Goal: Task Accomplishment & Management: Use online tool/utility

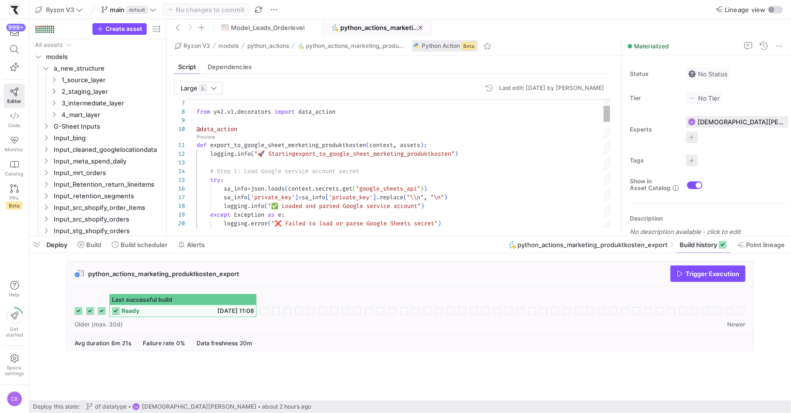
scroll to position [0, 1]
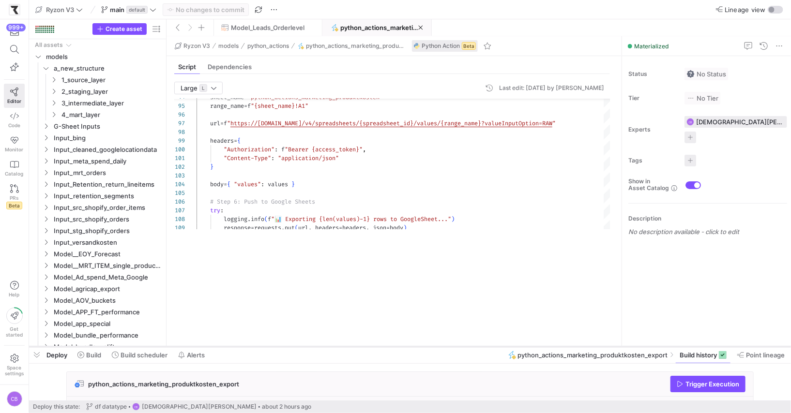
drag, startPoint x: 210, startPoint y: 237, endPoint x: 241, endPoint y: 356, distance: 123.1
click at [241, 349] on div at bounding box center [410, 347] width 762 height 4
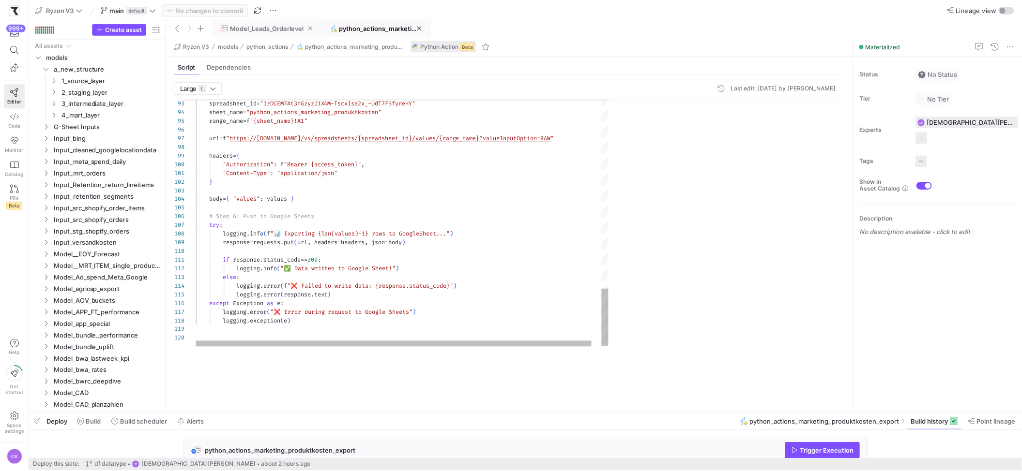
scroll to position [78, 191]
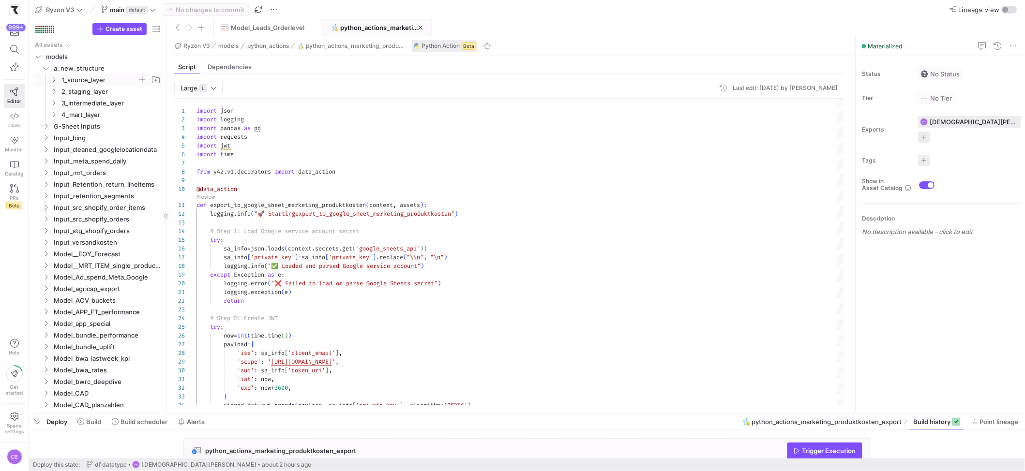
click at [55, 80] on icon "Press SPACE to select this row." at bounding box center [53, 80] width 7 height 6
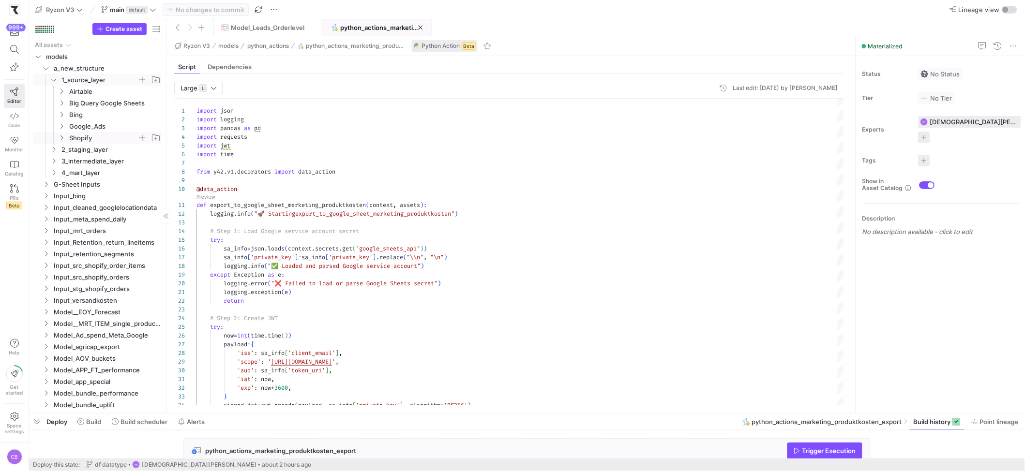
click at [61, 139] on icon "Press SPACE to select this row." at bounding box center [61, 138] width 7 height 6
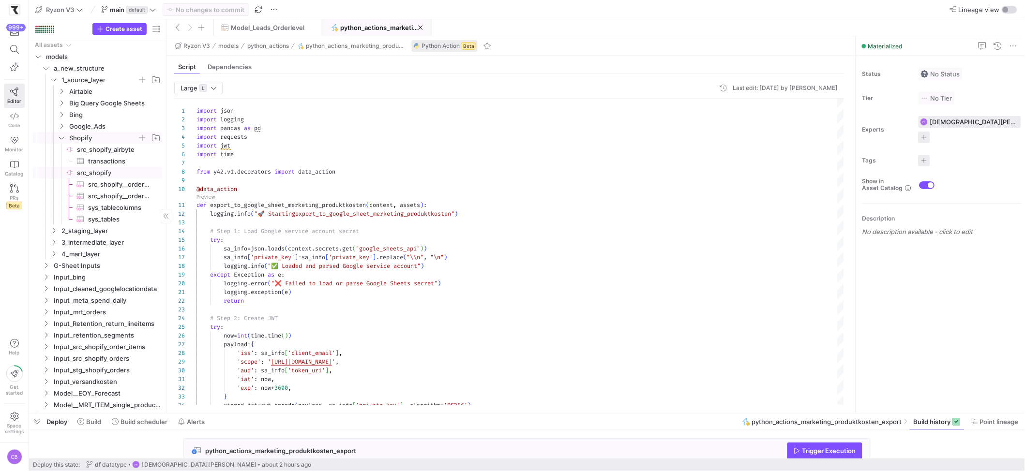
click at [120, 174] on span "src_shopify​​​​​​​​" at bounding box center [119, 172] width 84 height 11
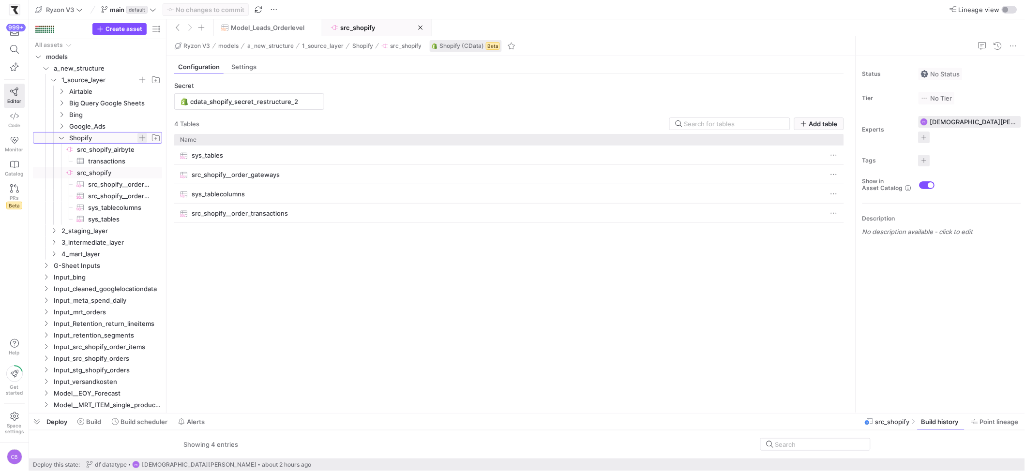
click at [137, 139] on span "Press SPACE to select this row." at bounding box center [142, 138] width 10 height 10
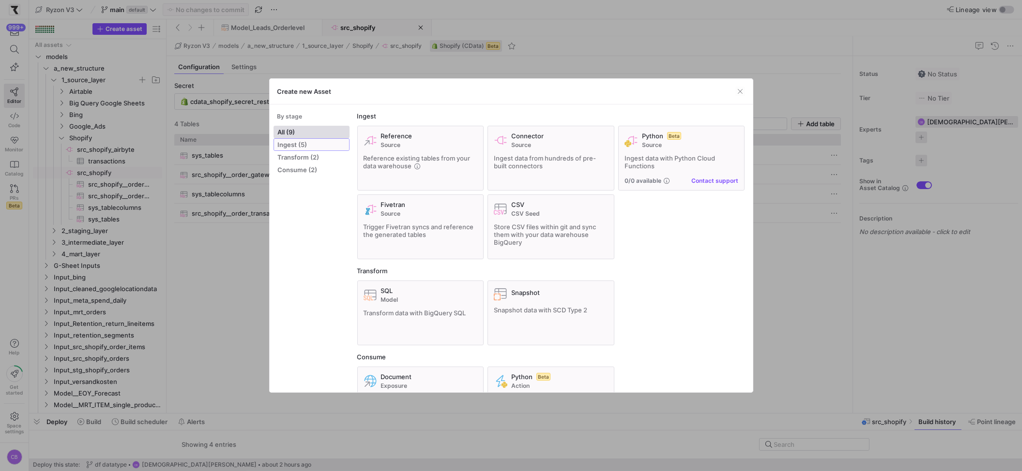
click at [279, 148] on span "Ingest (5)" at bounding box center [311, 145] width 67 height 8
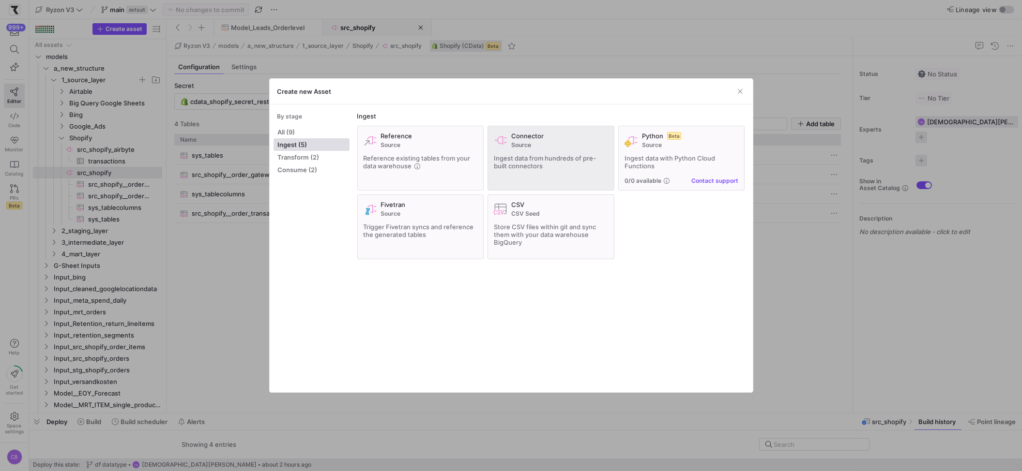
click at [497, 134] on icon at bounding box center [501, 141] width 14 height 14
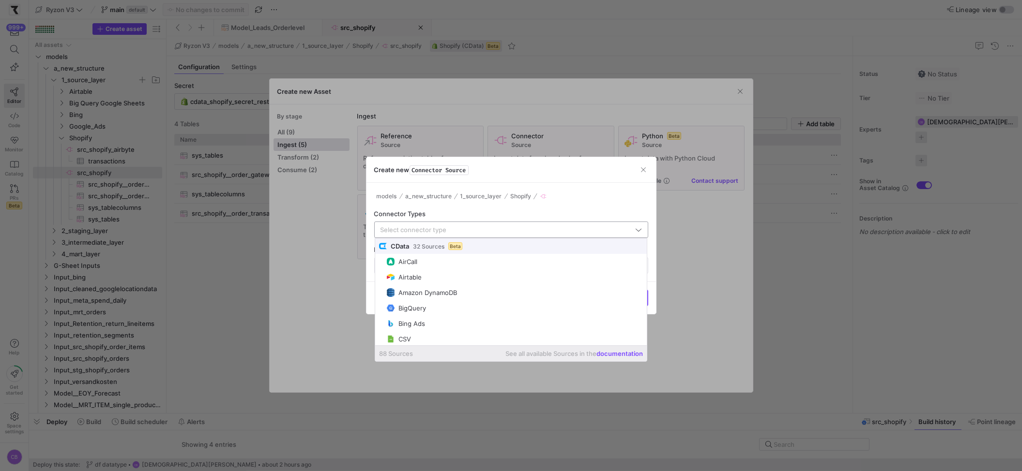
click at [447, 233] on input "text" at bounding box center [506, 230] width 253 height 8
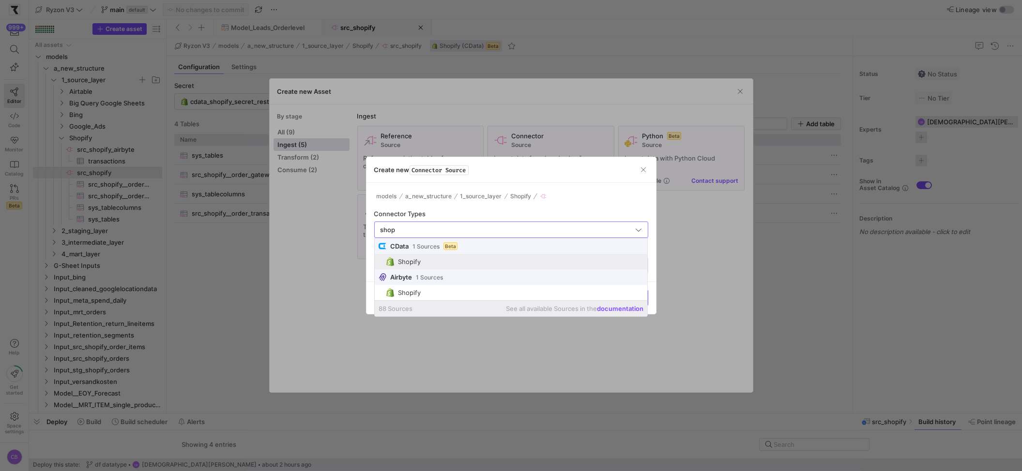
click at [416, 264] on div "Shopify" at bounding box center [409, 262] width 23 height 8
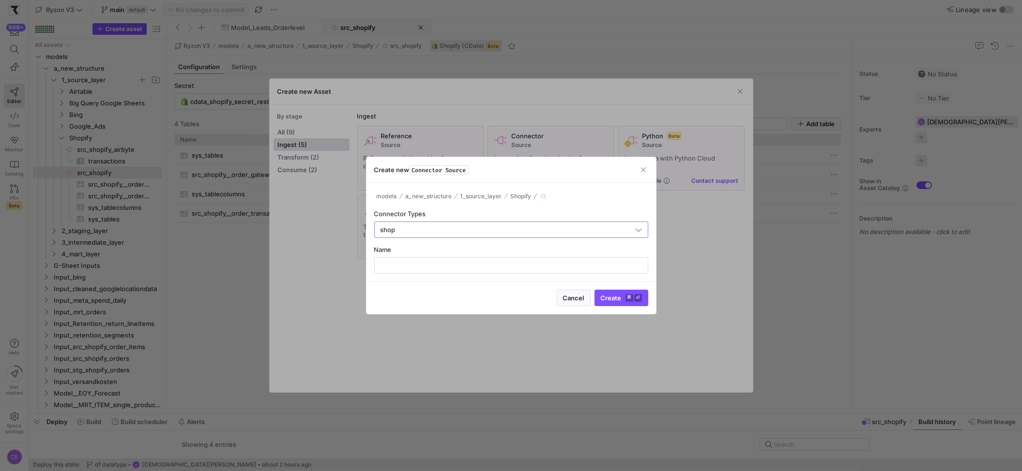
type input "Shopify"
click at [416, 264] on input "text" at bounding box center [510, 266] width 257 height 8
type input "S"
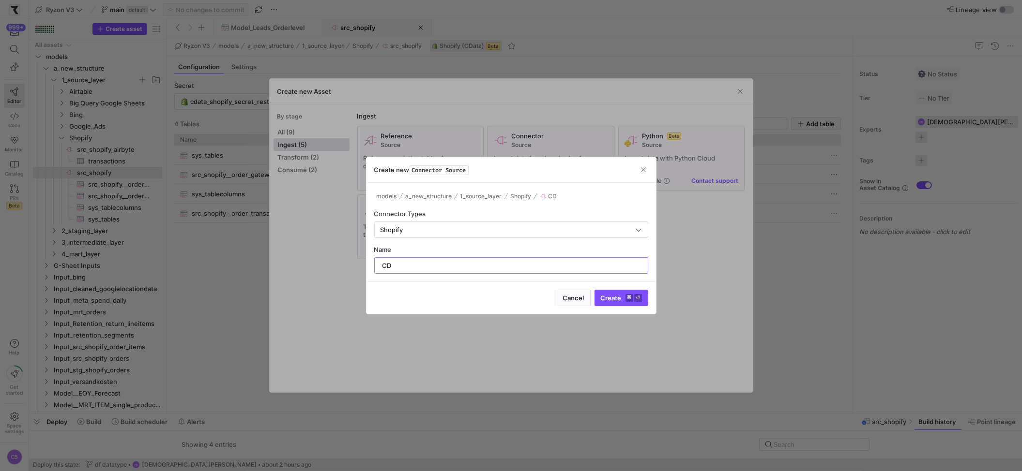
type input "C"
type input "S"
type input "s"
click at [606, 300] on span "Create ⌘ ⏎" at bounding box center [621, 298] width 41 height 8
drag, startPoint x: 465, startPoint y: 324, endPoint x: 459, endPoint y: 333, distance: 10.5
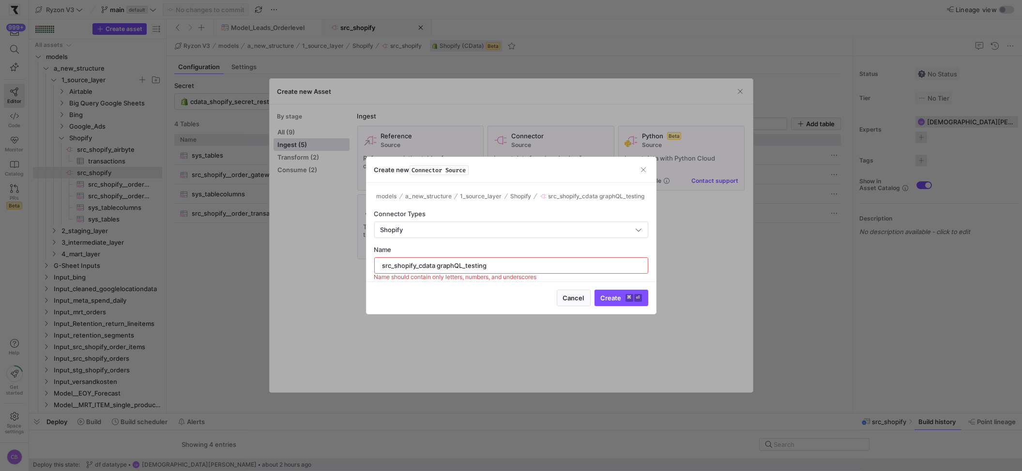
click at [459, 333] on div "Create new Asset By stage All (9) Ingest (5) Transform (2) Consume (2) Ingest R…" at bounding box center [511, 235] width 1022 height 471
click at [438, 264] on input "src_shopify_cdata graphQL_testing" at bounding box center [510, 266] width 257 height 8
click at [466, 266] on input "src_shopify_cdata_graphQL_testing" at bounding box center [510, 266] width 257 height 8
type input "src_shopify_cdata_graphql_testing"
click at [609, 303] on span "submit" at bounding box center [621, 297] width 53 height 15
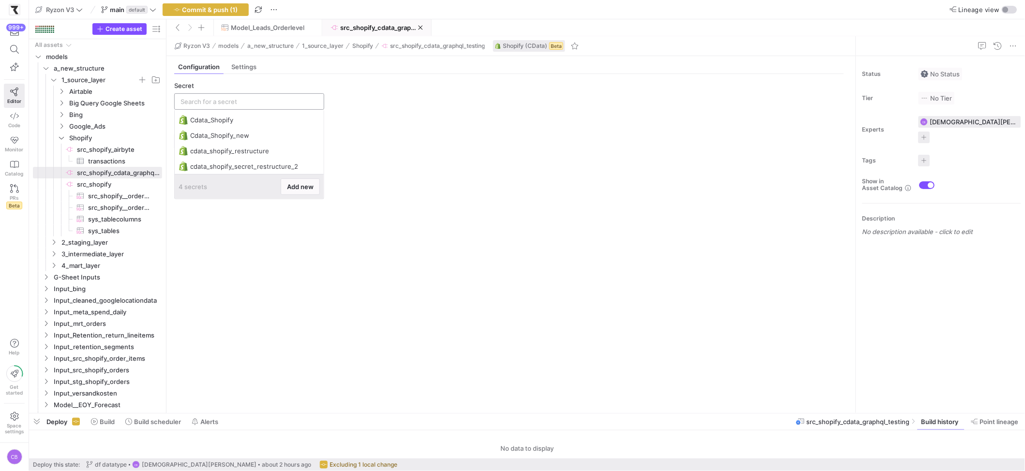
click at [217, 98] on input "text" at bounding box center [249, 102] width 137 height 8
click at [245, 68] on span "Settings" at bounding box center [243, 67] width 25 height 6
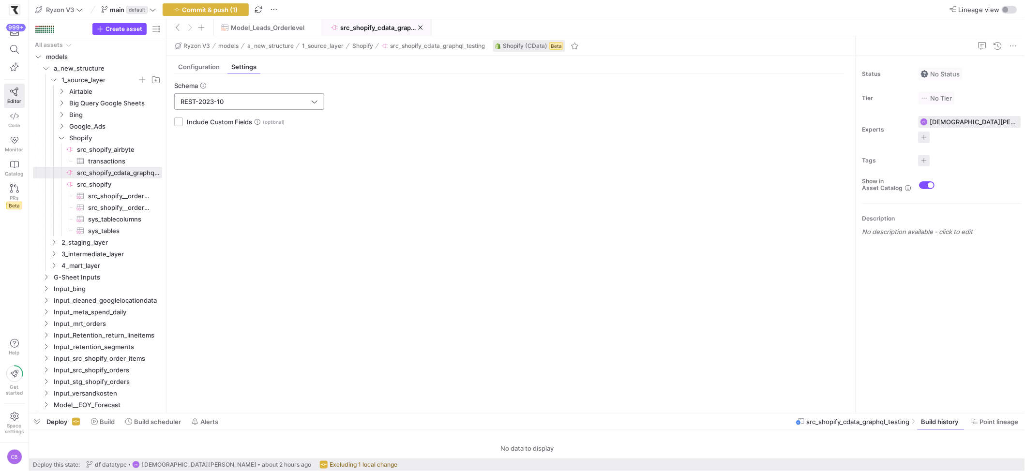
click at [316, 104] on icon at bounding box center [314, 101] width 7 height 7
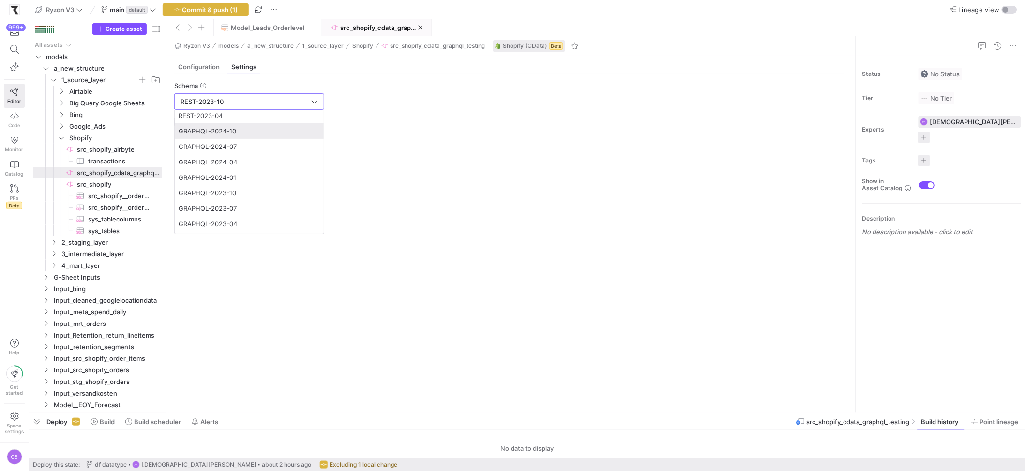
click at [222, 134] on span "GRAPHQL-2024-10" at bounding box center [208, 131] width 58 height 8
type input "GRAPHQL-2024-10"
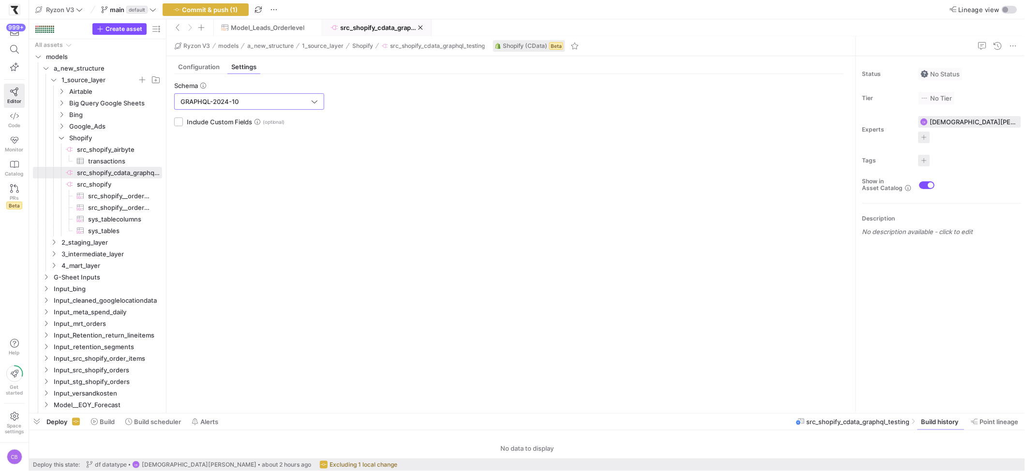
click at [259, 120] on icon at bounding box center [258, 122] width 6 height 6
click at [183, 120] on input "Include Custom Fields" at bounding box center [178, 122] width 9 height 9
click at [259, 120] on icon at bounding box center [258, 122] width 6 height 6
click at [183, 120] on input "Include Custom Fields" at bounding box center [178, 122] width 9 height 9
click at [256, 121] on icon at bounding box center [258, 122] width 6 height 6
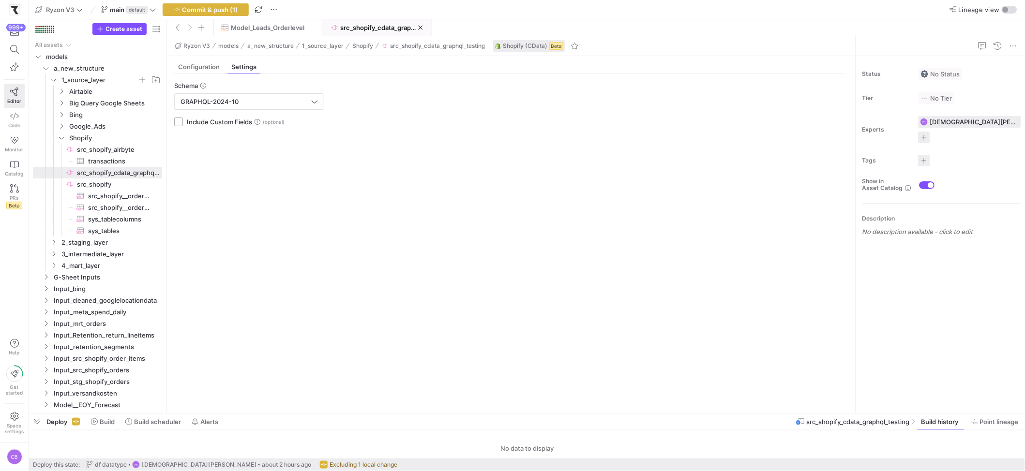
click at [183, 121] on input "Include Custom Fields" at bounding box center [178, 122] width 9 height 9
checkbox input "true"
click at [314, 107] on div "GRAPHQL-2024-10" at bounding box center [249, 101] width 137 height 15
click at [407, 142] on div "Schema GRAPHQL-2024-10 Include Custom Fields" at bounding box center [508, 240] width 685 height 332
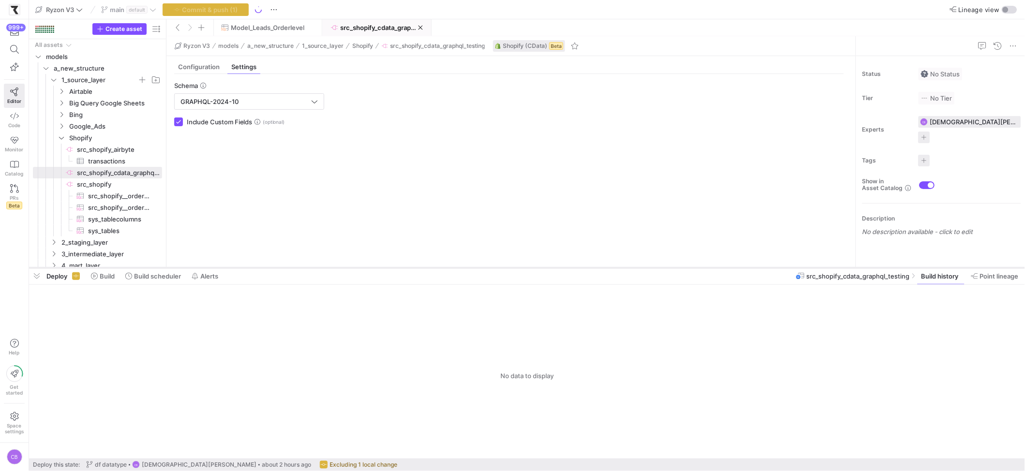
drag, startPoint x: 399, startPoint y: 413, endPoint x: 383, endPoint y: 267, distance: 146.5
click at [383, 267] on div at bounding box center [527, 268] width 996 height 4
click at [195, 64] on span "Configuration" at bounding box center [199, 67] width 42 height 6
click at [214, 99] on input "text" at bounding box center [249, 102] width 137 height 8
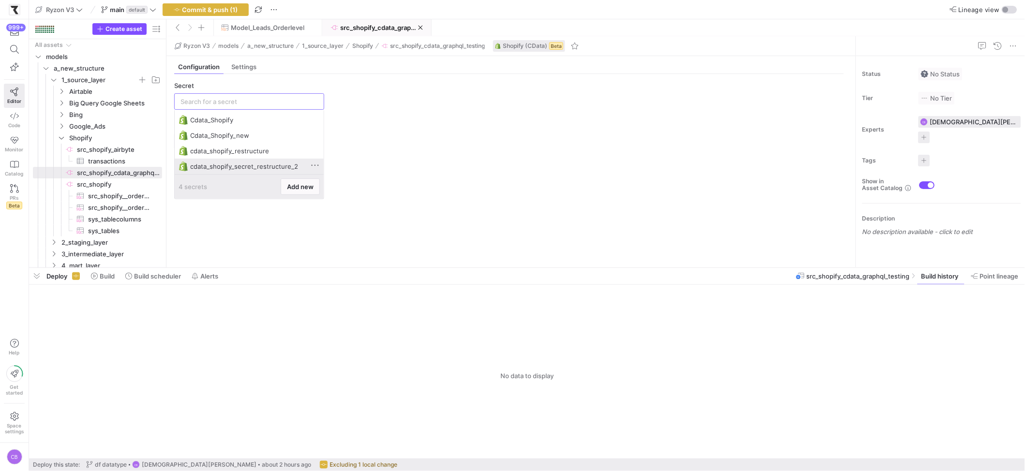
click at [314, 164] on span at bounding box center [315, 166] width 10 height 10
click at [290, 166] on div at bounding box center [512, 235] width 1025 height 471
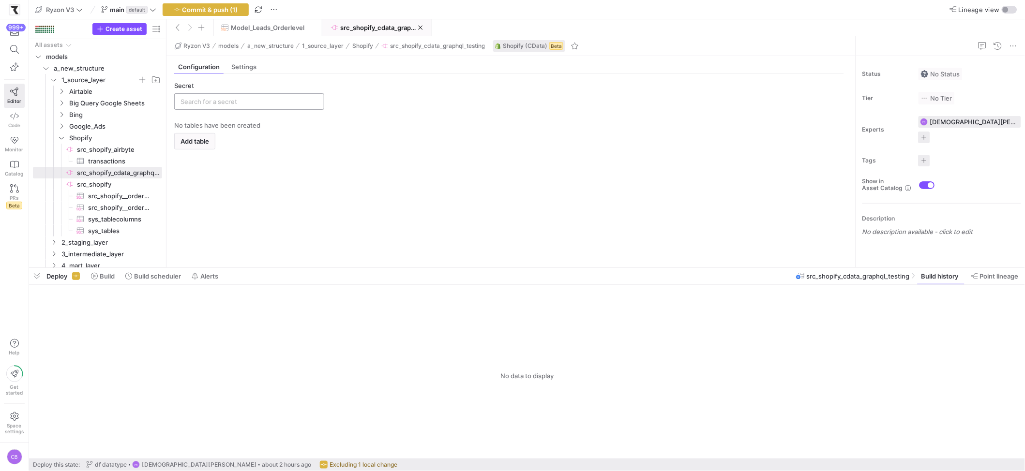
click at [222, 98] on input "text" at bounding box center [249, 102] width 137 height 8
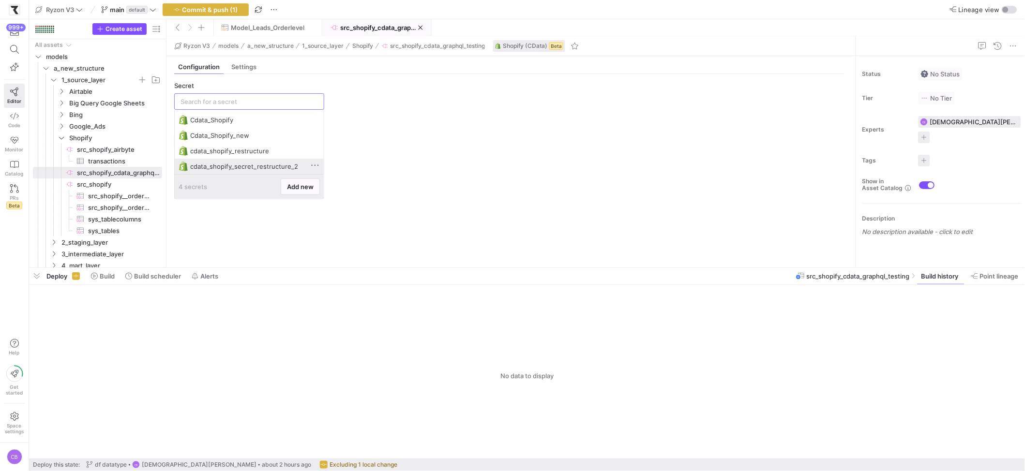
click at [257, 163] on div "cdata_shopify_secret_restructure_2" at bounding box center [250, 167] width 120 height 8
type input "cdata_shopify_secret_restructure_2"
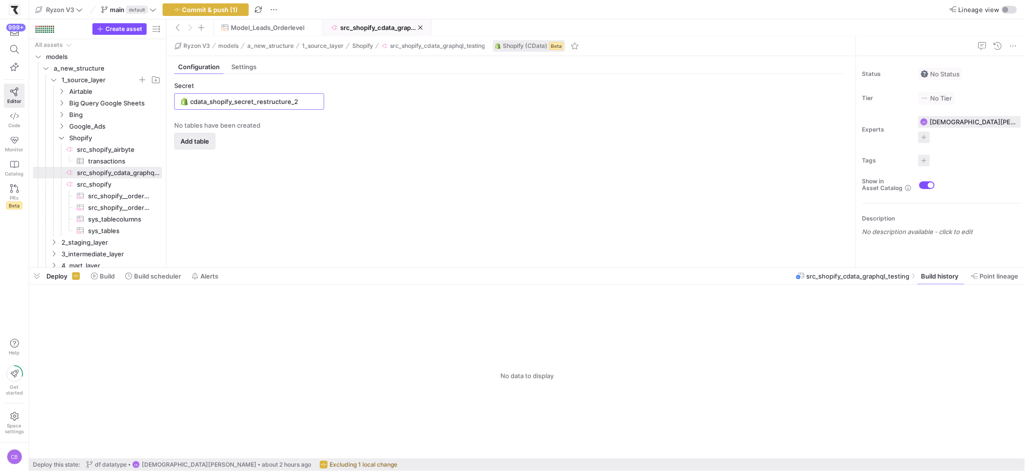
click at [211, 142] on span "button" at bounding box center [195, 141] width 40 height 15
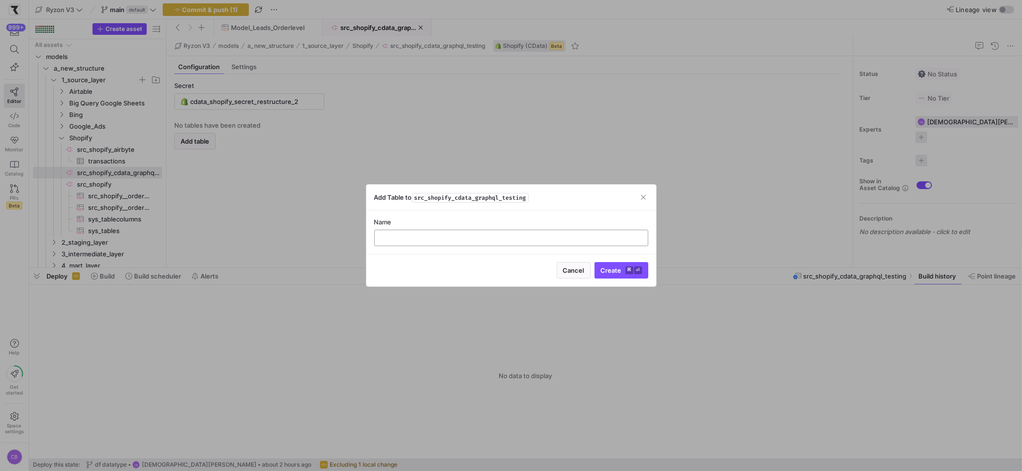
click at [454, 240] on input "text" at bounding box center [510, 238] width 257 height 8
type input "src_shopify__orders_graphql"
click at [616, 267] on span "Create ⌘ ⏎" at bounding box center [621, 271] width 41 height 8
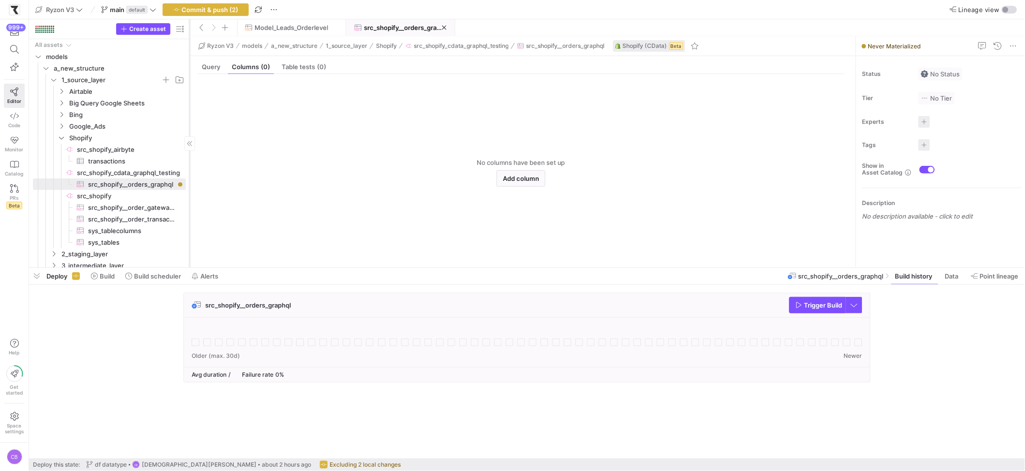
drag, startPoint x: 166, startPoint y: 174, endPoint x: 218, endPoint y: 173, distance: 51.8
click at [190, 173] on div at bounding box center [190, 143] width 0 height 248
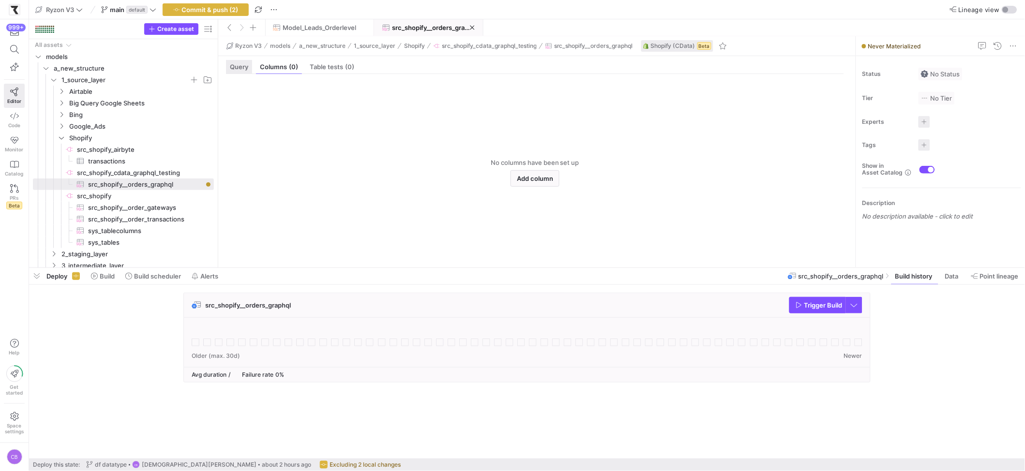
click at [247, 67] on span "Query" at bounding box center [239, 67] width 18 height 6
click at [298, 162] on div at bounding box center [546, 204] width 596 height 112
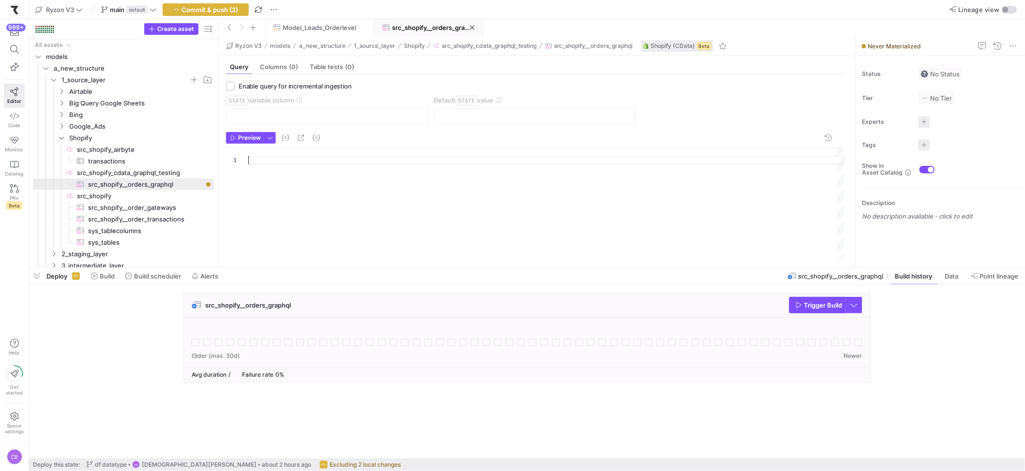
click at [298, 162] on div at bounding box center [546, 204] width 596 height 112
click at [289, 162] on div at bounding box center [546, 204] width 596 height 112
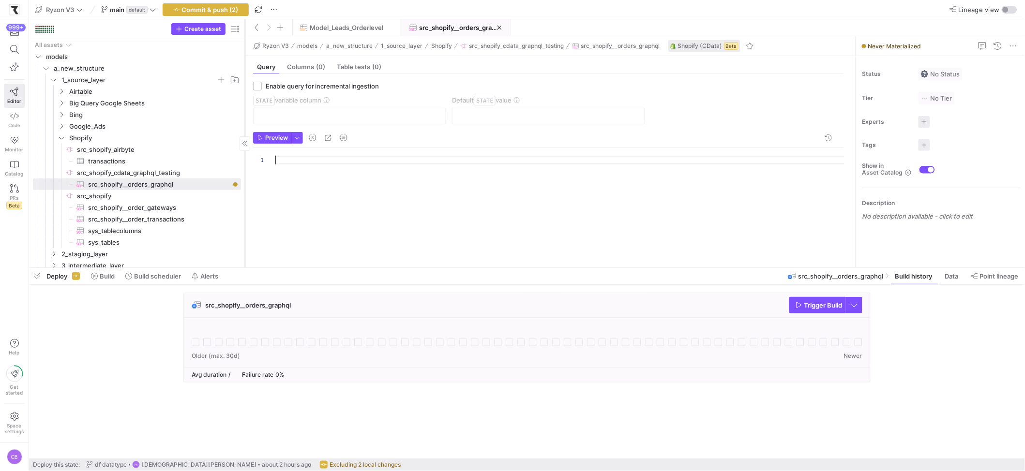
drag, startPoint x: 217, startPoint y: 177, endPoint x: 244, endPoint y: 179, distance: 27.2
click at [245, 179] on div at bounding box center [245, 143] width 0 height 248
click at [282, 161] on div at bounding box center [559, 204] width 569 height 112
click at [260, 134] on span "button" at bounding box center [272, 138] width 37 height 11
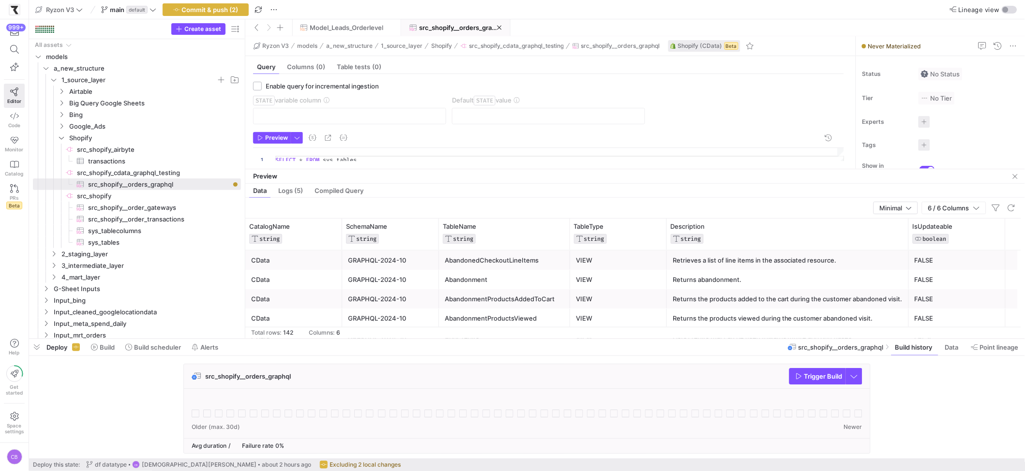
drag, startPoint x: 400, startPoint y: 268, endPoint x: 414, endPoint y: 334, distance: 67.7
click at [416, 341] on div at bounding box center [527, 339] width 996 height 4
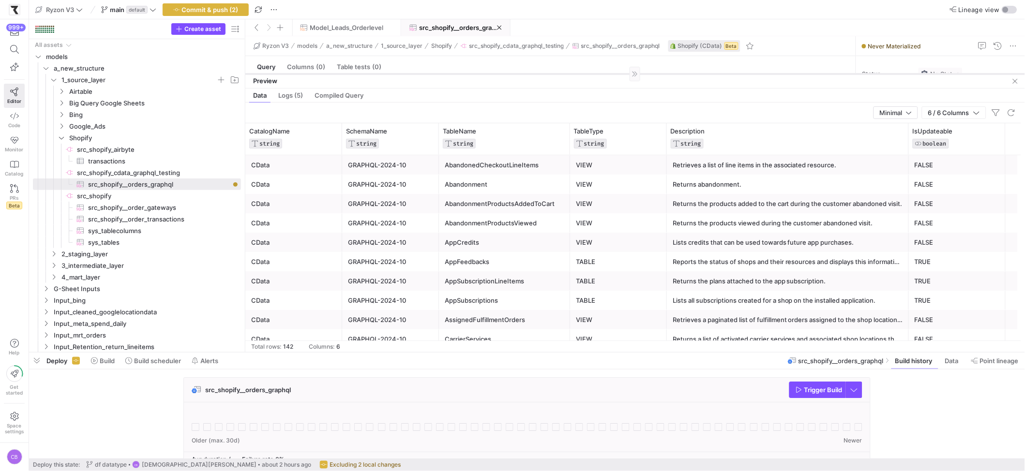
drag, startPoint x: 473, startPoint y: 183, endPoint x: 482, endPoint y: 75, distance: 109.2
click at [482, 74] on div at bounding box center [635, 74] width 780 height 0
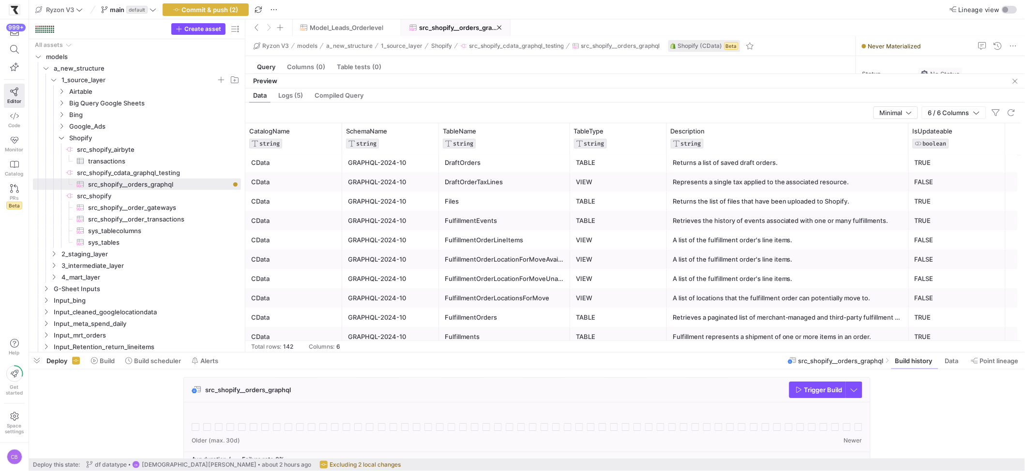
scroll to position [0, 0]
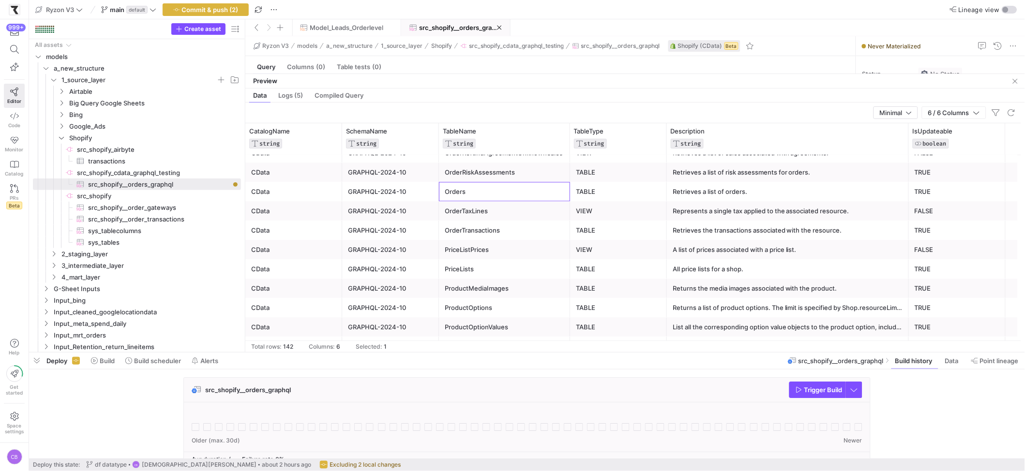
click at [488, 192] on div "Orders" at bounding box center [505, 191] width 120 height 19
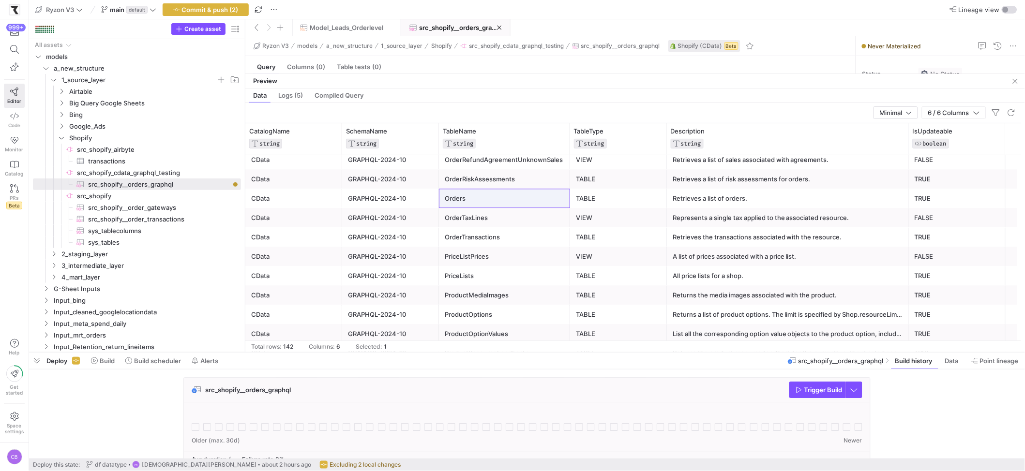
click at [504, 81] on div "Preview" at bounding box center [635, 81] width 780 height 15
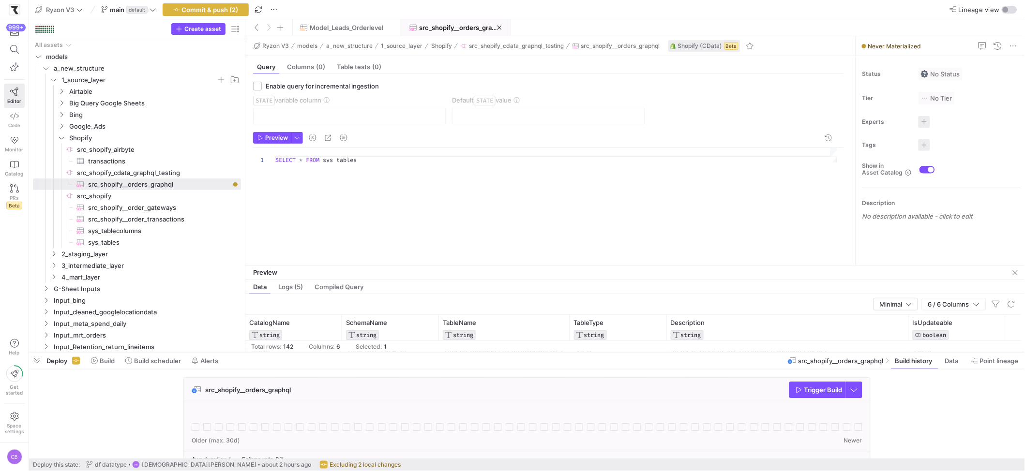
drag, startPoint x: 504, startPoint y: 74, endPoint x: 486, endPoint y: 252, distance: 179.5
click at [512, 265] on div at bounding box center [635, 265] width 780 height 0
click at [364, 160] on div "SELECT * FROM sys_tables" at bounding box center [559, 202] width 569 height 109
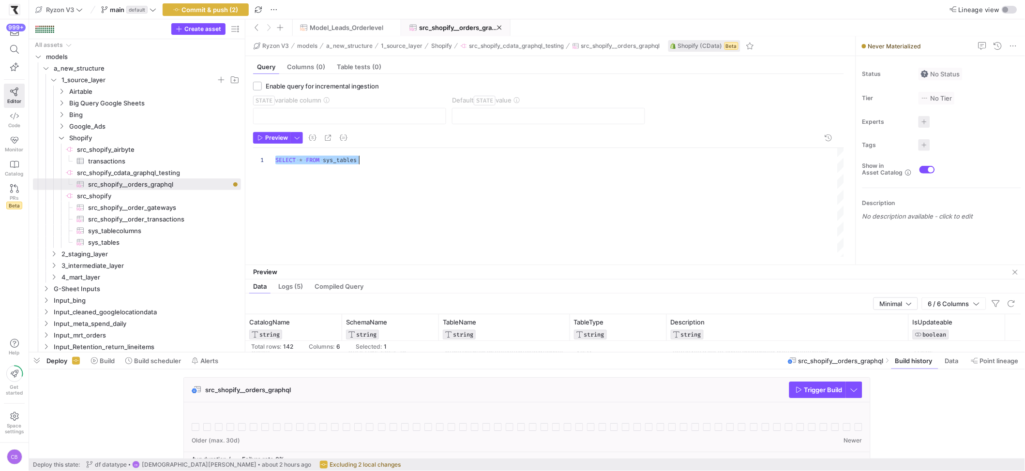
click at [364, 160] on div "SELECT * FROM sys_tables" at bounding box center [559, 202] width 569 height 109
type textarea "SELECT * FROM Orders"
click at [280, 141] on span "button" at bounding box center [272, 138] width 37 height 11
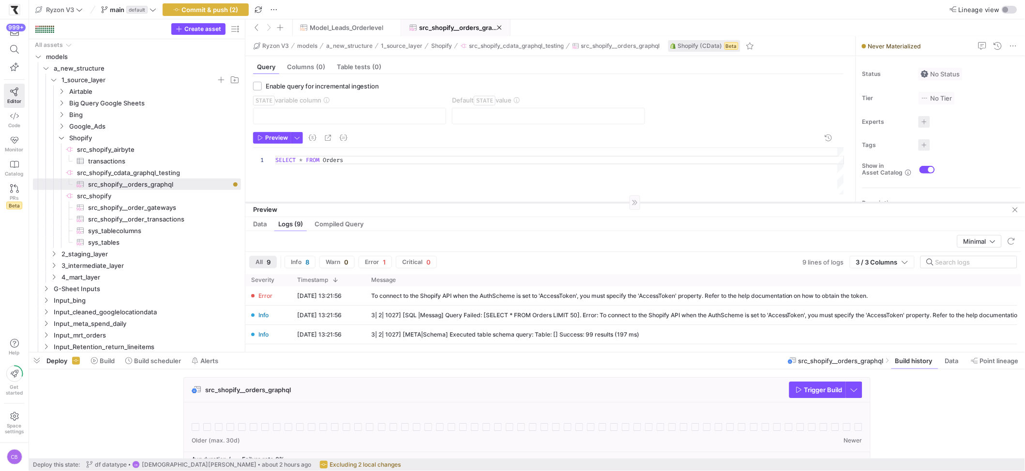
drag, startPoint x: 386, startPoint y: 265, endPoint x: 375, endPoint y: 202, distance: 63.5
click at [375, 202] on div at bounding box center [635, 202] width 780 height 0
click at [226, 14] on span "button" at bounding box center [205, 10] width 85 height 12
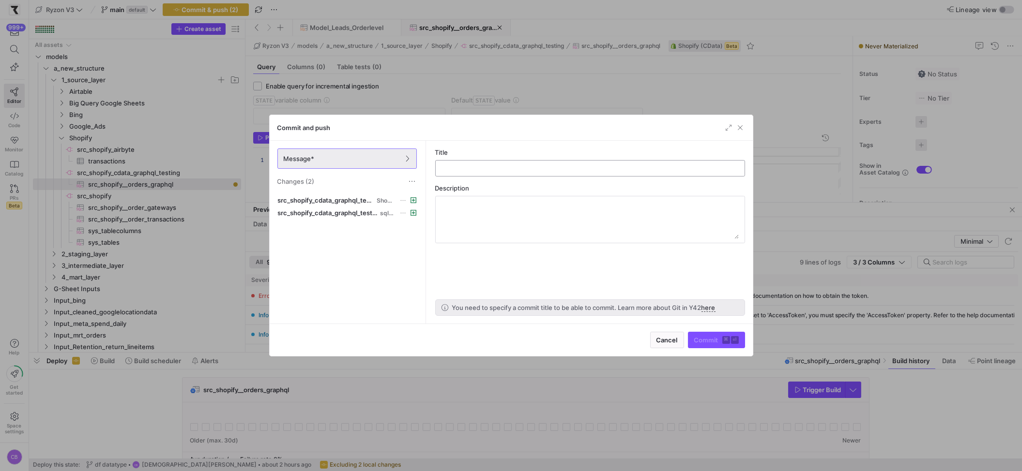
click at [450, 167] on input "text" at bounding box center [589, 169] width 293 height 8
type input "testing shopify graph ql api"
click at [692, 335] on span "submit" at bounding box center [716, 339] width 56 height 15
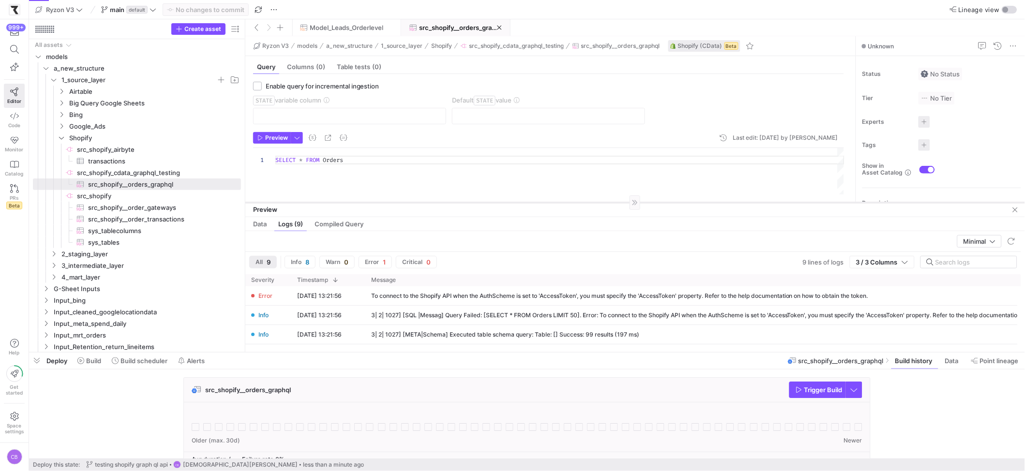
drag, startPoint x: 537, startPoint y: 202, endPoint x: 539, endPoint y: 194, distance: 8.9
click at [539, 202] on div at bounding box center [635, 202] width 780 height 0
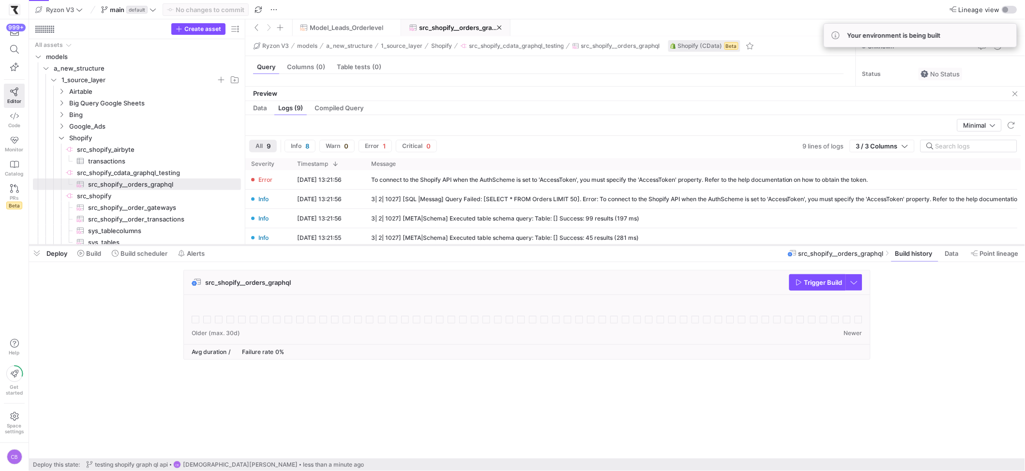
drag, startPoint x: 482, startPoint y: 352, endPoint x: 480, endPoint y: 244, distance: 107.5
click at [480, 244] on div at bounding box center [527, 245] width 996 height 4
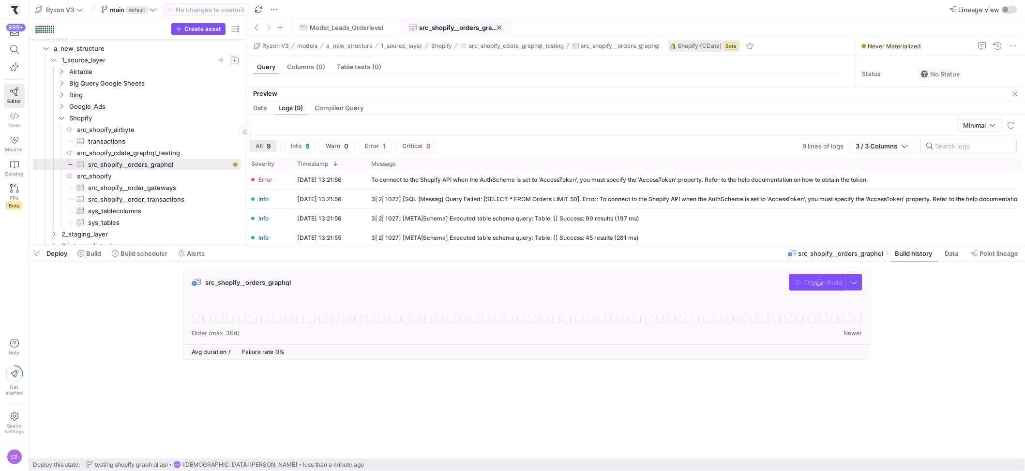
scroll to position [34, 0]
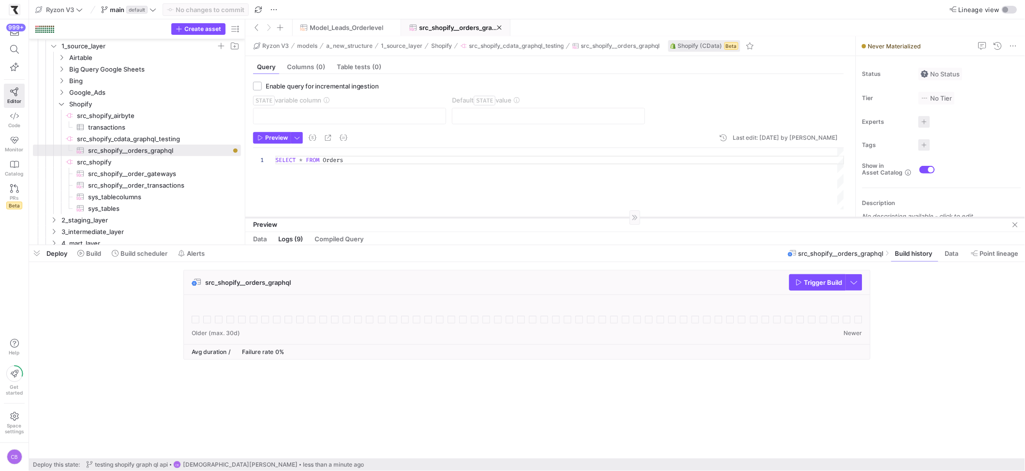
drag, startPoint x: 466, startPoint y: 86, endPoint x: 468, endPoint y: 217, distance: 131.2
click at [468, 217] on div at bounding box center [635, 217] width 780 height 0
click at [363, 166] on div "SELECT * FROM Orders" at bounding box center [559, 178] width 569 height 61
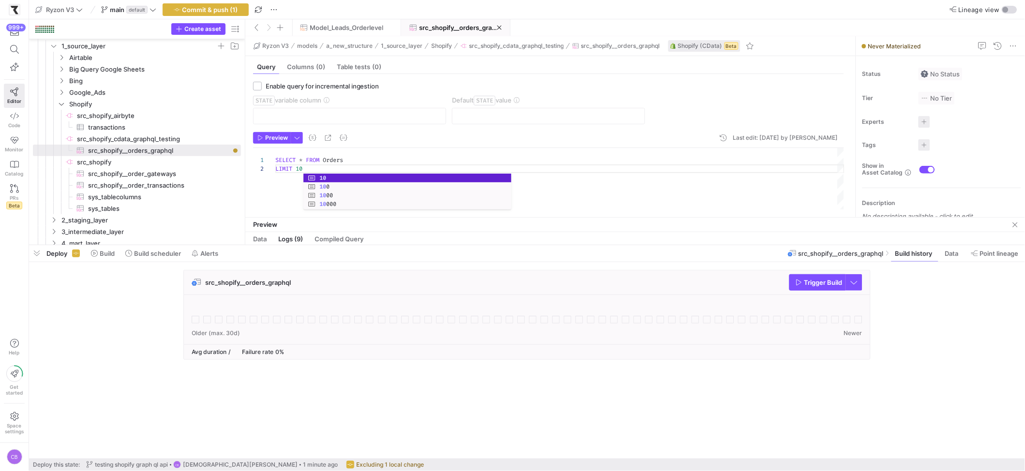
scroll to position [8, 31]
type textarea "SELECT * FROM Orders LIMIT 100"
click at [220, 4] on span "button" at bounding box center [205, 10] width 85 height 12
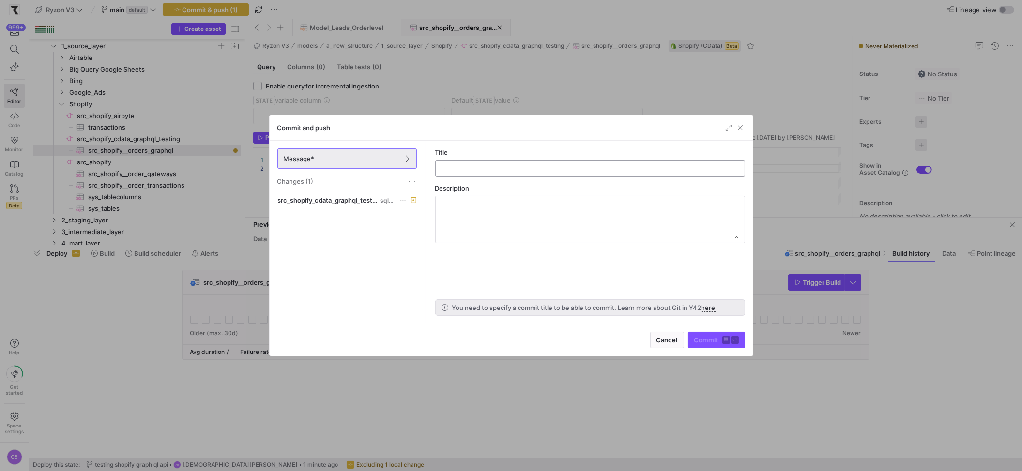
click at [467, 164] on div at bounding box center [589, 168] width 293 height 15
type input "testing graph ql api order table shopify"
click at [703, 336] on span "Commit ⌘ ⏎" at bounding box center [716, 340] width 45 height 8
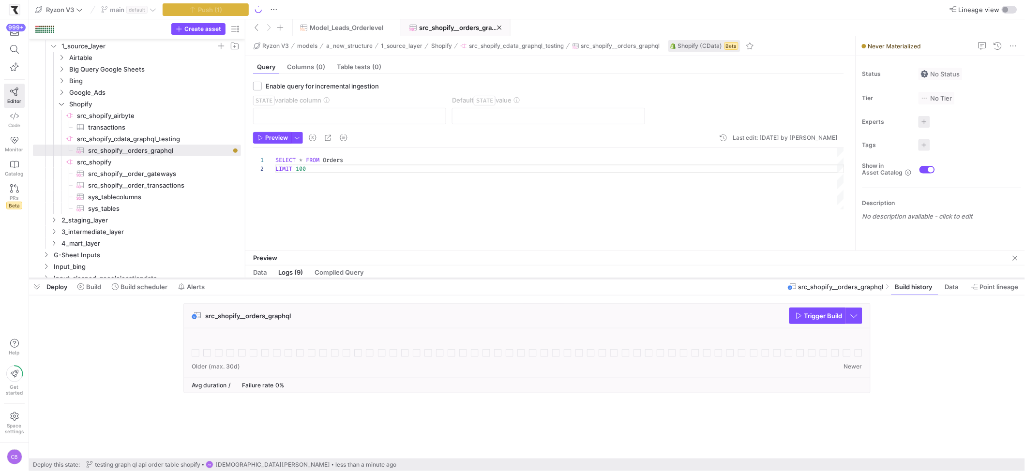
drag, startPoint x: 628, startPoint y: 244, endPoint x: 636, endPoint y: 278, distance: 34.5
click at [636, 278] on div at bounding box center [527, 279] width 996 height 4
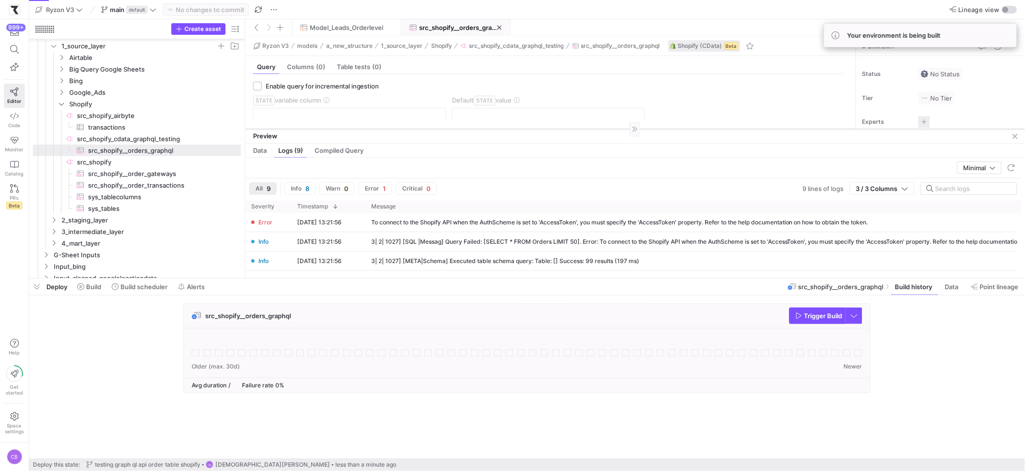
drag, startPoint x: 504, startPoint y: 251, endPoint x: 516, endPoint y: 129, distance: 122.6
click at [516, 129] on div at bounding box center [635, 129] width 780 height 0
click at [790, 326] on div "src_shopify__orders_graphql Trigger Build" at bounding box center [527, 316] width 686 height 25
click at [790, 324] on span "button" at bounding box center [818, 315] width 56 height 15
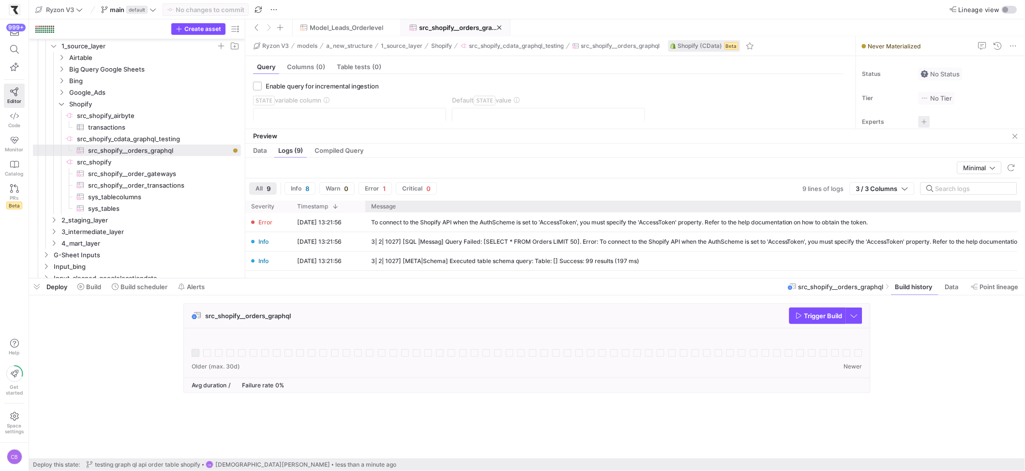
drag, startPoint x: 572, startPoint y: 127, endPoint x: 586, endPoint y: 204, distance: 77.7
click at [586, 204] on as-split "Ryzon V3 models a_new_structure 1_source_layer Shopify src_shopify_cdata_graphq…" at bounding box center [635, 157] width 780 height 242
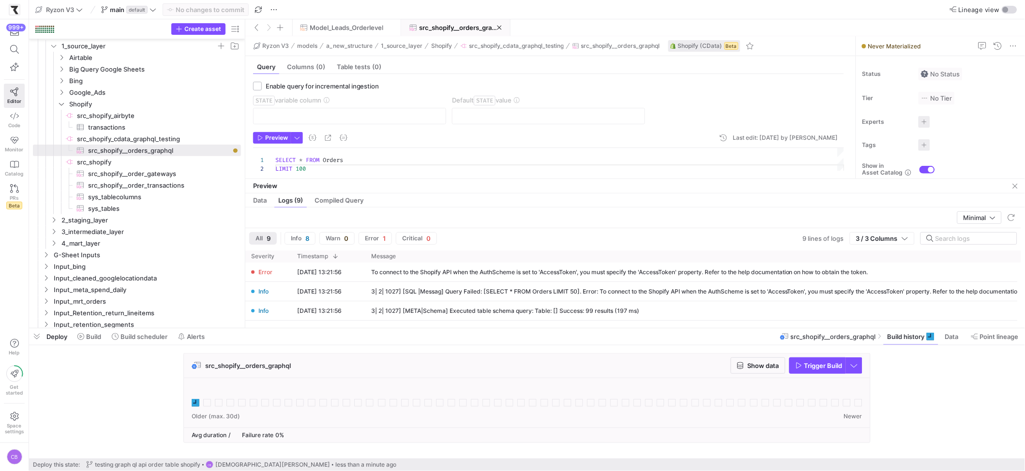
drag, startPoint x: 586, startPoint y: 279, endPoint x: 472, endPoint y: 331, distance: 125.2
click at [596, 329] on div at bounding box center [527, 329] width 996 height 4
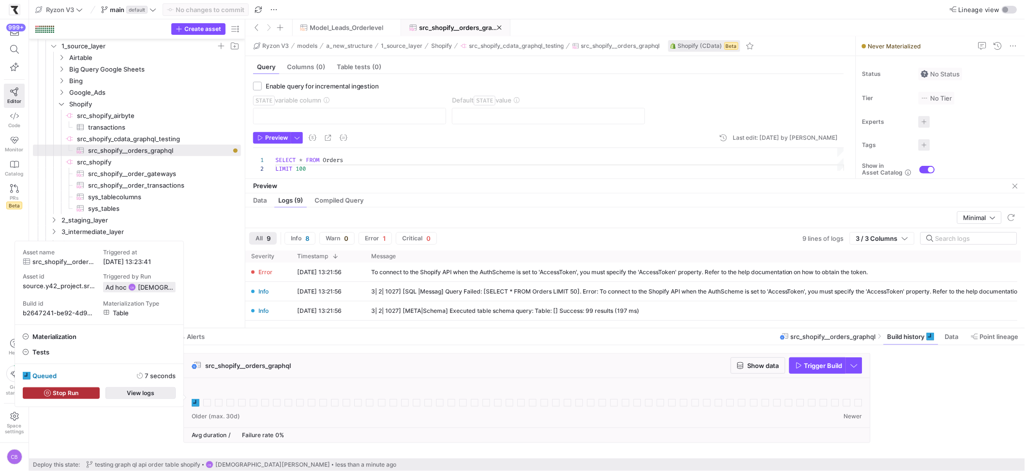
click at [169, 392] on span "button" at bounding box center [140, 393] width 69 height 11
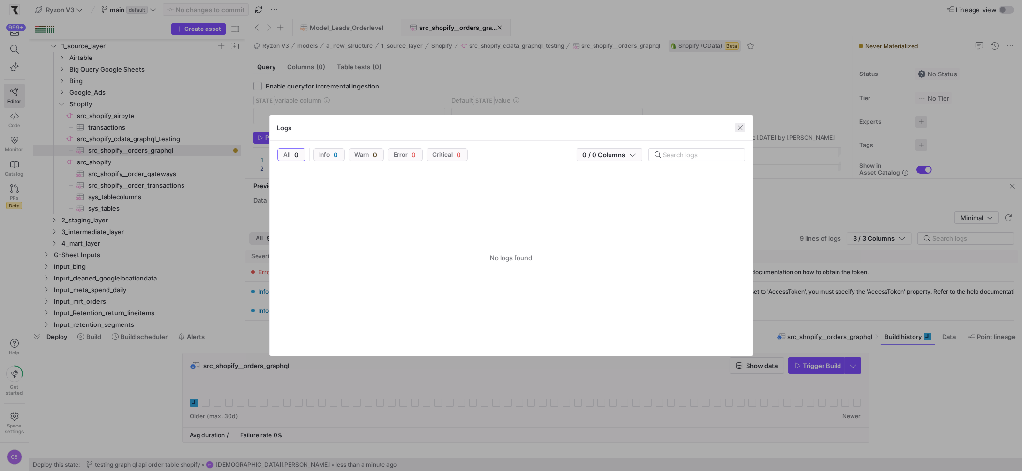
click at [740, 126] on span "button" at bounding box center [740, 128] width 10 height 10
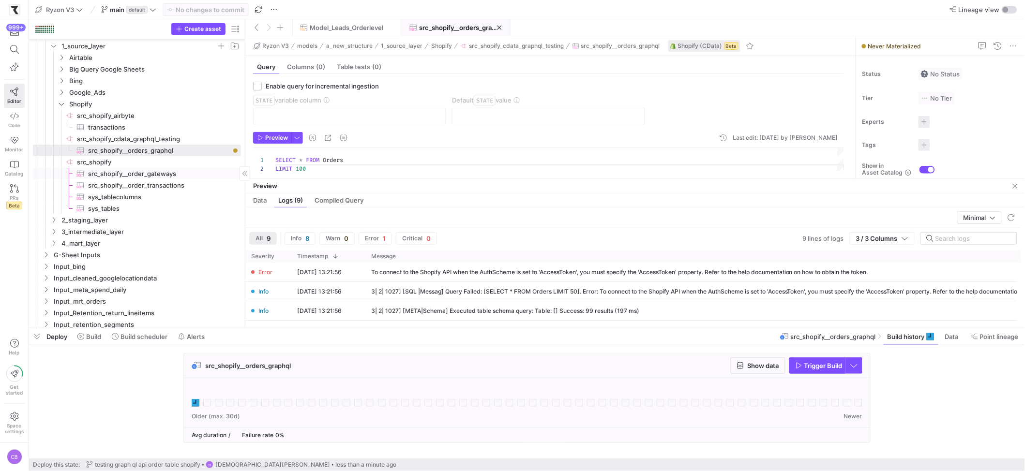
scroll to position [20, 0]
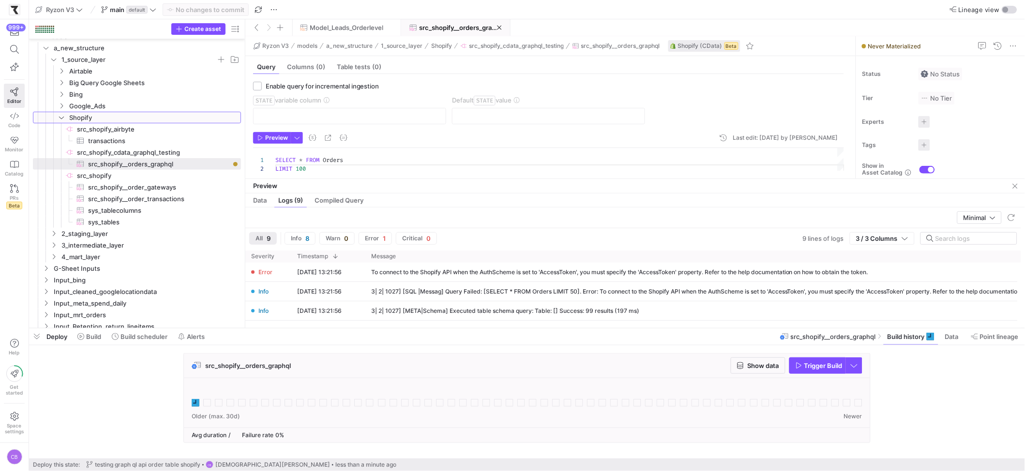
click at [65, 119] on y42-icon "Press SPACE to select this row." at bounding box center [62, 118] width 8 height 8
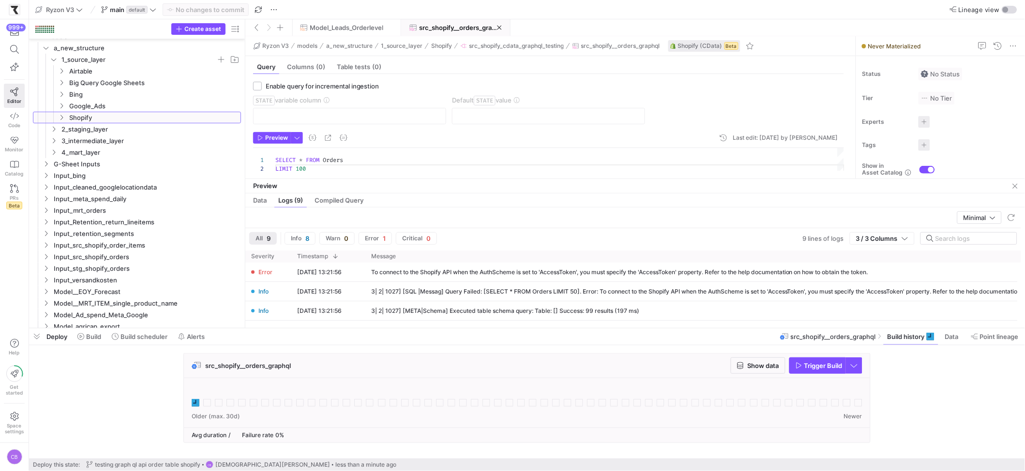
click at [65, 119] on y42-icon at bounding box center [62, 118] width 8 height 8
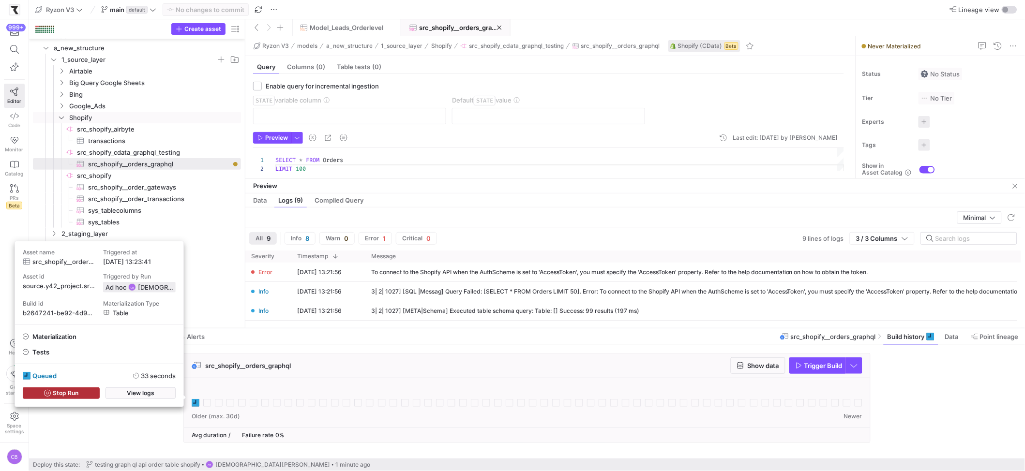
click at [149, 387] on div "queued 33 seconds Stop Run View logs" at bounding box center [99, 385] width 168 height 43
click at [151, 392] on span "View logs" at bounding box center [141, 393] width 28 height 7
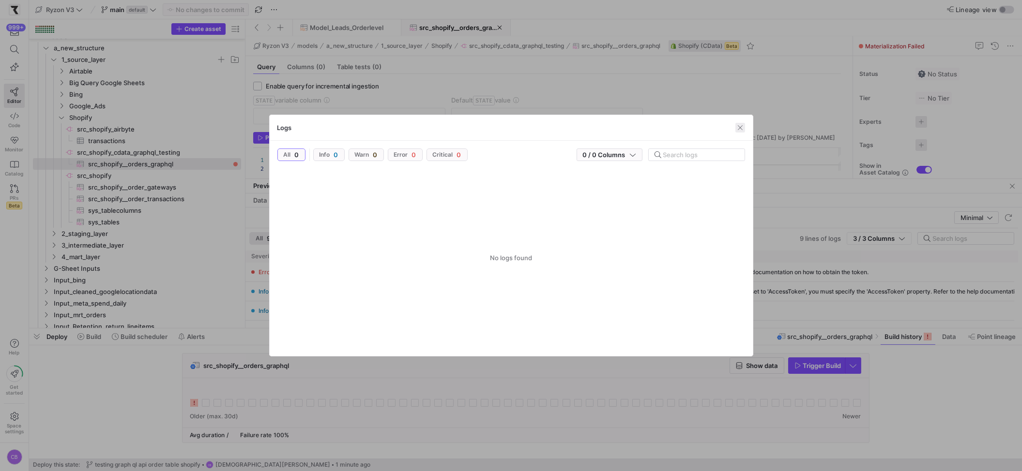
click at [737, 126] on span "button" at bounding box center [740, 128] width 10 height 10
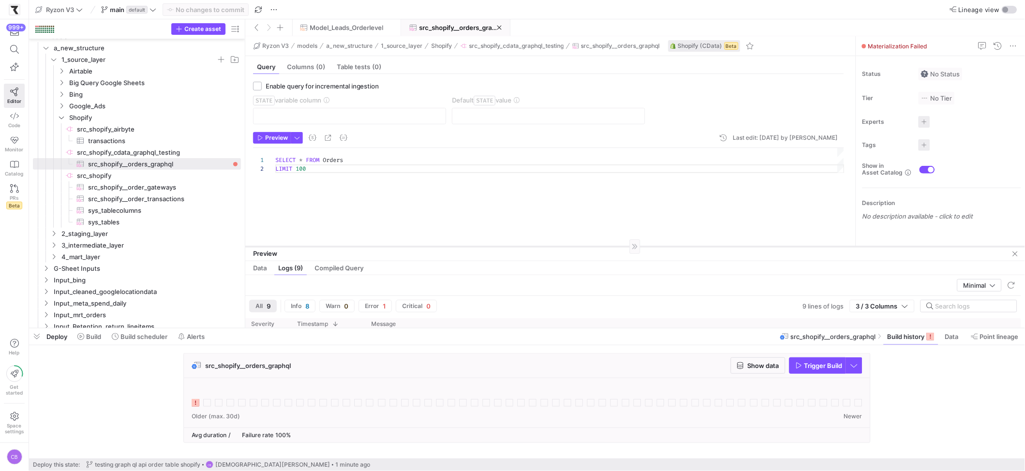
drag, startPoint x: 411, startPoint y: 178, endPoint x: 441, endPoint y: 246, distance: 74.1
click at [441, 246] on div at bounding box center [635, 246] width 780 height 0
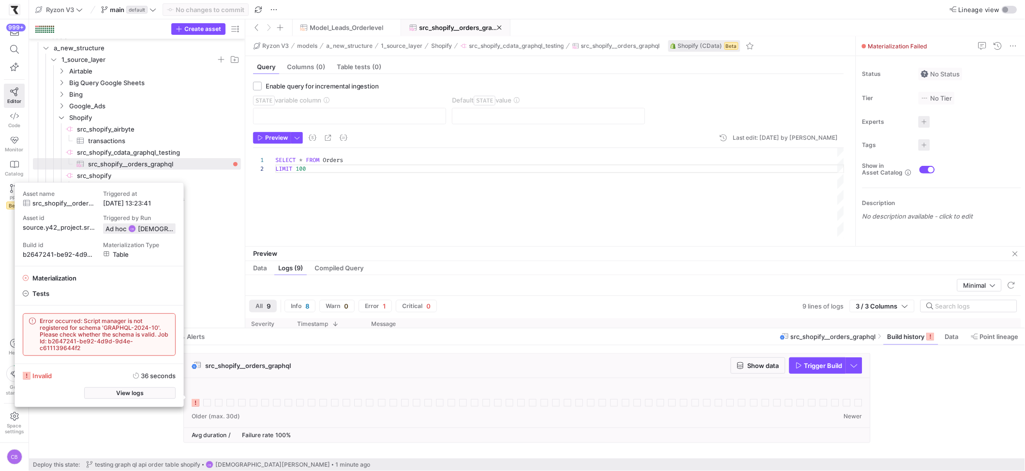
drag, startPoint x: 102, startPoint y: 348, endPoint x: 31, endPoint y: 310, distance: 80.8
click at [31, 310] on div "Error occurred: Script manager is not registered for schema 'GRAPHQL-2024-10'. …" at bounding box center [99, 335] width 168 height 58
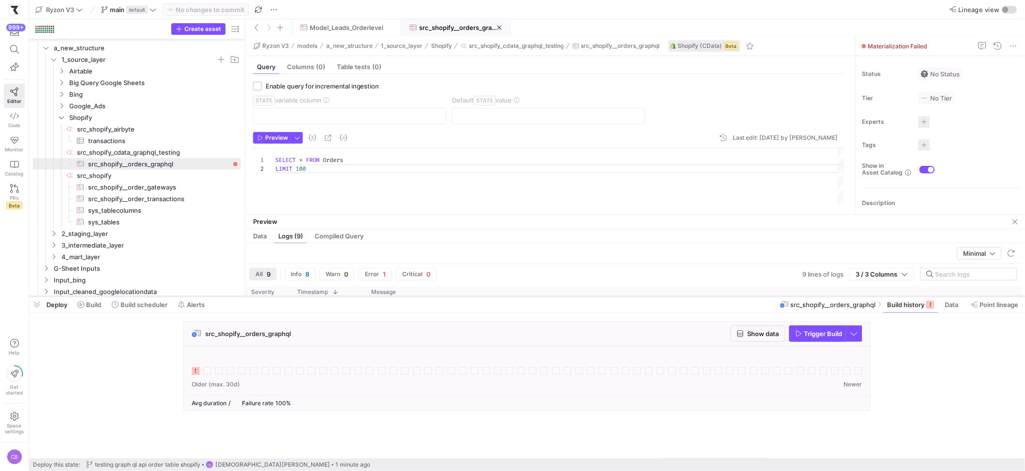
drag, startPoint x: 213, startPoint y: 327, endPoint x: 214, endPoint y: 295, distance: 32.0
click at [214, 295] on div at bounding box center [527, 297] width 996 height 4
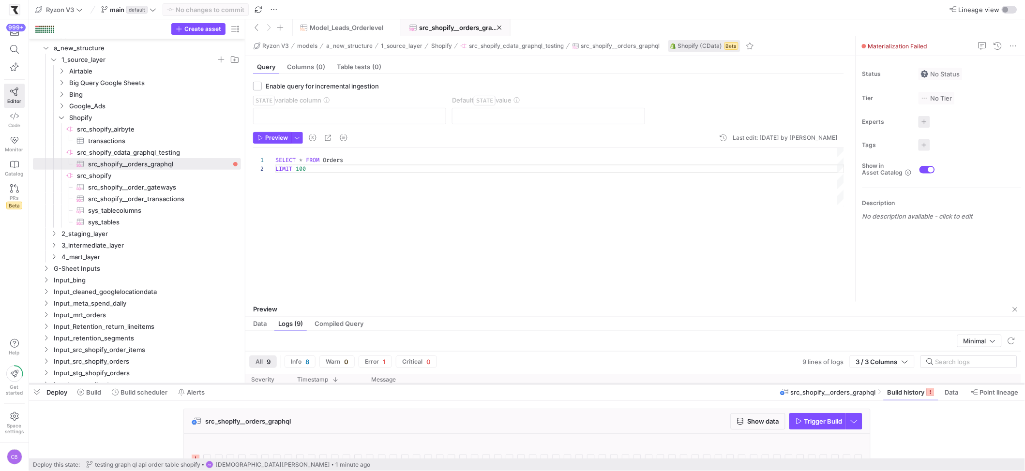
drag, startPoint x: 300, startPoint y: 295, endPoint x: 330, endPoint y: 383, distance: 92.6
click at [330, 383] on div at bounding box center [527, 384] width 996 height 4
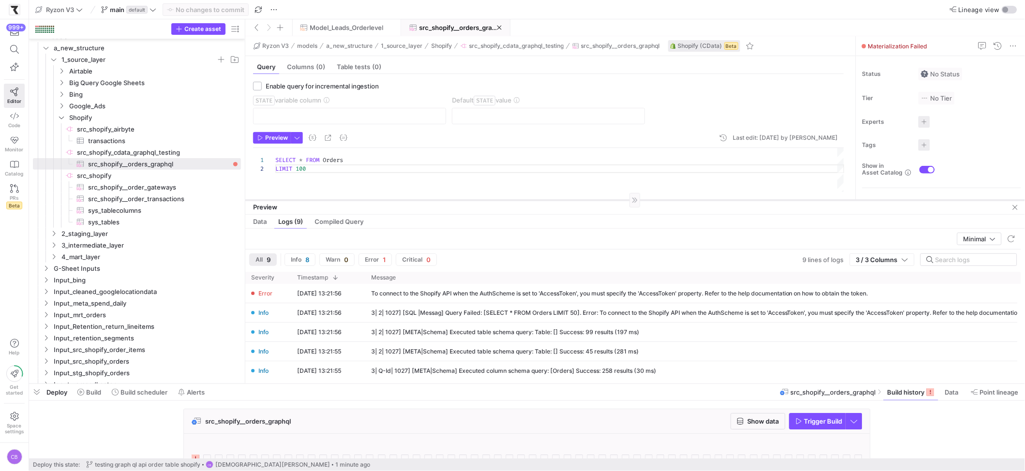
drag, startPoint x: 324, startPoint y: 301, endPoint x: 362, endPoint y: 199, distance: 109.0
click at [362, 200] on div at bounding box center [635, 200] width 780 height 0
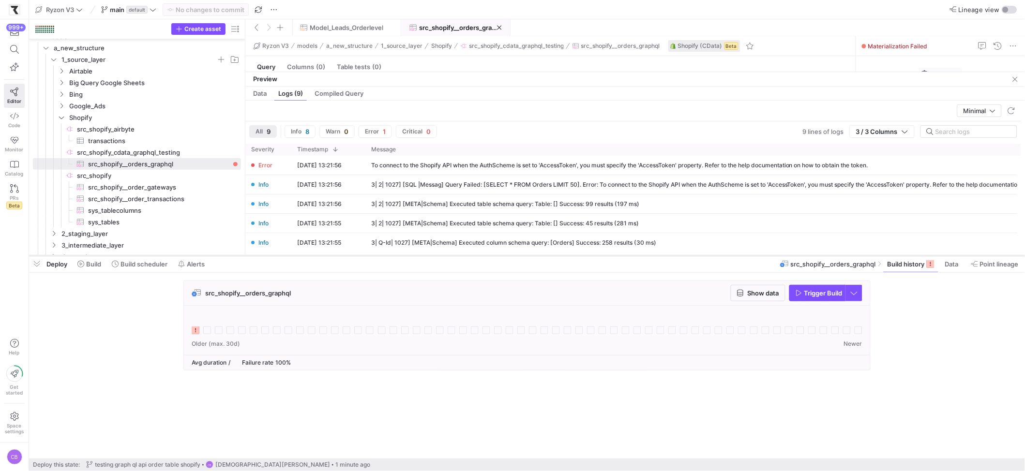
drag, startPoint x: 334, startPoint y: 385, endPoint x: 364, endPoint y: 257, distance: 131.3
click at [364, 256] on div at bounding box center [527, 256] width 996 height 4
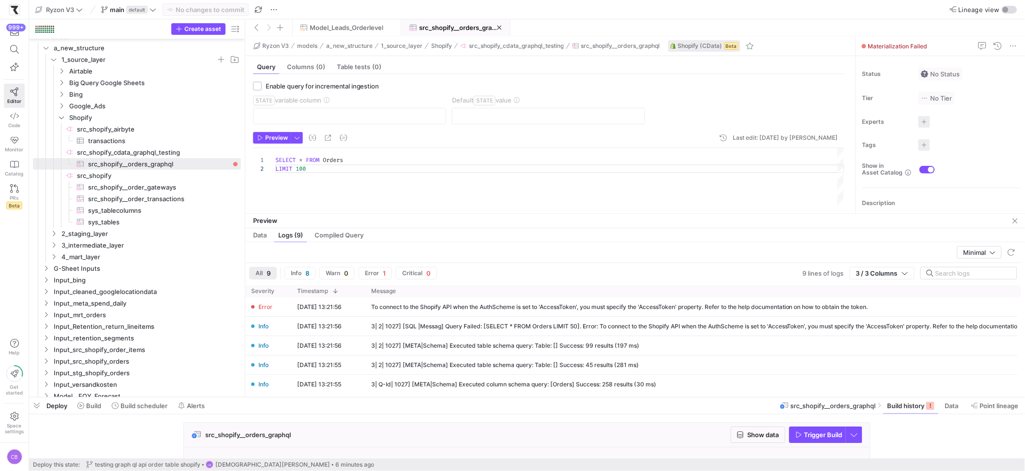
drag, startPoint x: 303, startPoint y: 255, endPoint x: 306, endPoint y: 345, distance: 90.1
click at [297, 396] on div at bounding box center [527, 398] width 996 height 4
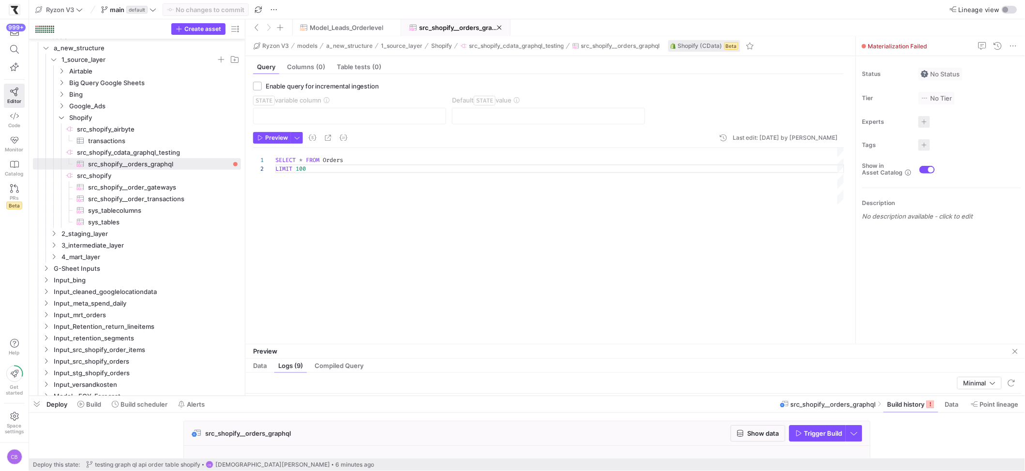
drag, startPoint x: 347, startPoint y: 212, endPoint x: 361, endPoint y: 345, distance: 133.3
click at [361, 345] on div at bounding box center [635, 344] width 780 height 0
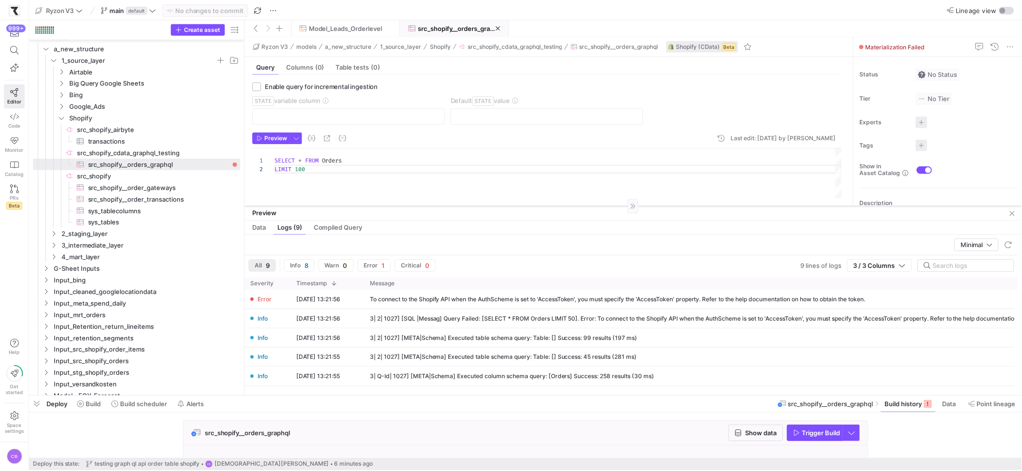
scroll to position [0, 0]
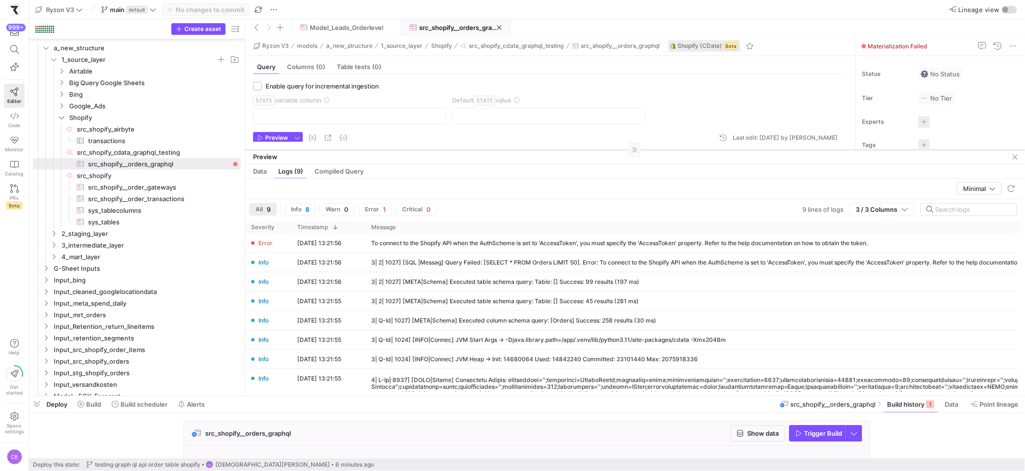
drag, startPoint x: 363, startPoint y: 345, endPoint x: 392, endPoint y: 150, distance: 197.2
click at [392, 150] on div at bounding box center [635, 150] width 780 height 0
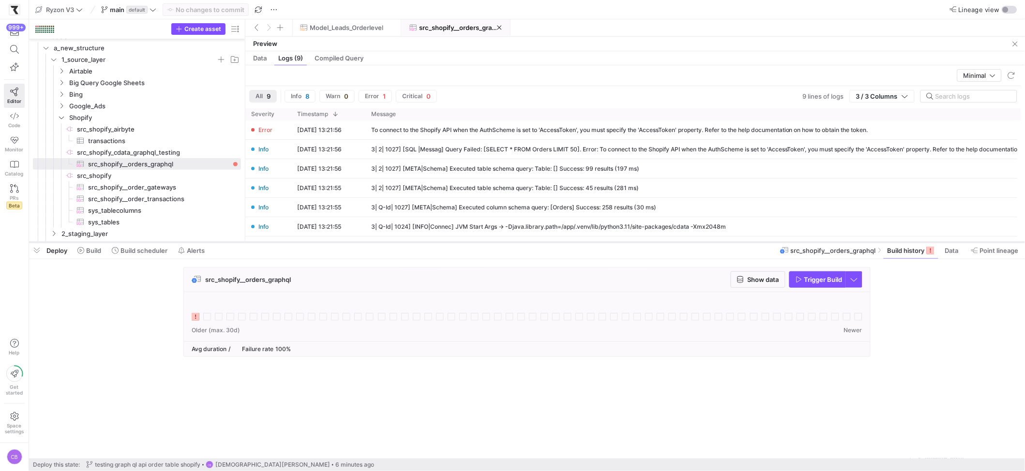
drag, startPoint x: 245, startPoint y: 397, endPoint x: 267, endPoint y: 243, distance: 155.5
click at [267, 243] on div at bounding box center [527, 243] width 996 height 4
click at [196, 316] on icon at bounding box center [196, 317] width 8 height 8
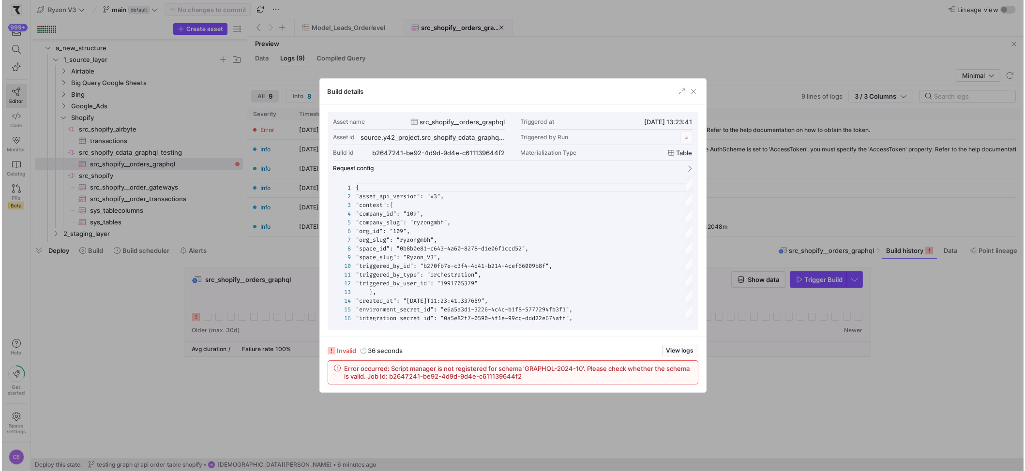
scroll to position [87, 0]
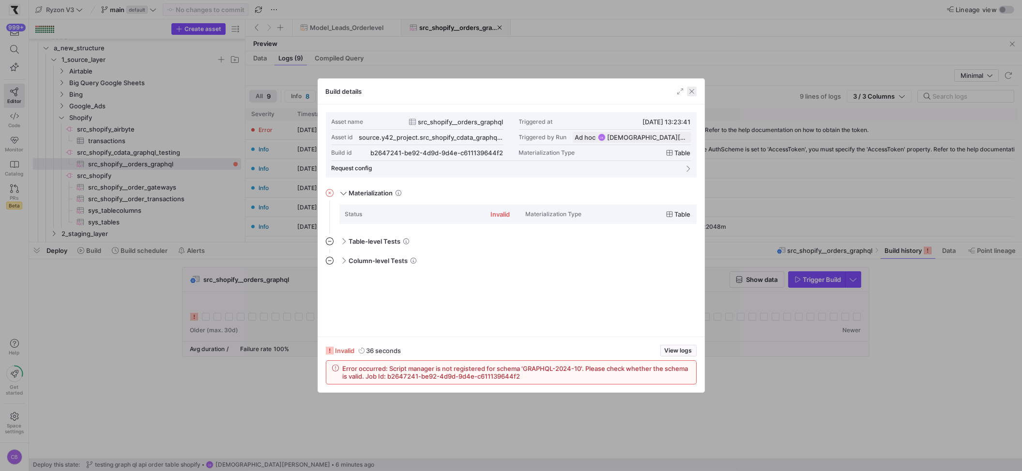
click at [693, 94] on span "button" at bounding box center [692, 92] width 10 height 10
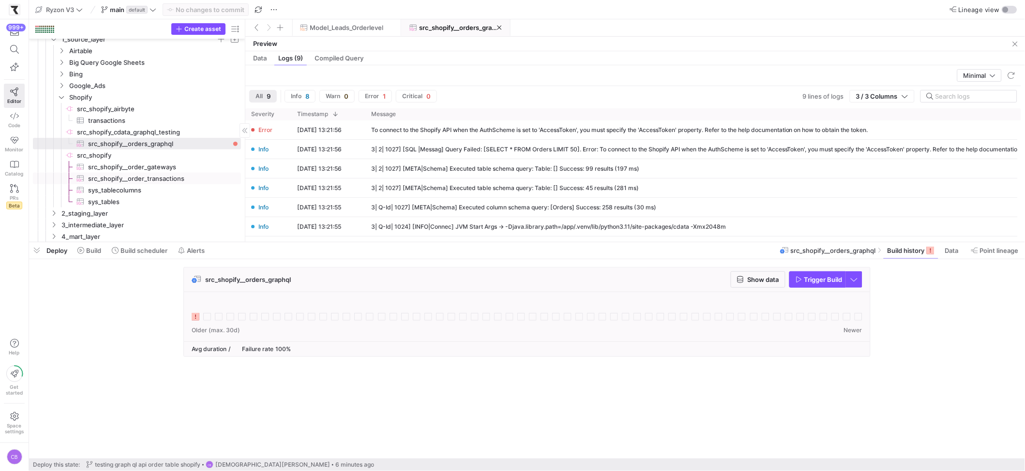
scroll to position [34, 0]
click at [114, 172] on span "src_shopify__order_gateways​​​​​​​​​" at bounding box center [159, 173] width 142 height 11
checkbox input "true"
type input "UpdatedAt"
type input "2016-01-01"
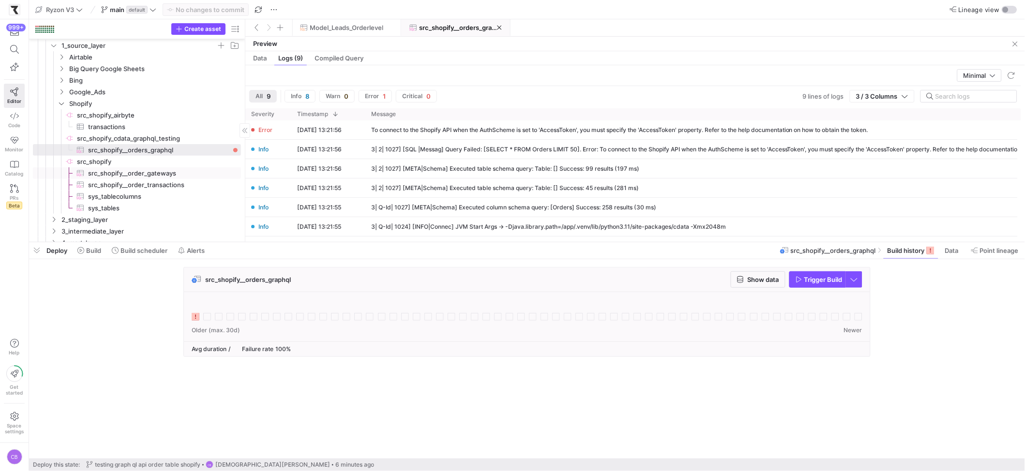
type textarea "SELECT Id, CustomerId, Email, CreatedAt, UpdatedAt, PaymentGatewayNames FROM Or…"
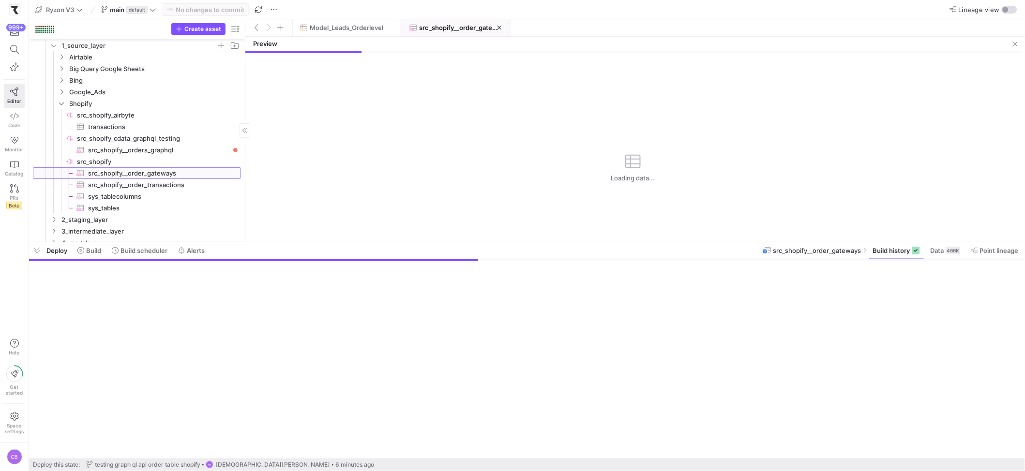
scroll to position [78, 0]
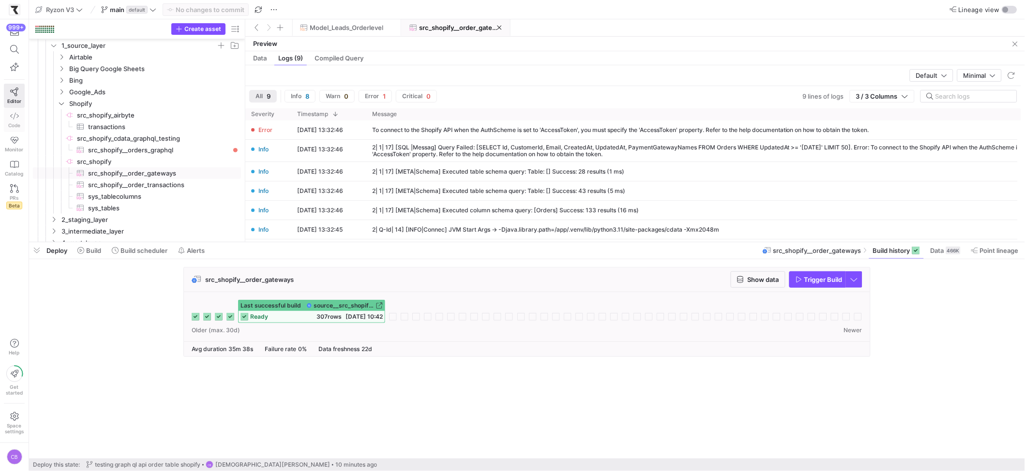
click at [16, 122] on span "Code" at bounding box center [14, 125] width 12 height 6
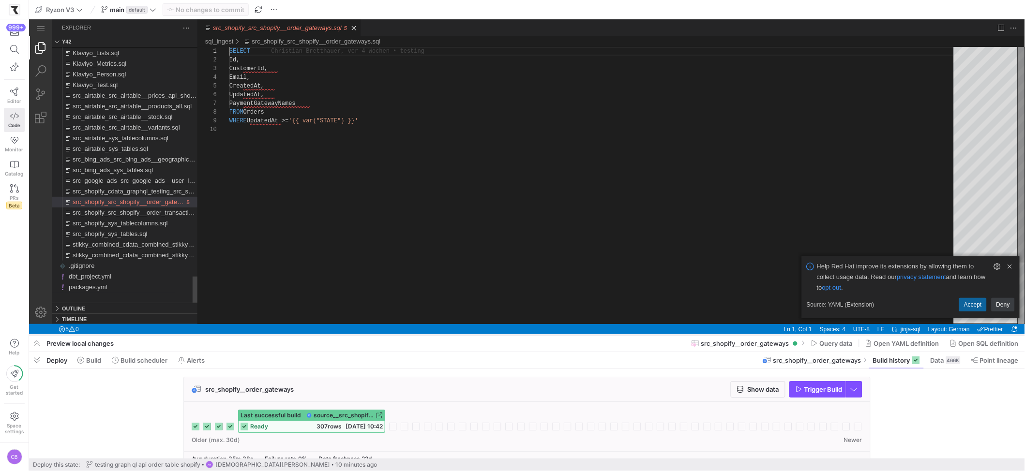
drag, startPoint x: 388, startPoint y: 241, endPoint x: 392, endPoint y: 333, distance: 92.0
click at [392, 334] on div at bounding box center [527, 335] width 996 height 4
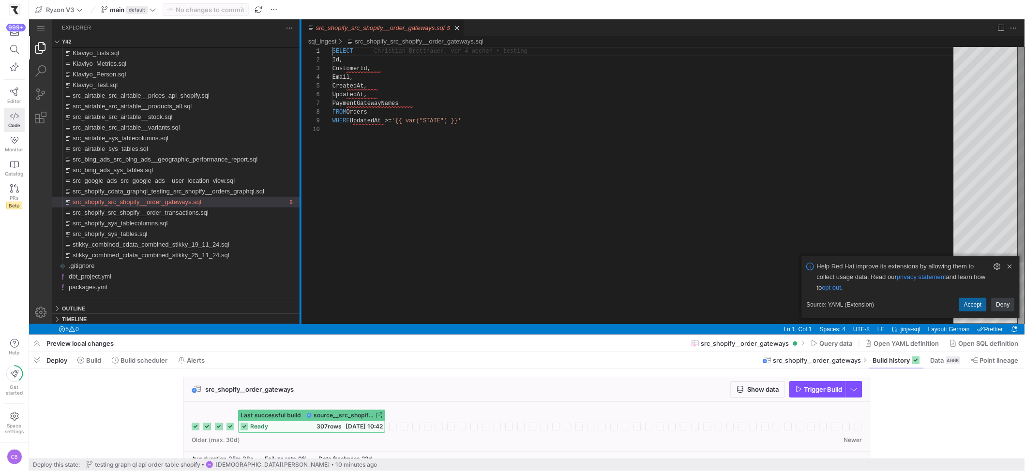
drag, startPoint x: 197, startPoint y: 187, endPoint x: 300, endPoint y: 201, distance: 104.0
click at [300, 201] on div at bounding box center [300, 171] width 2 height 305
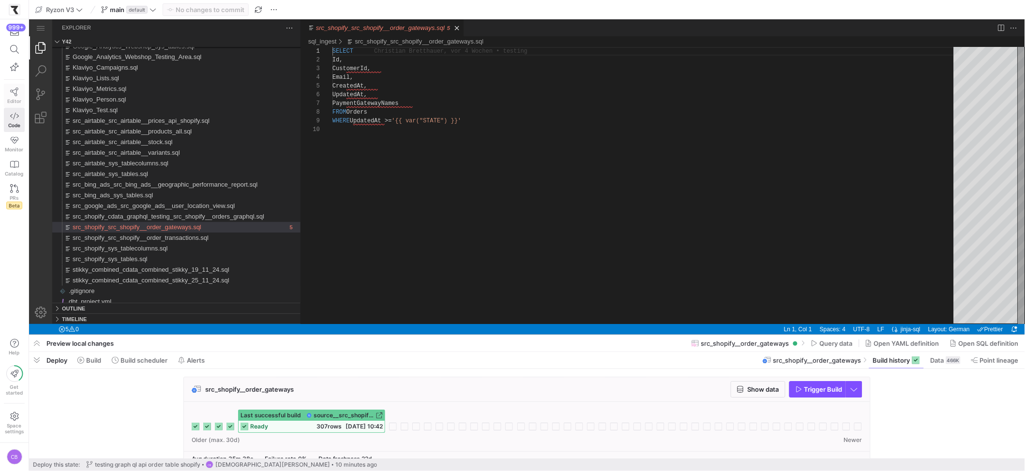
click at [12, 94] on icon at bounding box center [14, 92] width 9 height 9
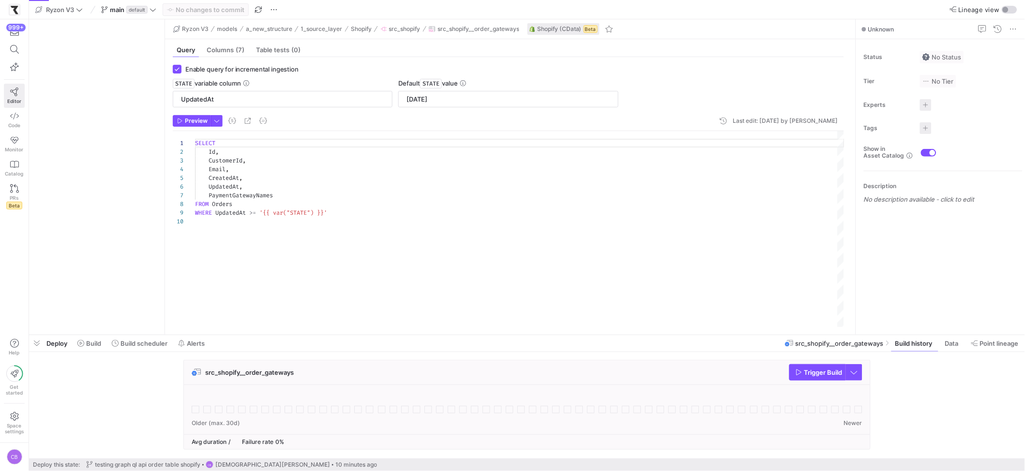
scroll to position [78, 0]
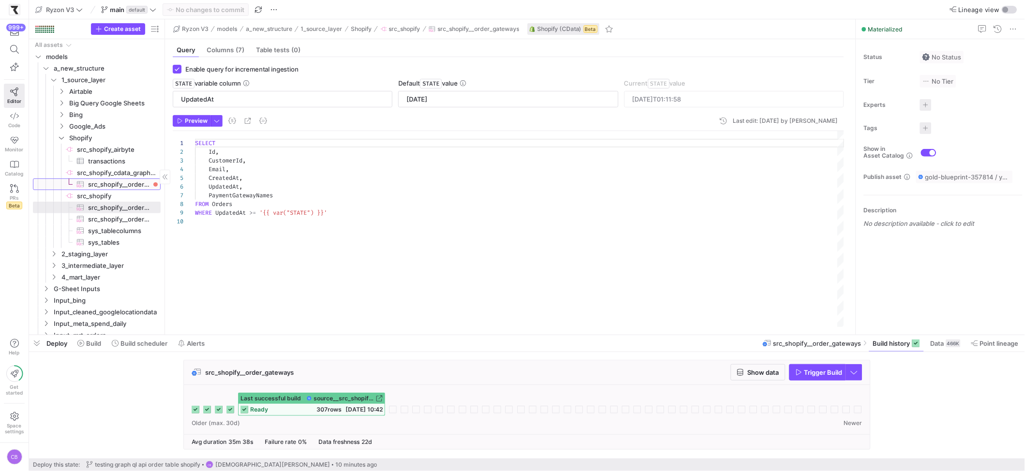
click at [106, 187] on span "src_shopify__orders_graphql​​​​​​​​​" at bounding box center [118, 184] width 61 height 11
checkbox input "false"
type textarea "SELECT * FROM Orders LIMIT 100"
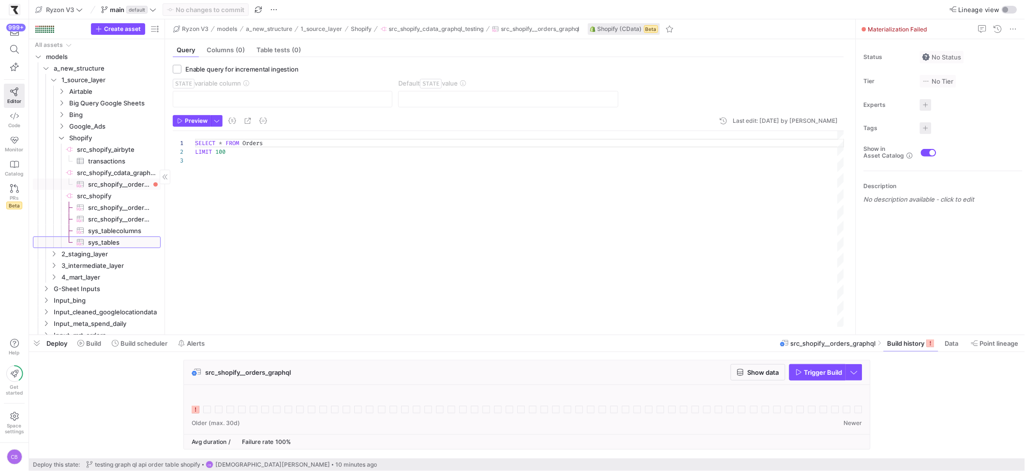
click at [102, 239] on span "sys_tables​​​​​​​​​" at bounding box center [118, 242] width 61 height 11
type textarea "SELECT * FROM sys_tables"
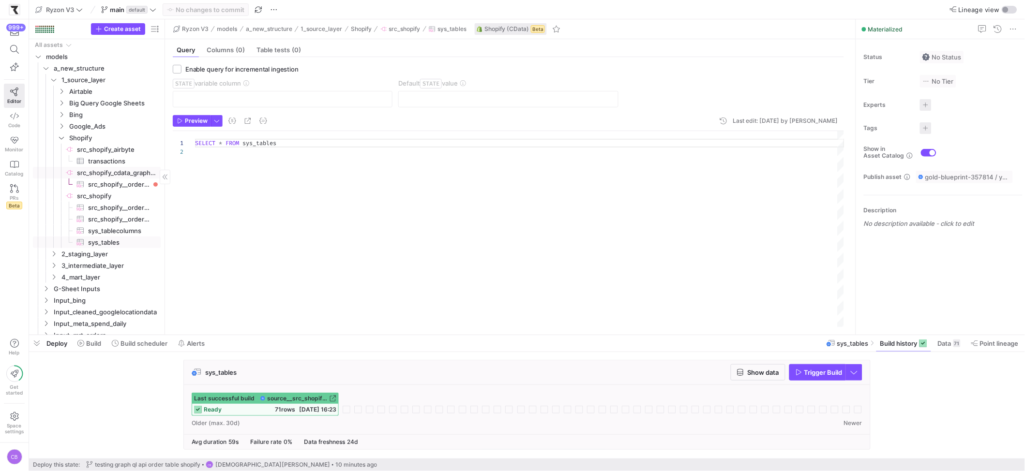
click at [98, 171] on span "src_shopify_cdata_graphql_testing​​​​​​​​" at bounding box center [118, 172] width 82 height 11
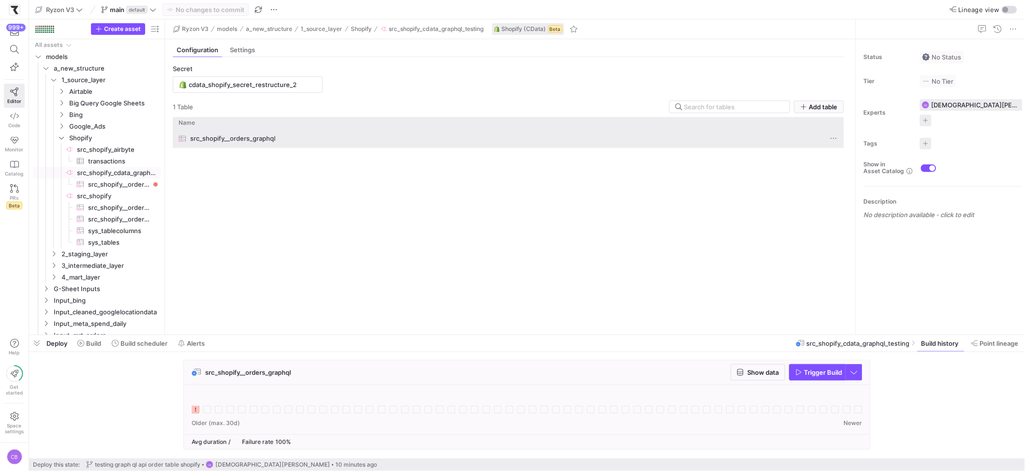
click at [242, 143] on span "src_shopify__orders_graphql" at bounding box center [232, 138] width 85 height 19
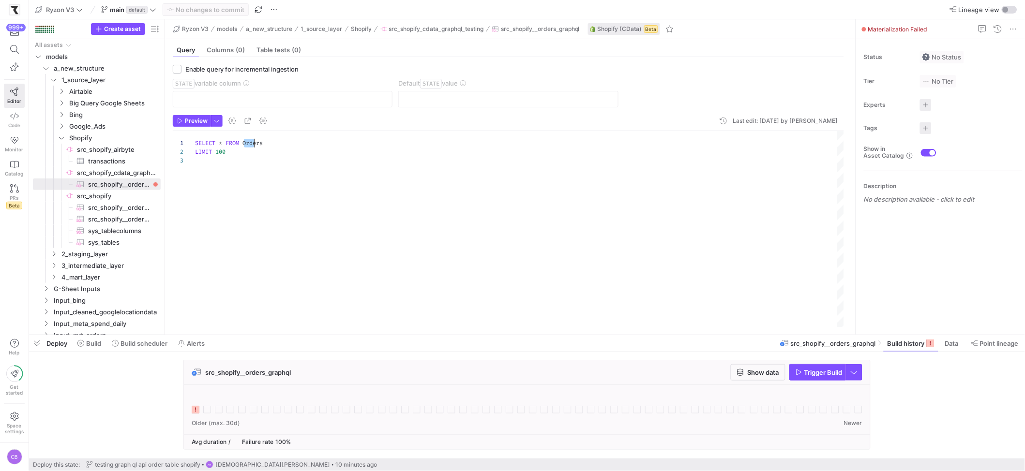
scroll to position [0, 69]
drag, startPoint x: 245, startPoint y: 144, endPoint x: 269, endPoint y: 144, distance: 23.7
click at [269, 144] on div "SELECT * FROM Orders LIMIT 100" at bounding box center [519, 229] width 649 height 196
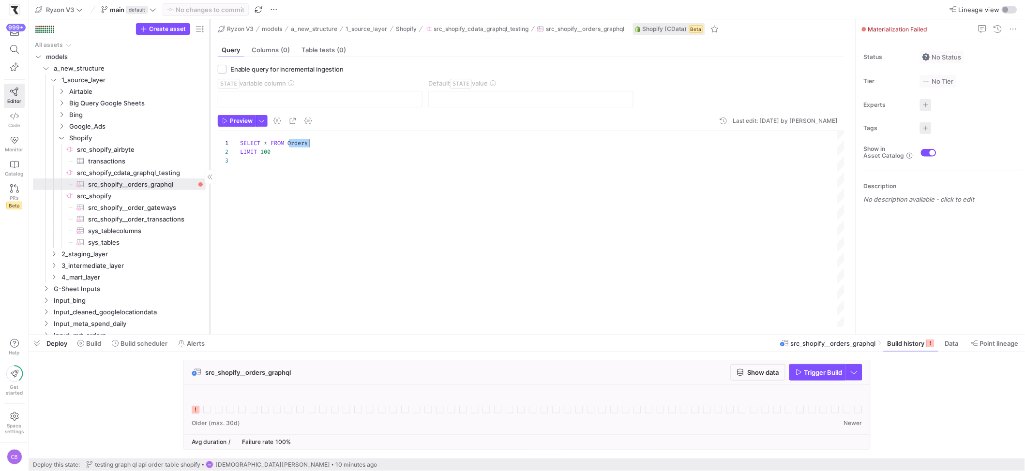
drag, startPoint x: 164, startPoint y: 187, endPoint x: 209, endPoint y: 188, distance: 45.0
click at [210, 188] on div at bounding box center [210, 177] width 0 height 316
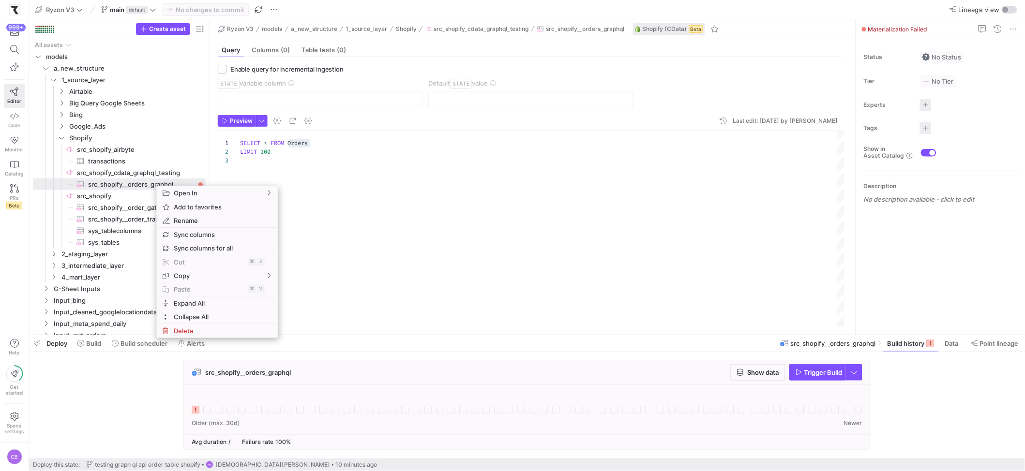
click at [287, 170] on div "SELECT * FROM Orders LIMIT 100" at bounding box center [542, 229] width 604 height 196
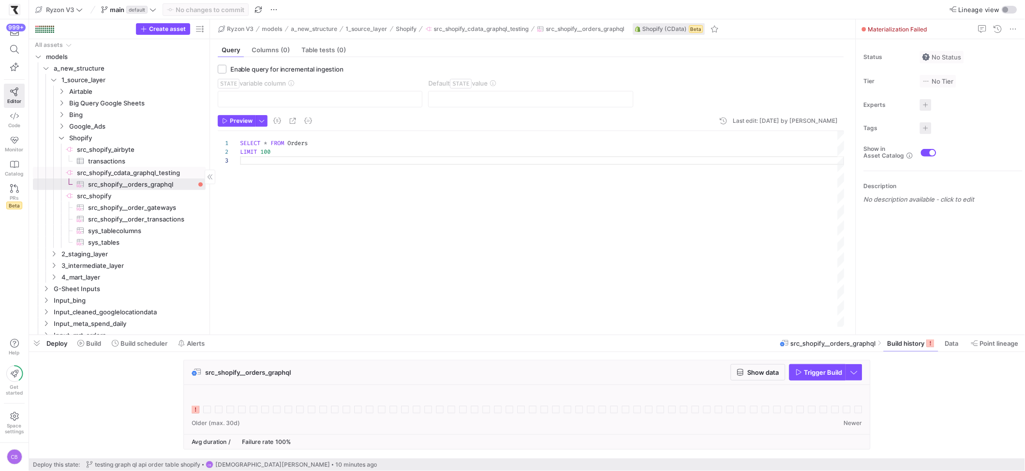
click at [177, 173] on span "src_shopify_cdata_graphql_testing​​​​​​​​" at bounding box center [140, 172] width 127 height 11
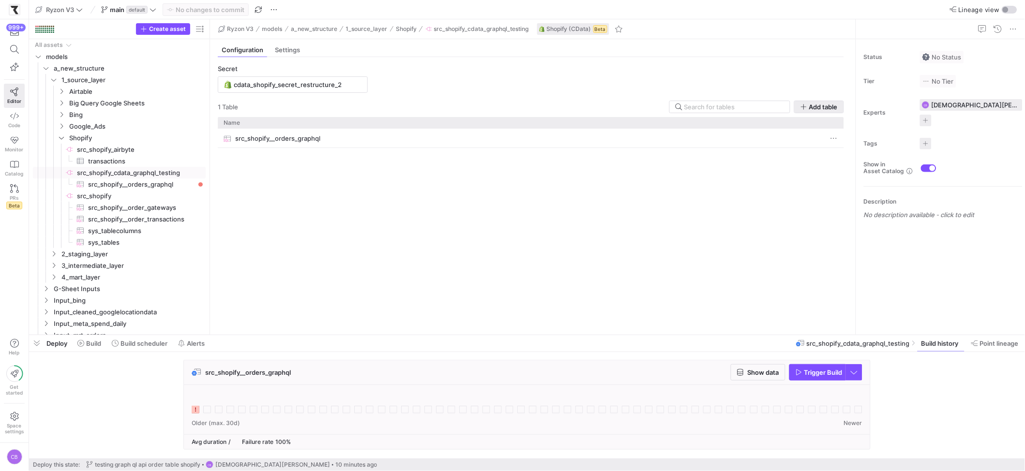
click at [790, 104] on icon "button" at bounding box center [803, 107] width 7 height 7
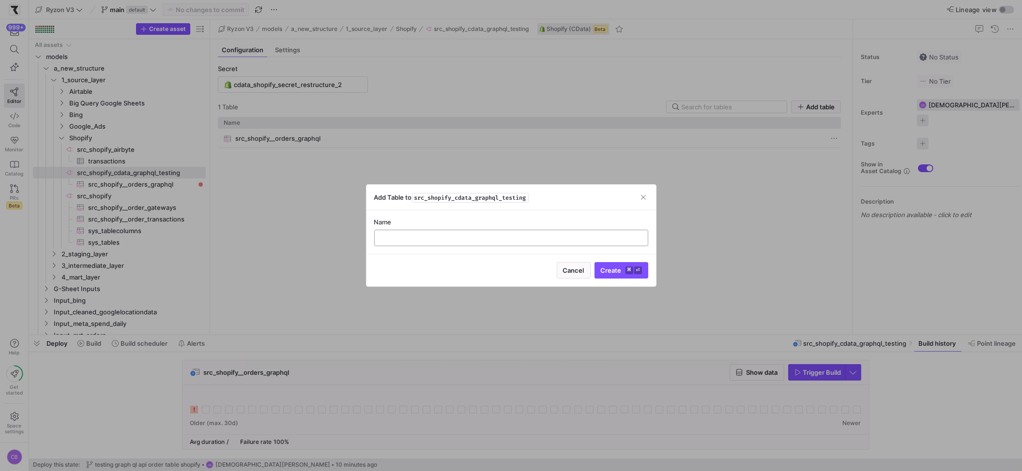
click at [454, 239] on input "text" at bounding box center [510, 238] width 257 height 8
type input "sys_tables_cdata"
click at [615, 273] on span "Create ⌘ ⏎" at bounding box center [621, 271] width 41 height 8
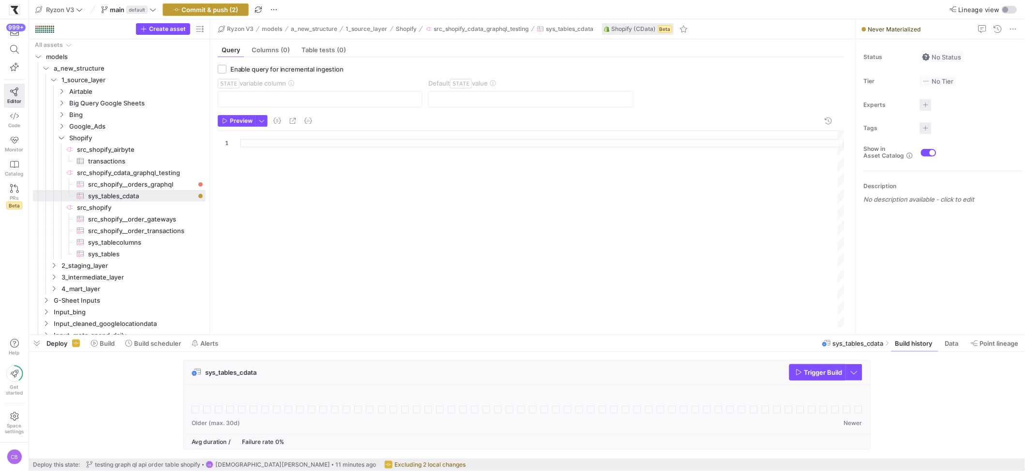
click at [202, 6] on span "Commit & push (2)" at bounding box center [210, 10] width 57 height 8
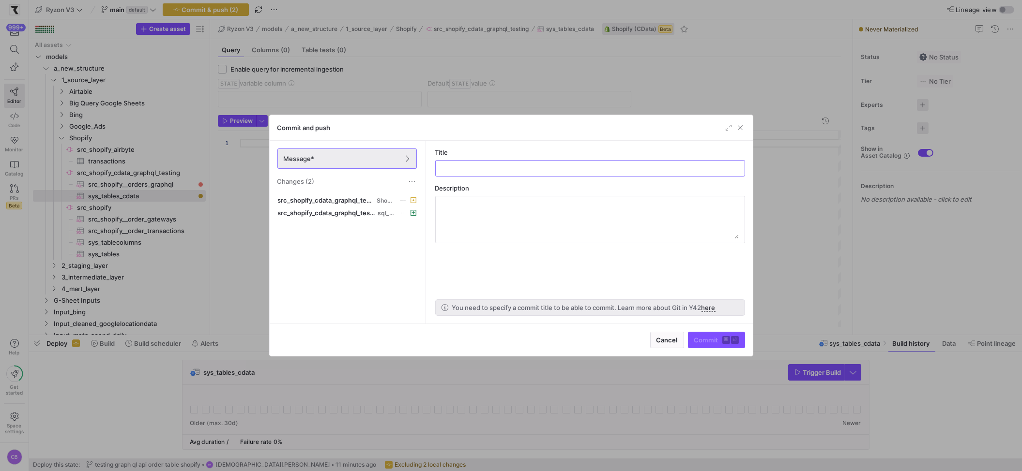
click at [408, 187] on div "Message* Changes (2)" at bounding box center [347, 167] width 155 height 53
click at [409, 186] on span at bounding box center [412, 182] width 10 height 10
click at [420, 208] on span "Discard all changes" at bounding box center [446, 211] width 67 height 8
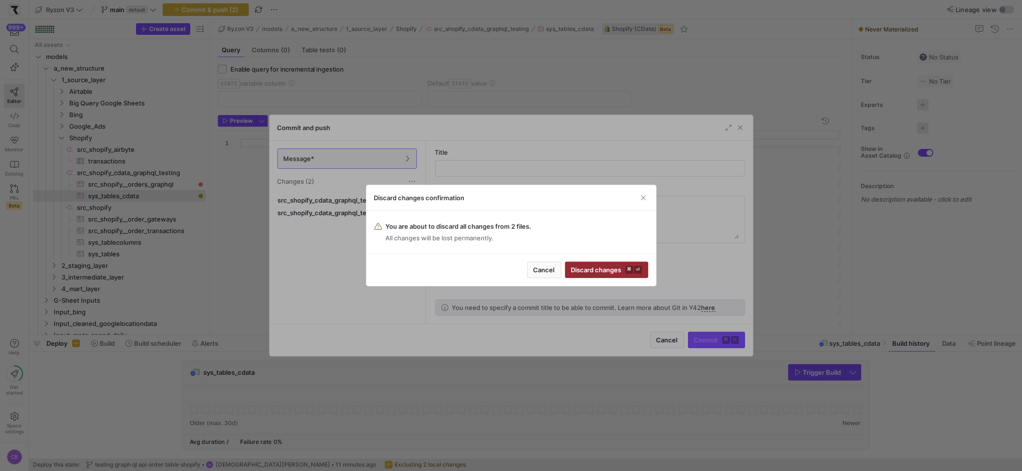
click at [619, 277] on span "submit" at bounding box center [606, 269] width 82 height 15
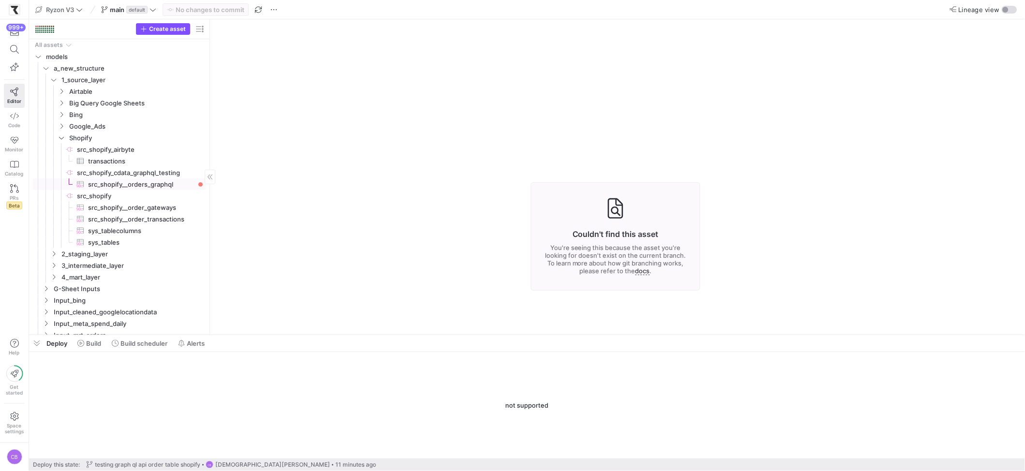
click at [110, 182] on span "src_shopify__orders_graphql​​​​​​​​​" at bounding box center [141, 184] width 106 height 11
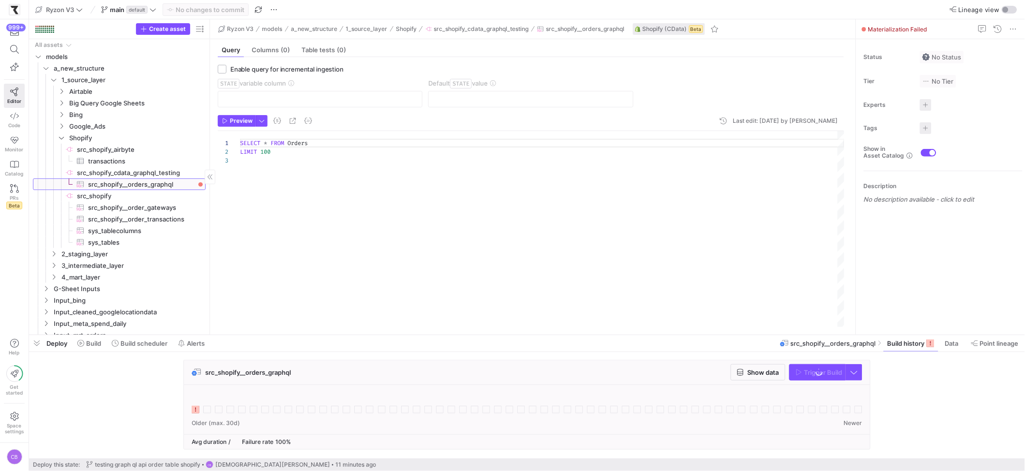
scroll to position [17, 0]
click at [112, 176] on span "src_shopify_cdata_graphql_testing​​​​​​​​" at bounding box center [140, 172] width 127 height 11
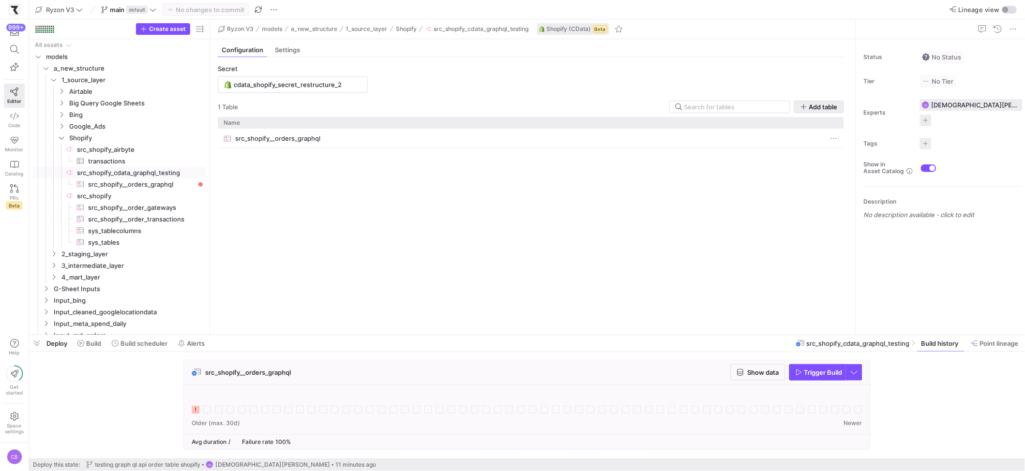
click at [790, 107] on span "Add table" at bounding box center [823, 107] width 29 height 8
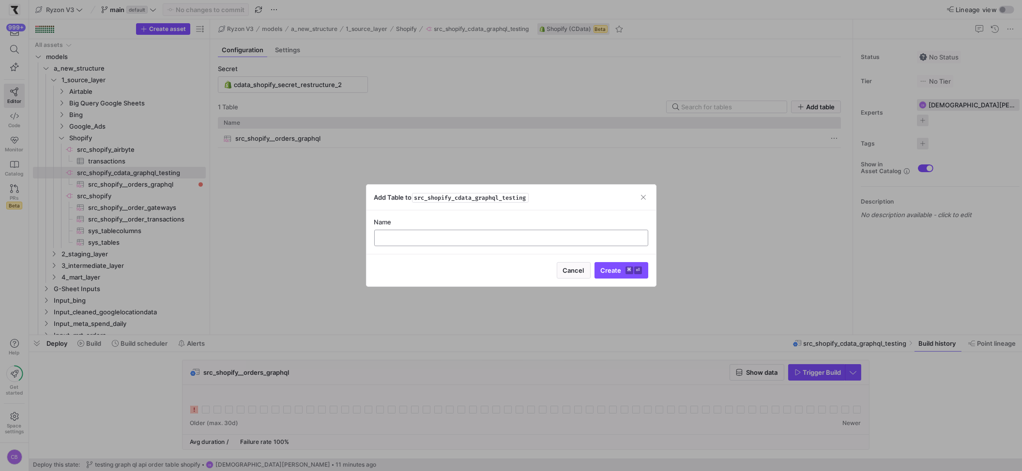
click at [397, 243] on div at bounding box center [510, 237] width 257 height 15
click at [396, 242] on div at bounding box center [510, 237] width 257 height 15
type input "s"
type input "sys_tables"
click at [603, 264] on span "submit" at bounding box center [621, 270] width 53 height 15
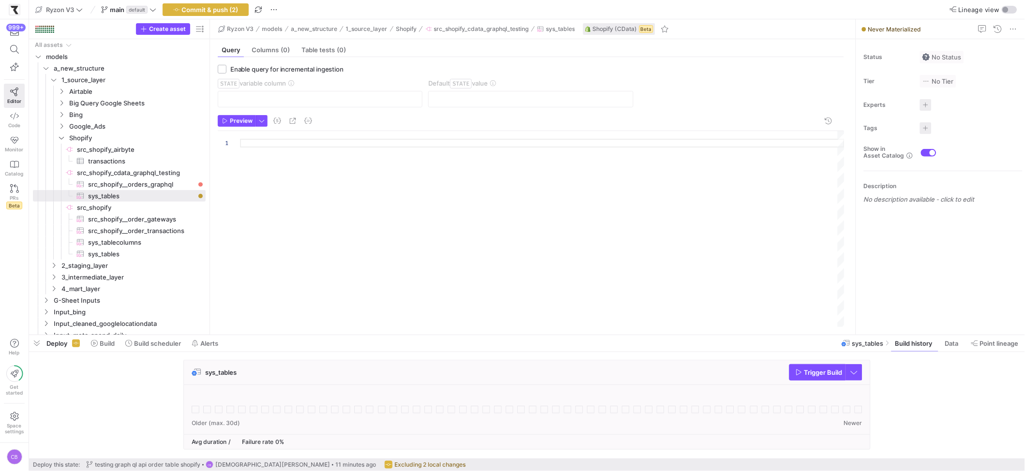
click at [254, 141] on div at bounding box center [542, 229] width 604 height 196
type textarea "SELECT * FROM sys_tables"
click at [261, 124] on span "button" at bounding box center [261, 121] width 11 height 11
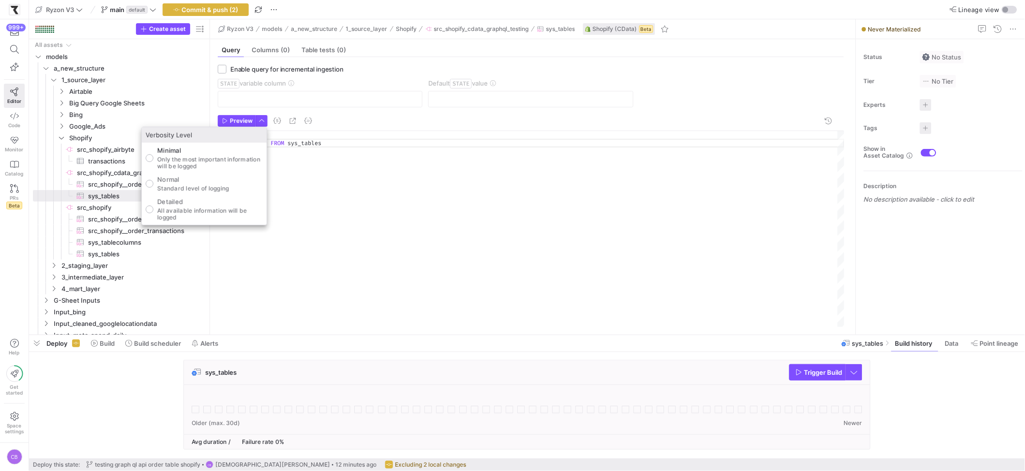
click at [240, 125] on div at bounding box center [512, 235] width 1025 height 471
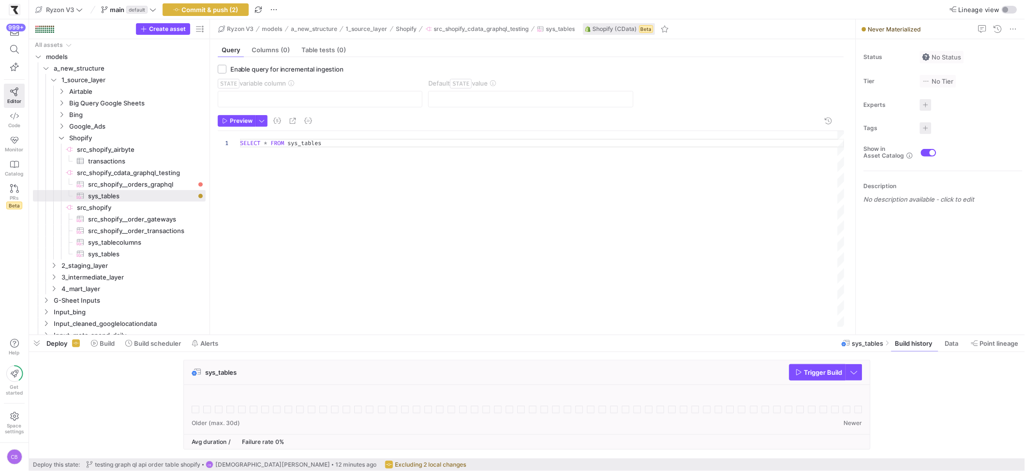
click at [240, 125] on span "button" at bounding box center [236, 121] width 37 height 11
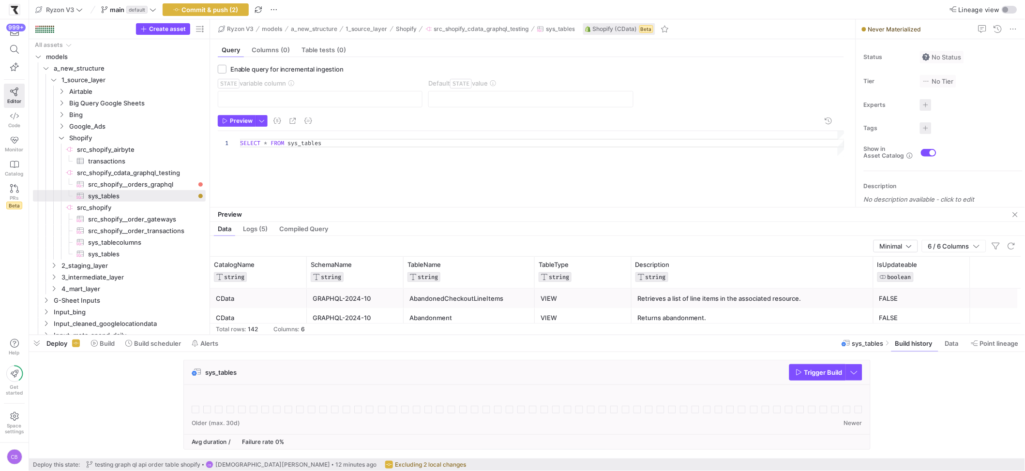
drag, startPoint x: 325, startPoint y: 166, endPoint x: 279, endPoint y: 166, distance: 46.0
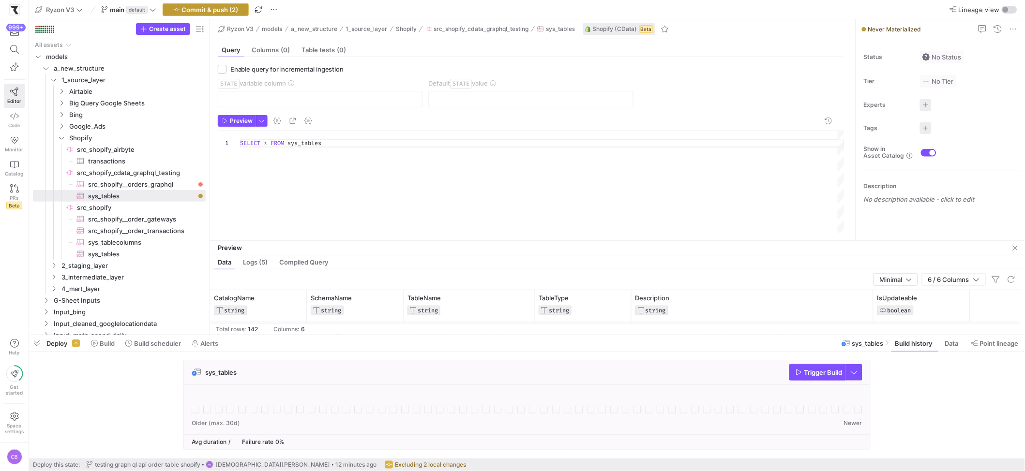
click at [213, 10] on span "Commit & push (2)" at bounding box center [210, 10] width 57 height 8
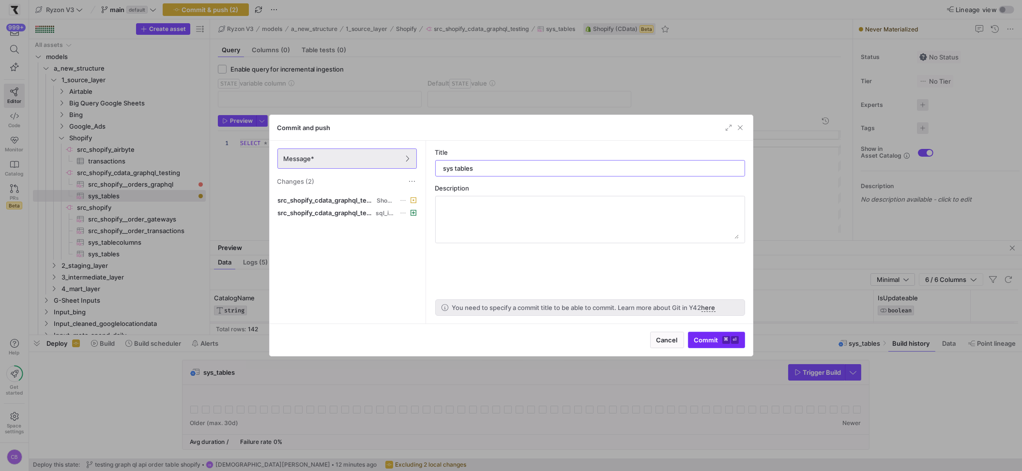
type input "sys tables"
click at [693, 343] on span "submit" at bounding box center [716, 339] width 56 height 15
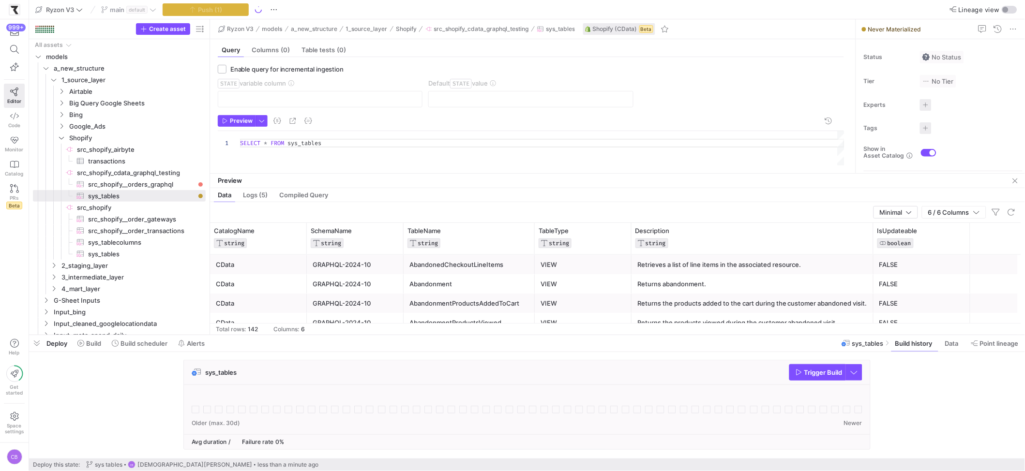
drag, startPoint x: 498, startPoint y: 240, endPoint x: 506, endPoint y: 193, distance: 48.1
click at [511, 173] on div at bounding box center [617, 173] width 815 height 0
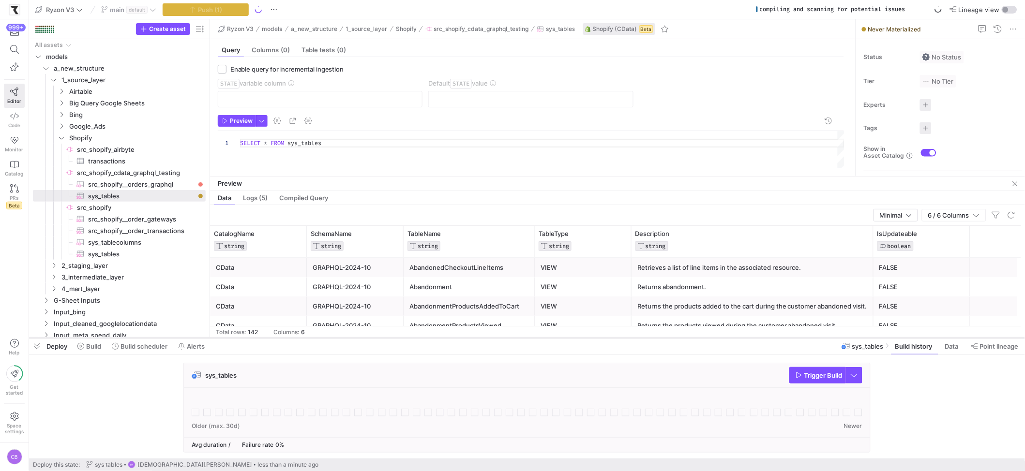
drag, startPoint x: 442, startPoint y: 334, endPoint x: 457, endPoint y: 337, distance: 15.3
click at [457, 337] on div at bounding box center [527, 338] width 996 height 4
click at [790, 377] on icon "button" at bounding box center [799, 375] width 7 height 7
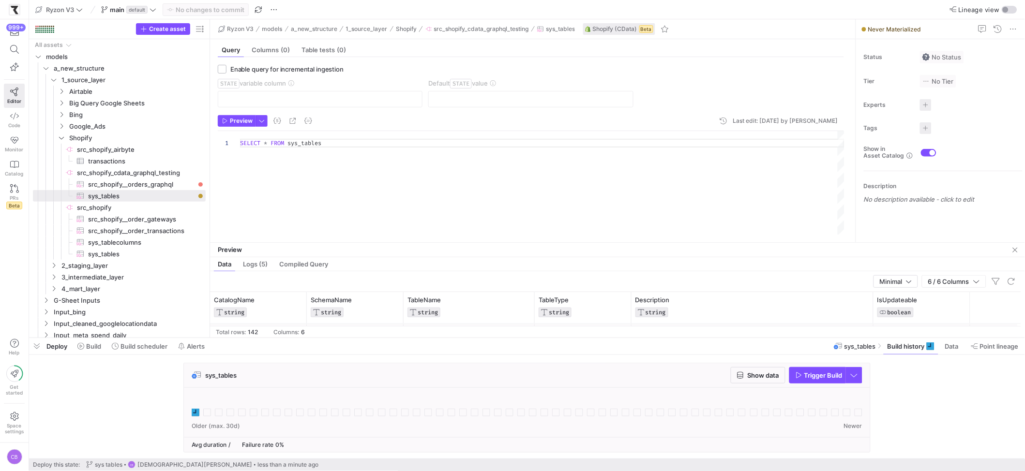
drag, startPoint x: 453, startPoint y: 175, endPoint x: 461, endPoint y: 241, distance: 66.8
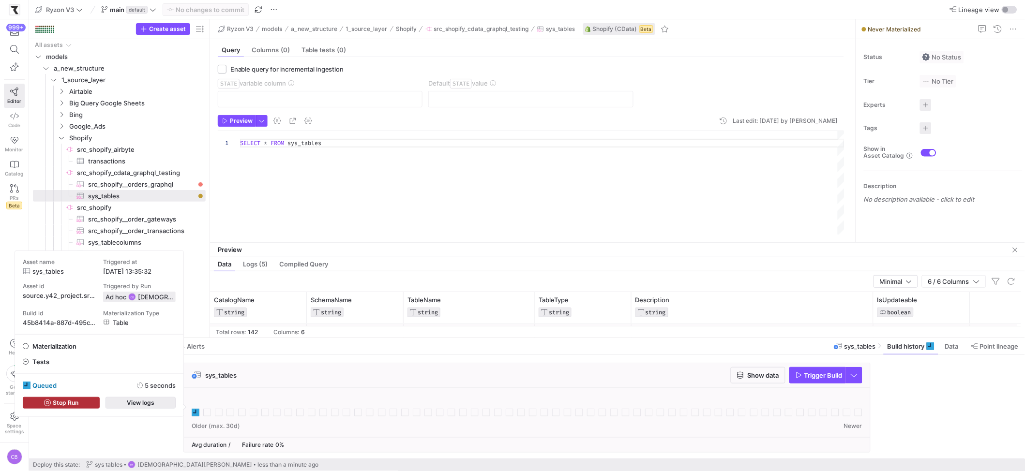
click at [119, 404] on span "button" at bounding box center [140, 403] width 69 height 11
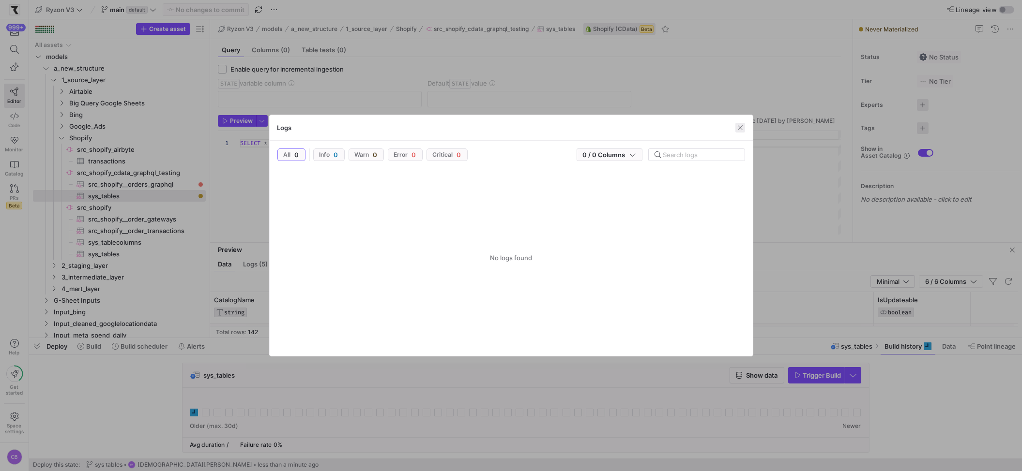
click at [739, 128] on span "button" at bounding box center [740, 128] width 10 height 10
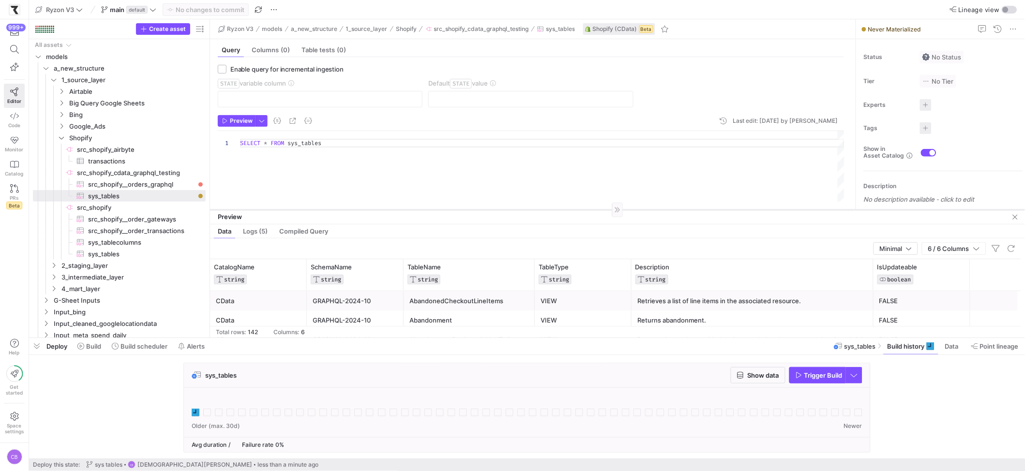
drag, startPoint x: 678, startPoint y: 242, endPoint x: 698, endPoint y: 210, distance: 38.7
click at [698, 210] on div at bounding box center [617, 210] width 815 height 0
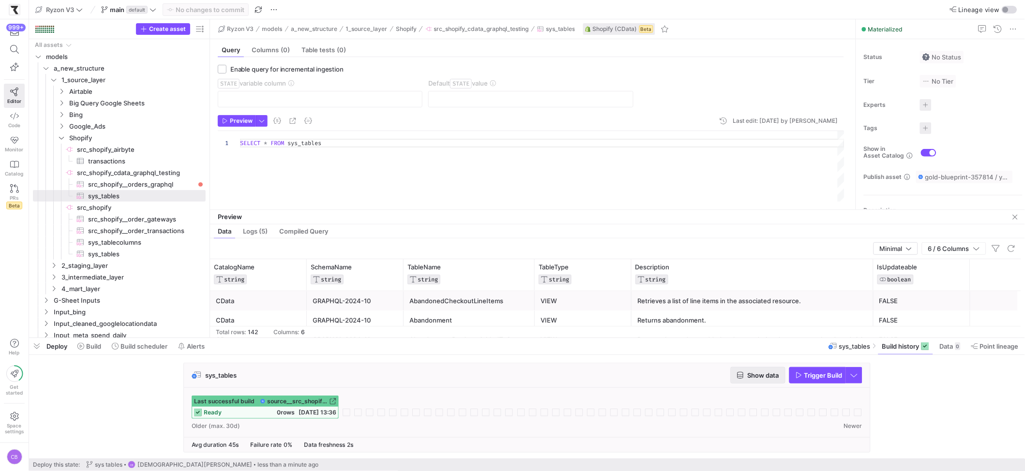
click at [773, 378] on span "Show data" at bounding box center [763, 376] width 31 height 8
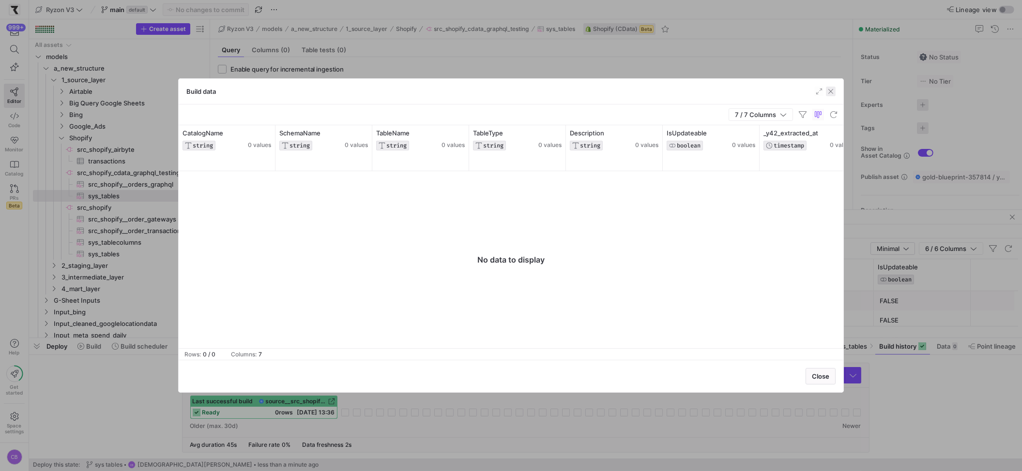
click at [790, 90] on span "button" at bounding box center [831, 92] width 10 height 10
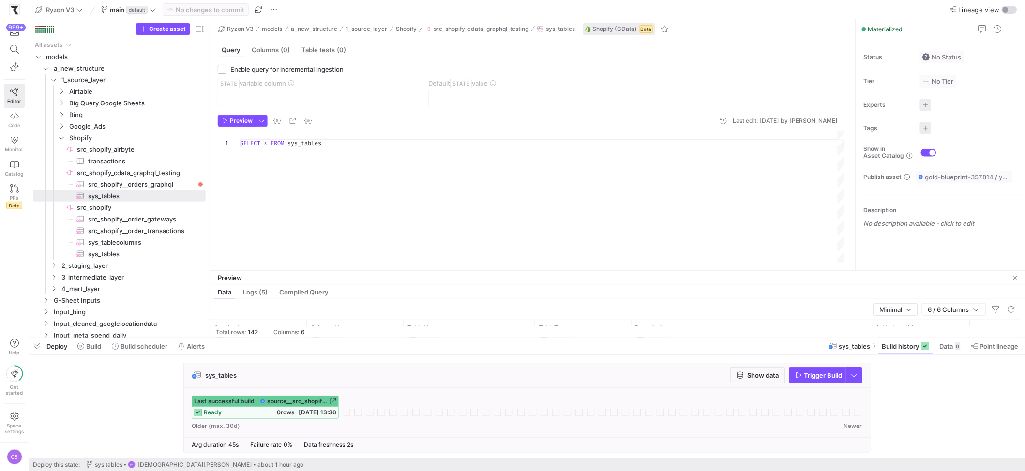
click at [540, 361] on div "sys_tables Show data Trigger Build Last successful build source__src_shopify_cd…" at bounding box center [527, 407] width 996 height 104
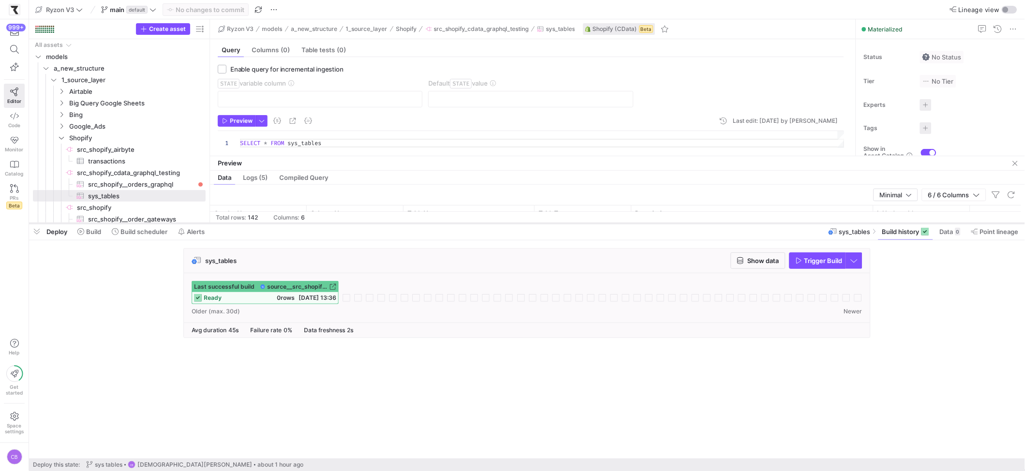
drag, startPoint x: 537, startPoint y: 339, endPoint x: 565, endPoint y: 225, distance: 118.1
click at [565, 225] on div at bounding box center [527, 224] width 996 height 4
click at [284, 298] on span "0 rows" at bounding box center [286, 297] width 18 height 7
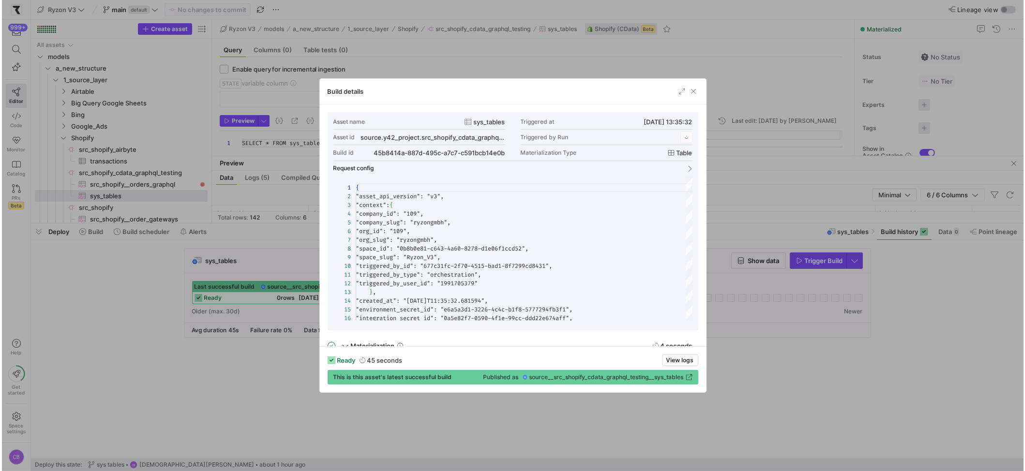
scroll to position [87, 0]
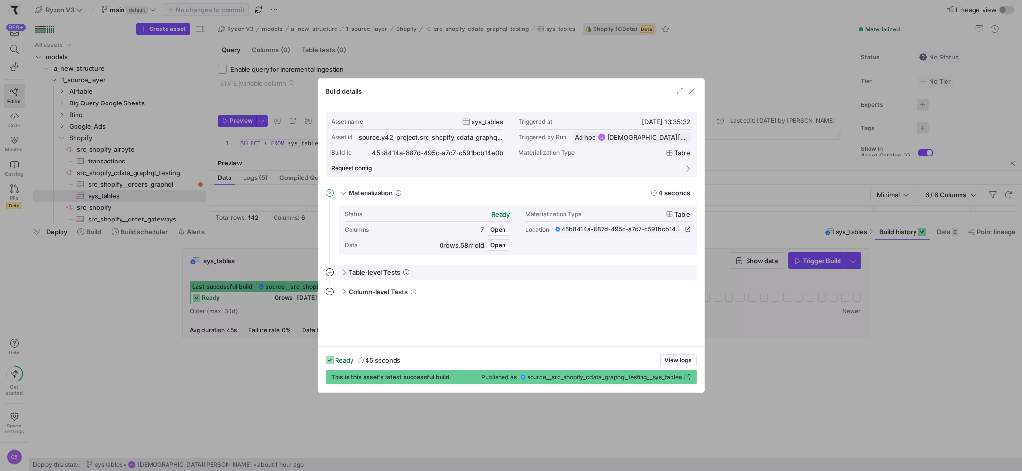
click at [344, 271] on span at bounding box center [342, 273] width 8 height 4
click at [344, 271] on span at bounding box center [343, 272] width 4 height 8
click at [343, 290] on span at bounding box center [342, 292] width 8 height 4
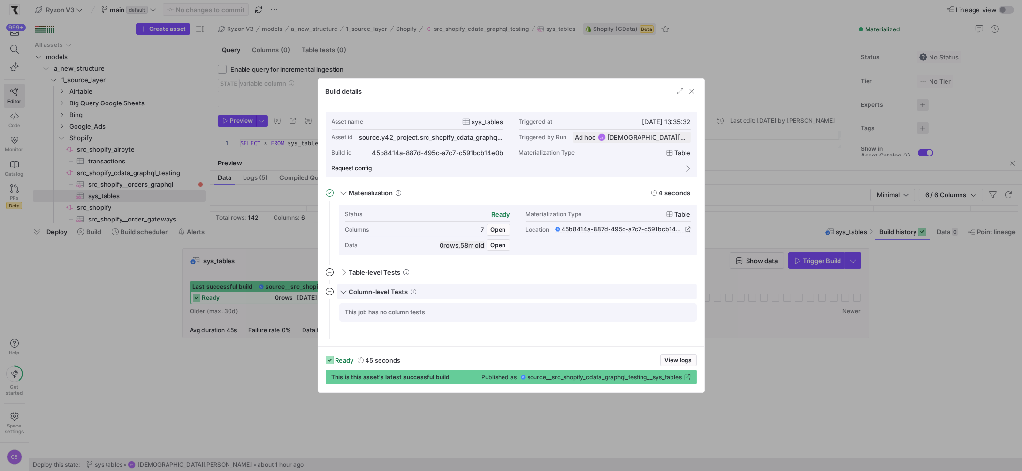
click at [343, 289] on span at bounding box center [343, 291] width 4 height 8
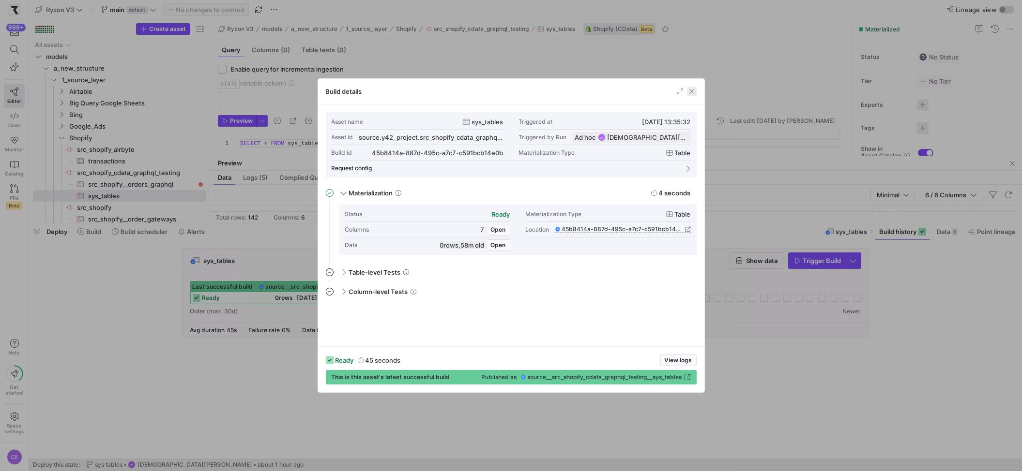
click at [693, 91] on span "button" at bounding box center [692, 92] width 10 height 10
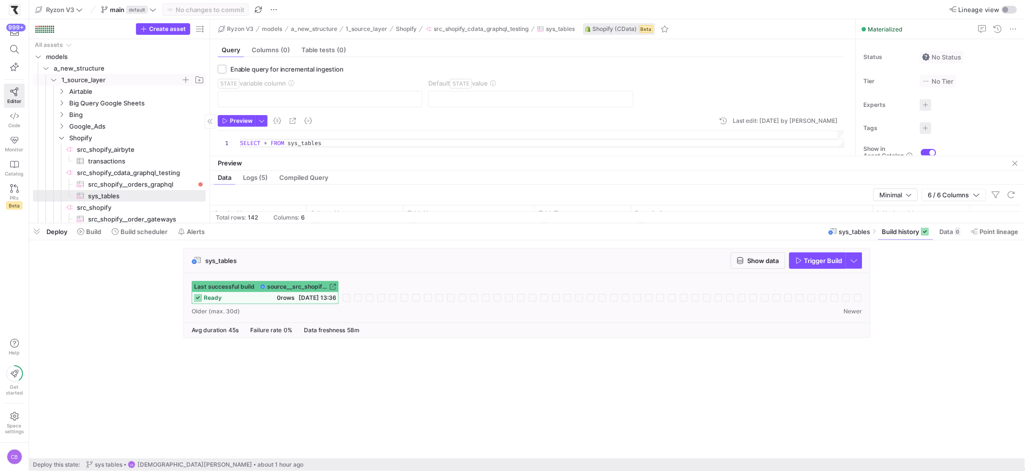
click at [53, 81] on icon "Press SPACE to select this row." at bounding box center [53, 80] width 5 height 2
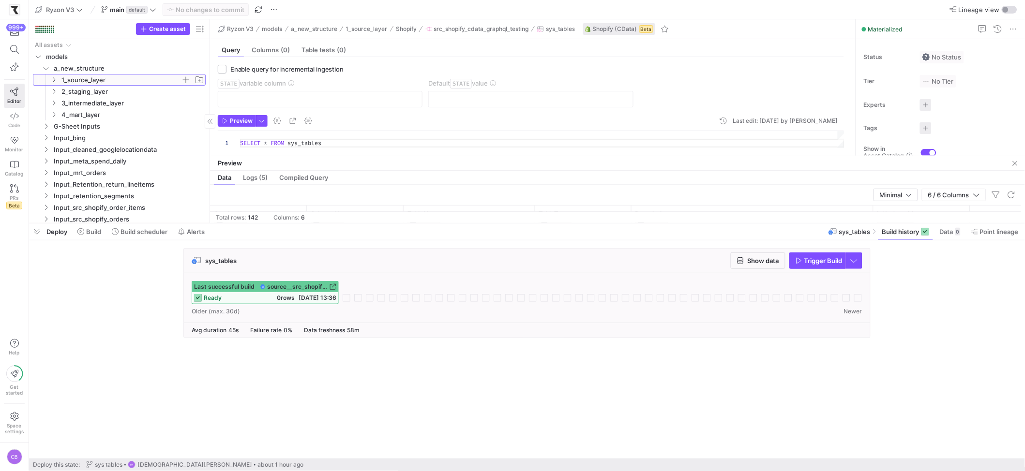
click at [53, 81] on icon at bounding box center [53, 80] width 7 height 6
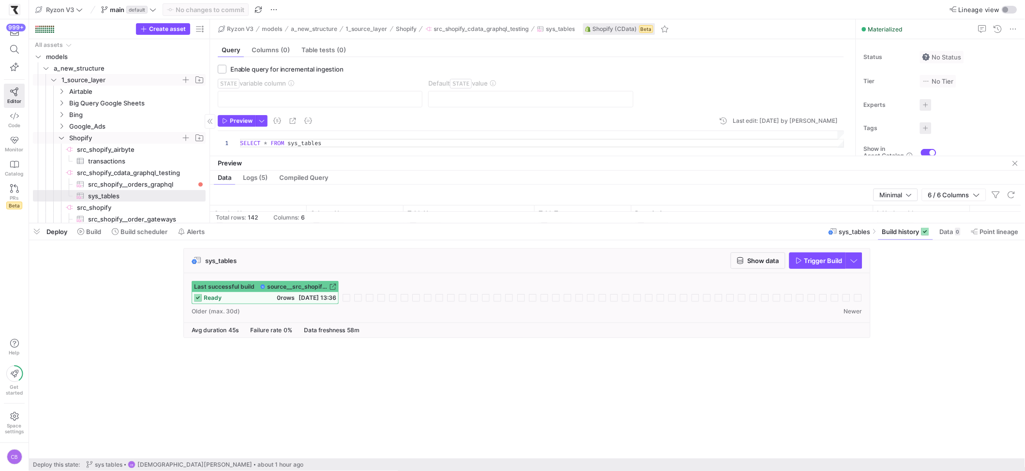
click at [60, 138] on icon "Press SPACE to select this row." at bounding box center [61, 138] width 7 height 6
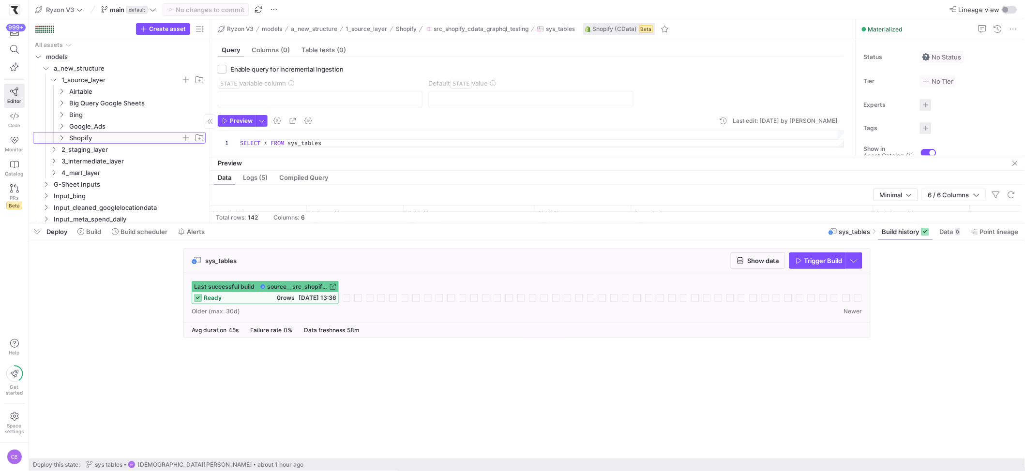
click at [62, 137] on icon at bounding box center [61, 138] width 7 height 6
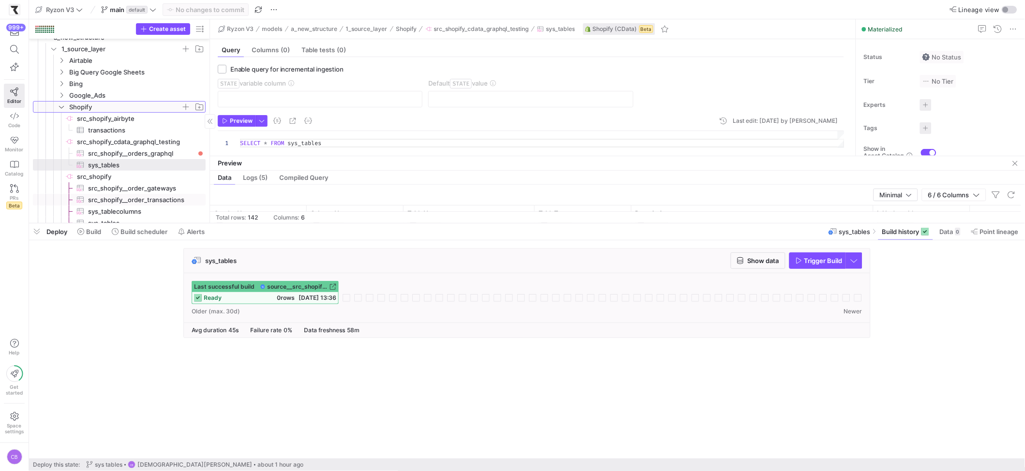
scroll to position [45, 0]
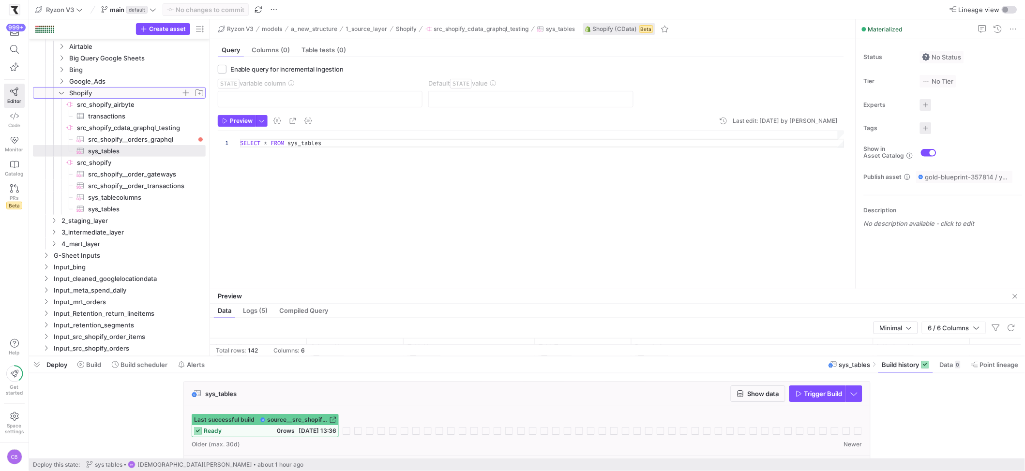
drag, startPoint x: 248, startPoint y: 225, endPoint x: 271, endPoint y: 348, distance: 125.0
click at [275, 357] on div at bounding box center [527, 357] width 996 height 4
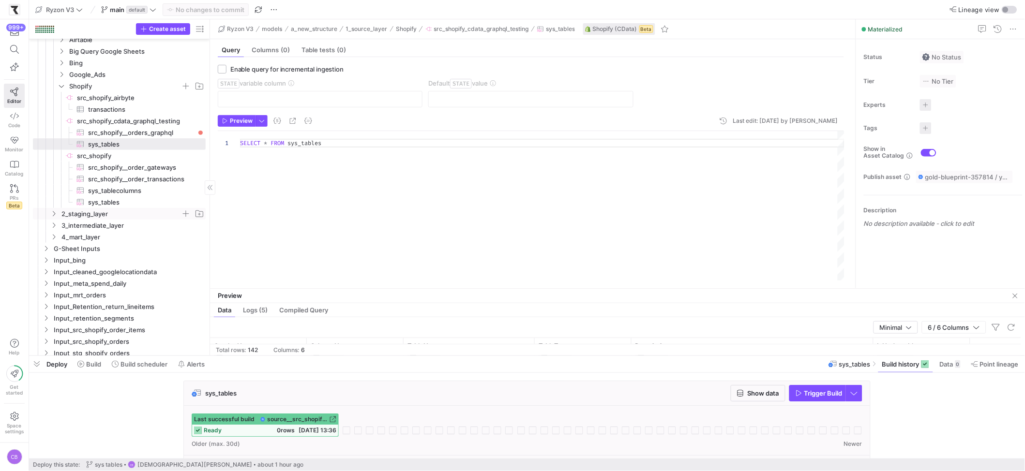
click at [54, 214] on icon "Press SPACE to select this row." at bounding box center [53, 214] width 7 height 6
click at [64, 236] on icon "Press SPACE to select this row." at bounding box center [61, 237] width 7 height 6
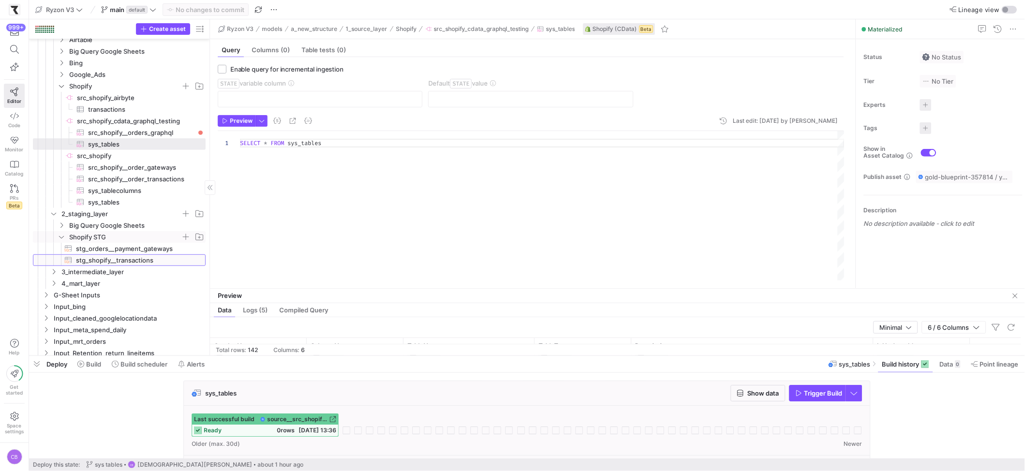
click at [105, 260] on span "stg_shopify__transactions​​​​​​​​​​" at bounding box center [135, 260] width 119 height 11
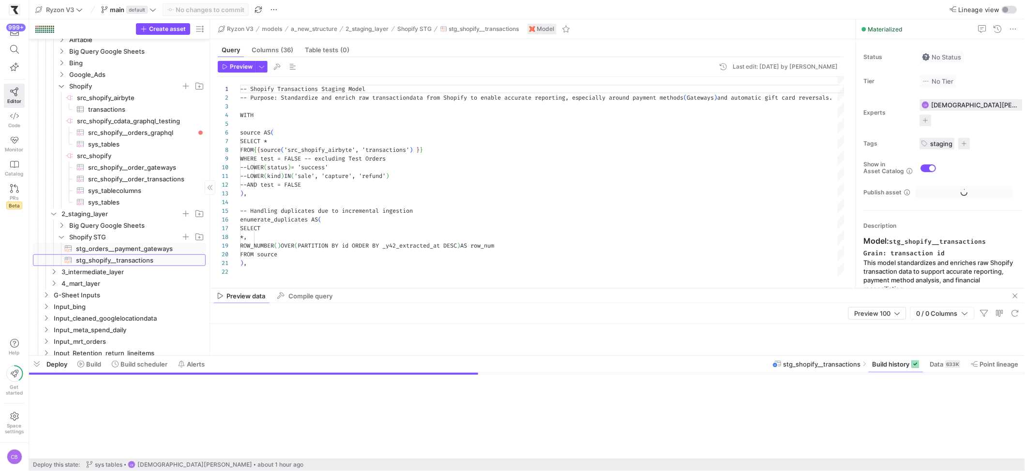
scroll to position [87, 0]
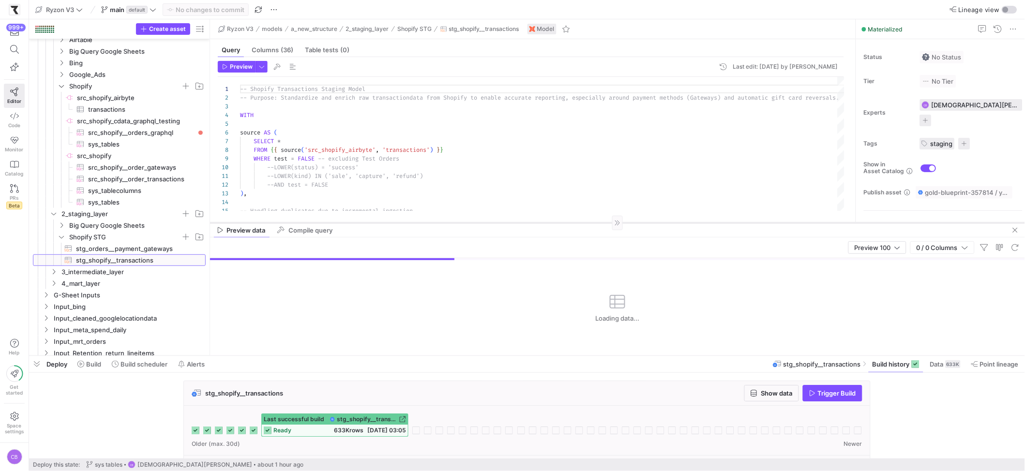
drag, startPoint x: 450, startPoint y: 289, endPoint x: 454, endPoint y: 223, distance: 66.0
click at [454, 223] on div at bounding box center [617, 223] width 815 height 0
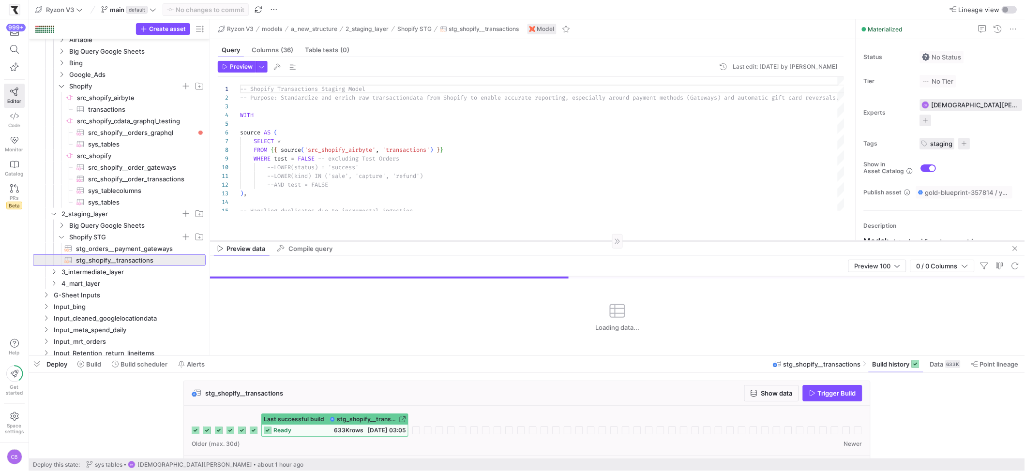
drag, startPoint x: 467, startPoint y: 223, endPoint x: 471, endPoint y: 241, distance: 18.8
click at [471, 241] on div at bounding box center [617, 241] width 815 height 0
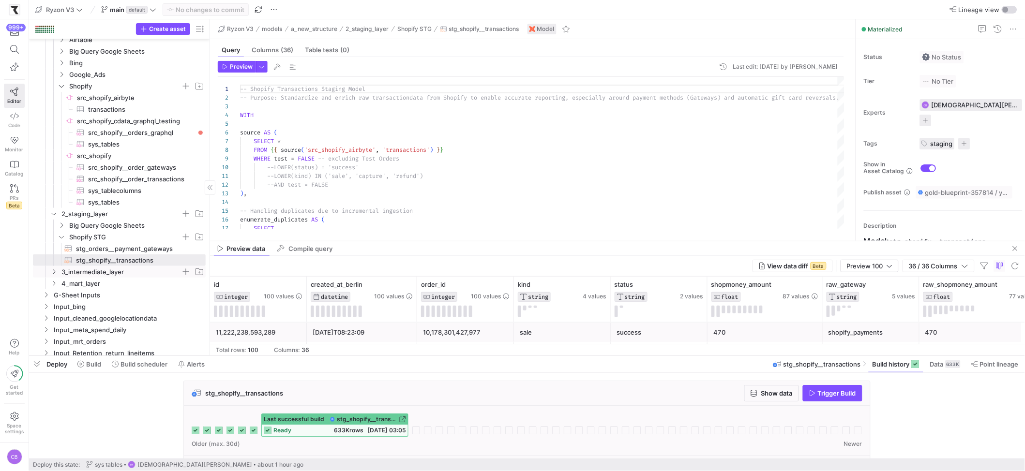
click at [52, 274] on icon "Press SPACE to select this row." at bounding box center [53, 272] width 7 height 6
click at [87, 283] on span "int_shopify__order_payments​​​​​​​​​​" at bounding box center [131, 283] width 126 height 11
type textarea "-- int_shopify__order_payments.sql -- Purpose: Aggregate Shopify transaction da…"
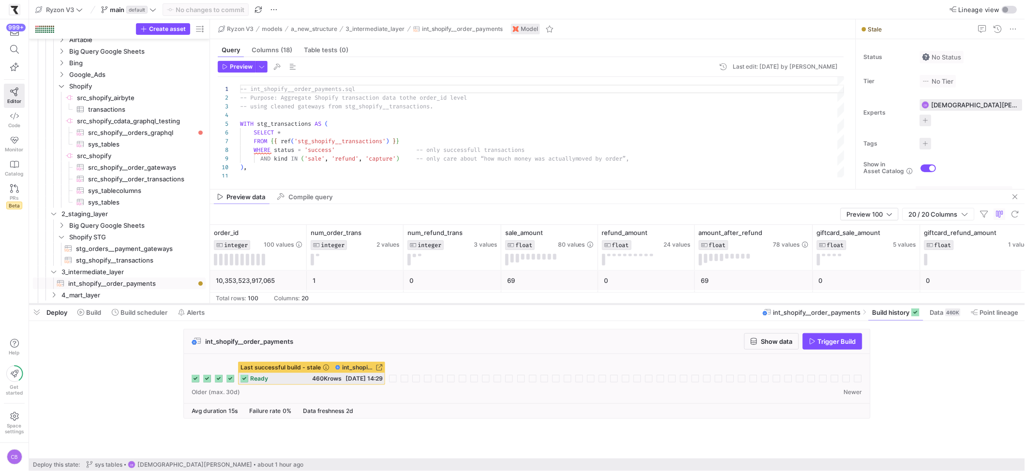
drag, startPoint x: 379, startPoint y: 355, endPoint x: 382, endPoint y: 303, distance: 51.8
click at [382, 303] on div at bounding box center [527, 304] width 996 height 4
click at [815, 344] on span "Trigger Build" at bounding box center [832, 342] width 47 height 8
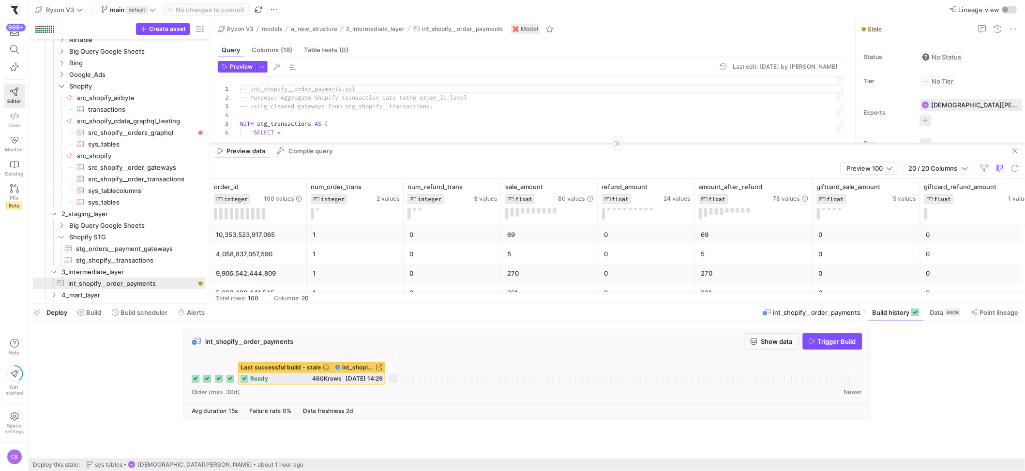
drag, startPoint x: 641, startPoint y: 156, endPoint x: 639, endPoint y: 120, distance: 35.9
click at [639, 143] on div at bounding box center [617, 143] width 815 height 0
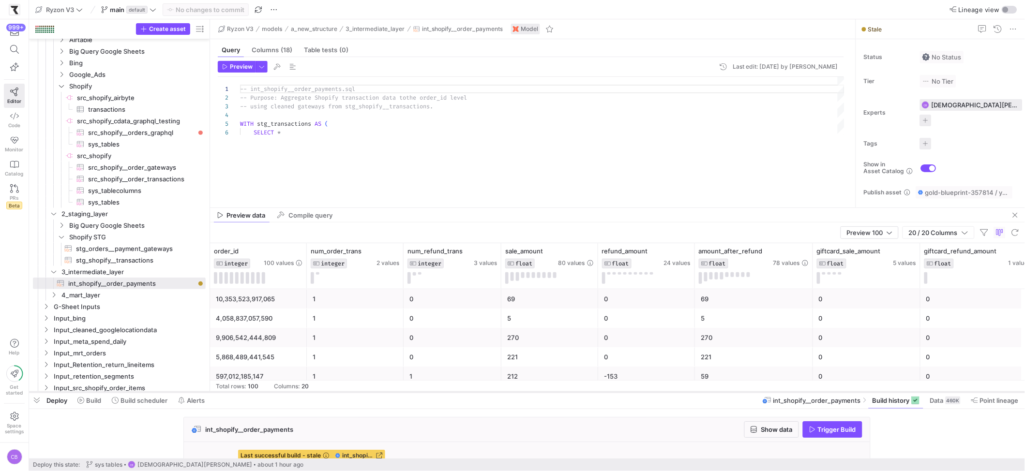
drag, startPoint x: 606, startPoint y: 306, endPoint x: 613, endPoint y: 394, distance: 88.3
click at [613, 394] on div at bounding box center [527, 393] width 996 height 4
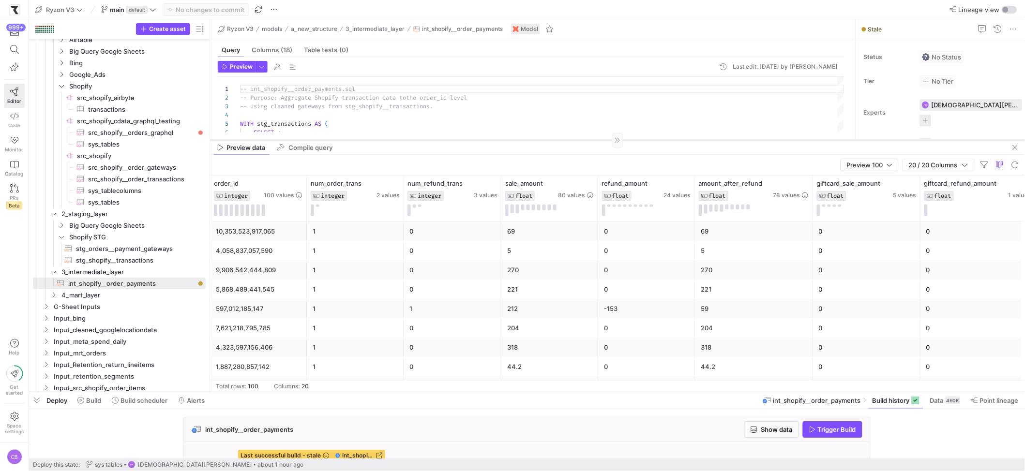
drag, startPoint x: 537, startPoint y: 207, endPoint x: 546, endPoint y: 139, distance: 68.4
click at [546, 140] on div at bounding box center [617, 140] width 815 height 0
click at [263, 69] on span "button" at bounding box center [261, 66] width 11 height 11
click at [171, 127] on p "Full Preview" at bounding box center [199, 125] width 84 height 8
click at [153, 127] on input "Full Preview Slower but complete preview" at bounding box center [150, 130] width 8 height 8
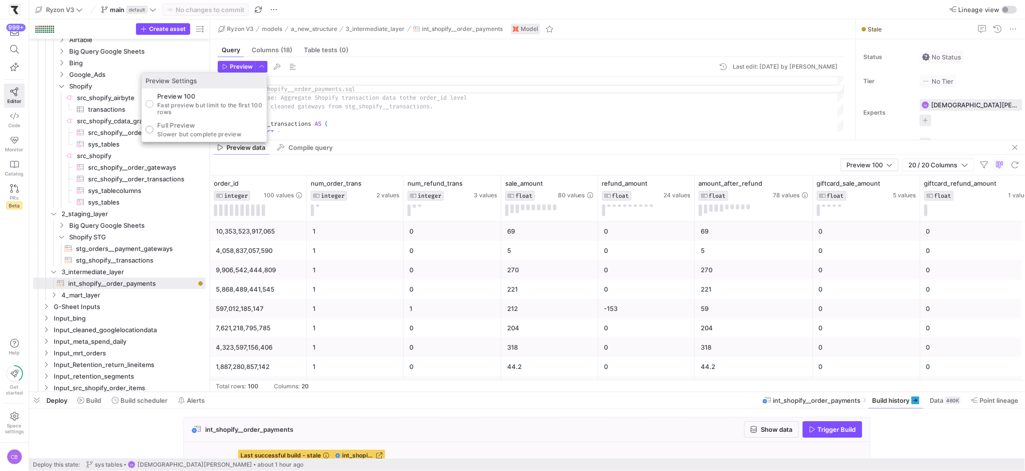
radio input "true"
click at [233, 67] on div at bounding box center [512, 235] width 1025 height 471
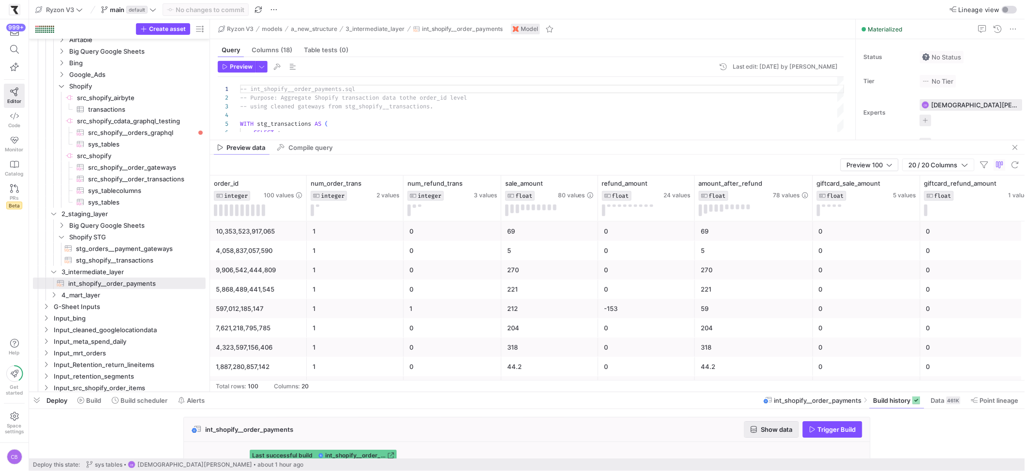
click at [762, 430] on span "Show data" at bounding box center [776, 430] width 31 height 8
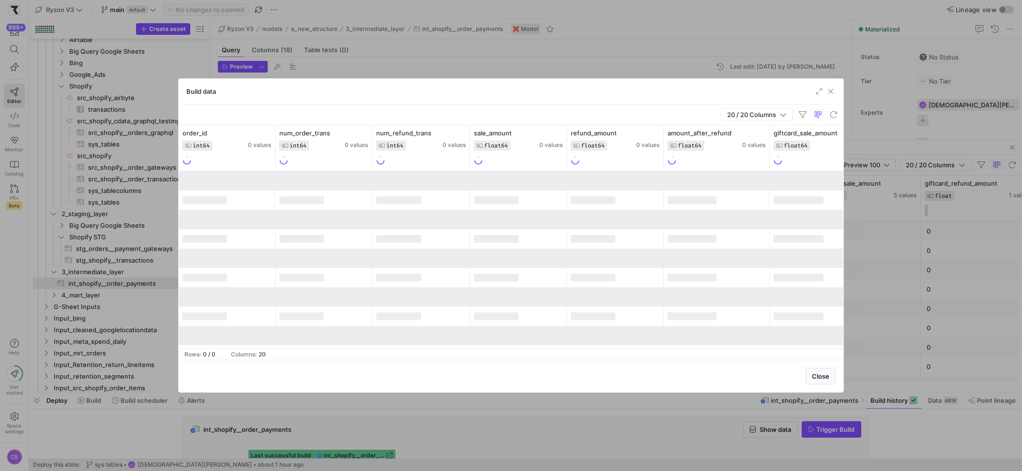
click at [844, 392] on div at bounding box center [511, 235] width 1022 height 471
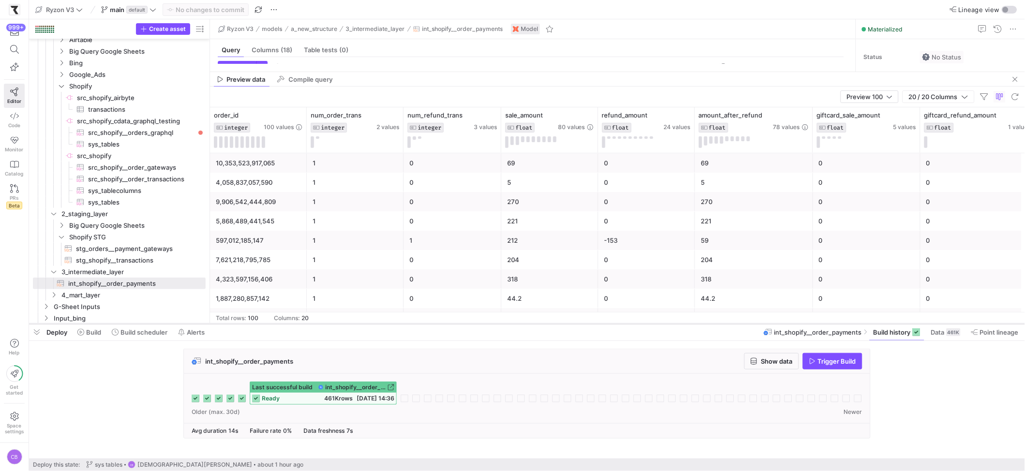
drag, startPoint x: 756, startPoint y: 392, endPoint x: 751, endPoint y: 323, distance: 68.5
click at [751, 323] on div at bounding box center [527, 324] width 996 height 4
click at [778, 357] on button "Show data" at bounding box center [771, 361] width 55 height 16
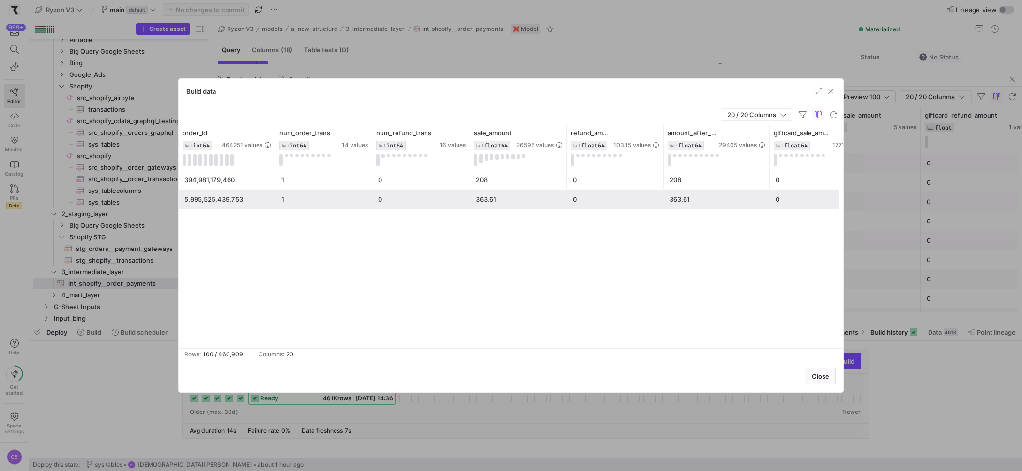
scroll to position [1719, 0]
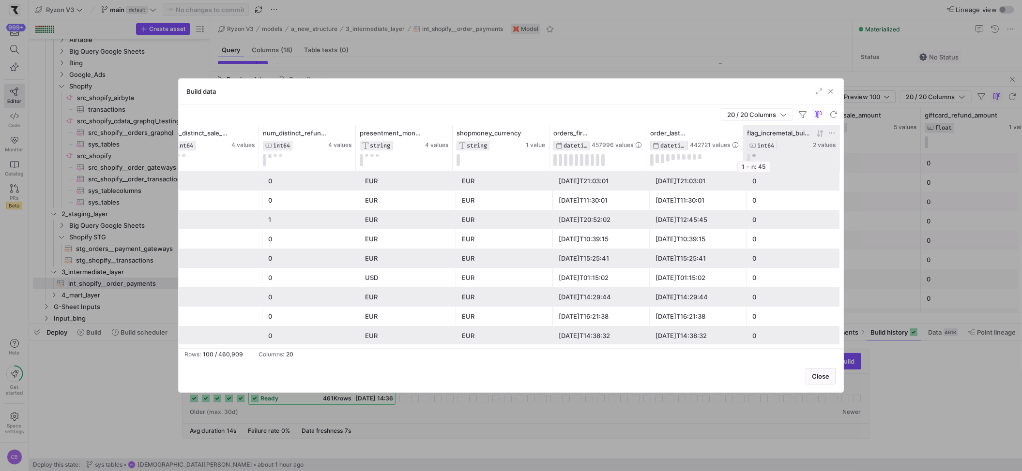
click at [753, 156] on button at bounding box center [753, 155] width 3 height 2
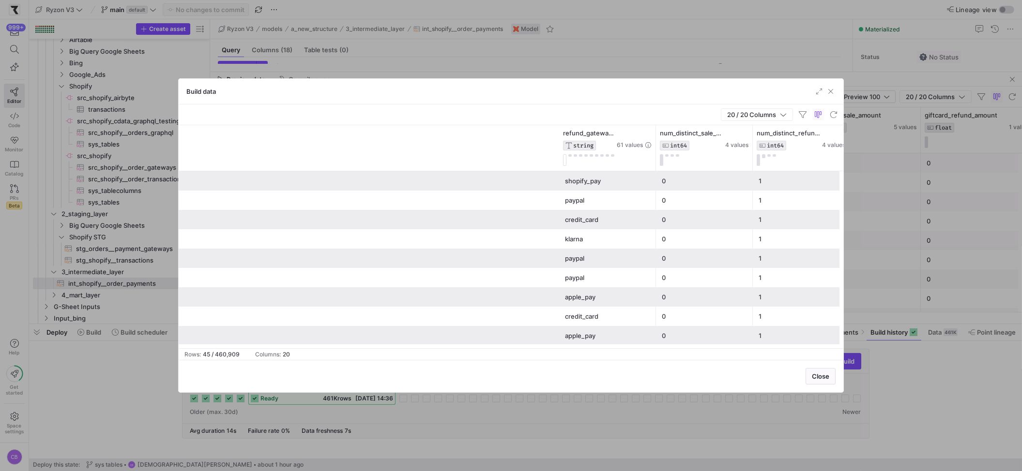
scroll to position [0, 821]
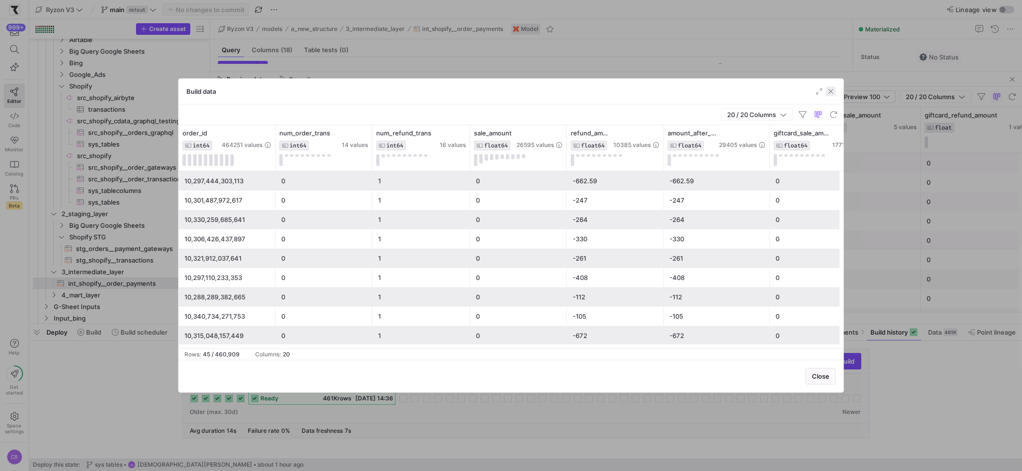
click at [829, 93] on span "button" at bounding box center [831, 92] width 10 height 10
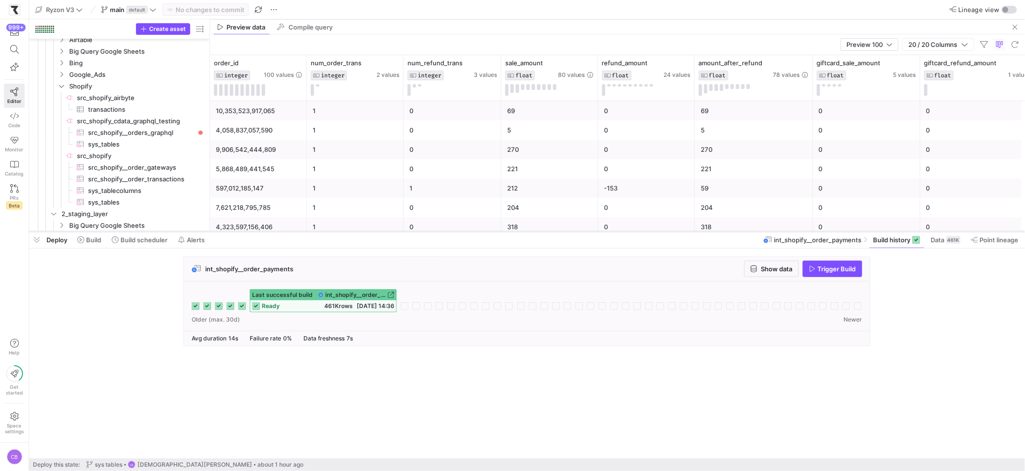
drag, startPoint x: 356, startPoint y: 325, endPoint x: 371, endPoint y: 233, distance: 93.6
click at [371, 233] on div at bounding box center [527, 232] width 996 height 4
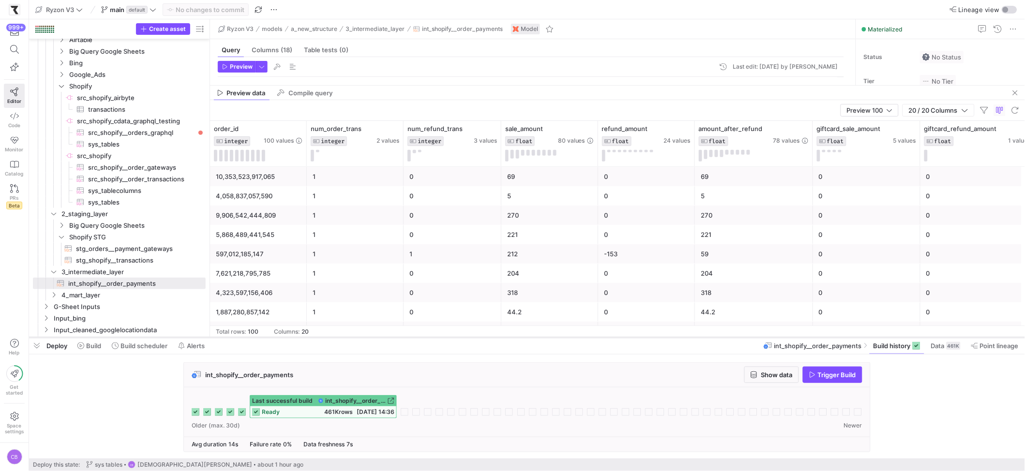
drag, startPoint x: 376, startPoint y: 232, endPoint x: 422, endPoint y: 338, distance: 115.5
click at [422, 338] on div at bounding box center [527, 338] width 996 height 4
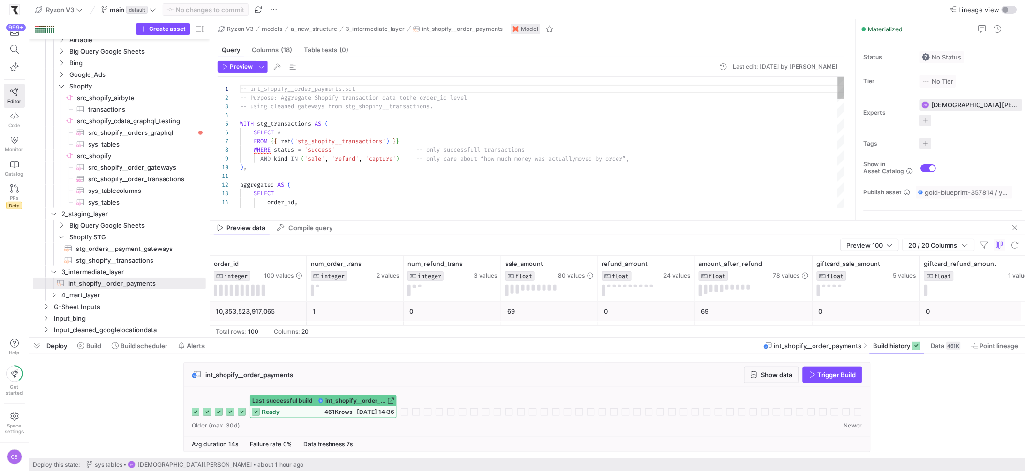
drag, startPoint x: 593, startPoint y: 84, endPoint x: 593, endPoint y: 219, distance: 135.0
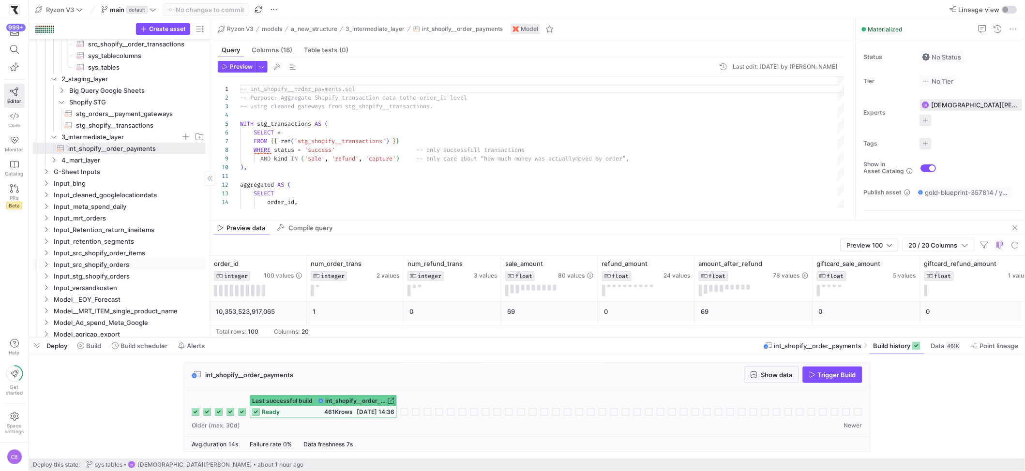
scroll to position [194, 0]
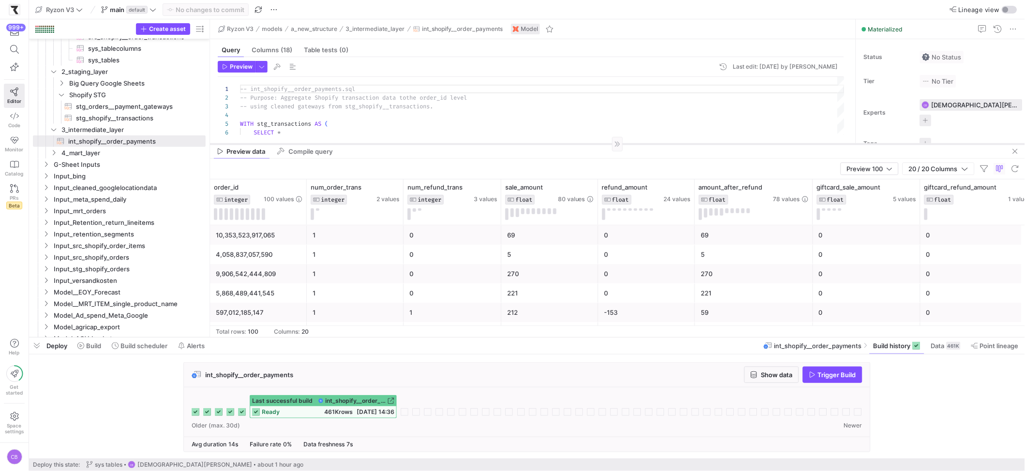
drag, startPoint x: 284, startPoint y: 221, endPoint x: 317, endPoint y: 143, distance: 85.0
click at [317, 144] on div at bounding box center [617, 144] width 815 height 0
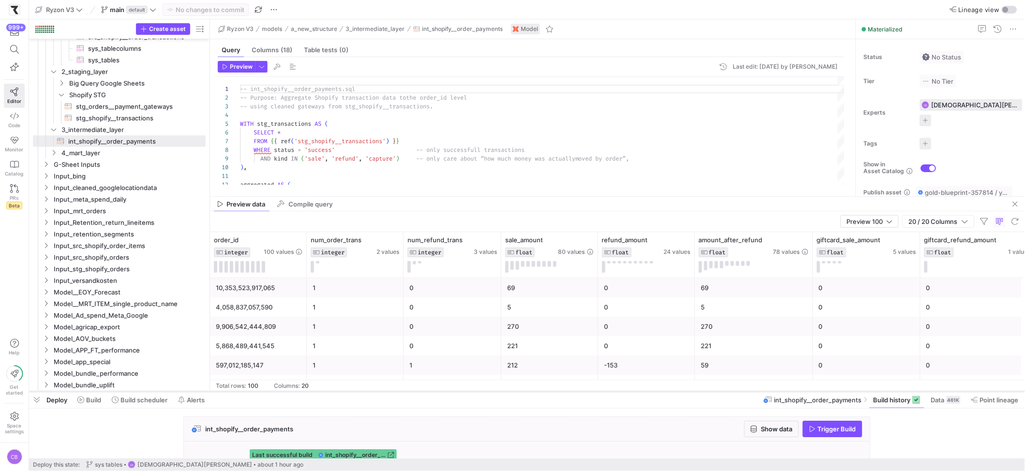
drag, startPoint x: 368, startPoint y: 337, endPoint x: 366, endPoint y: 392, distance: 54.2
click at [366, 392] on div at bounding box center [527, 392] width 996 height 4
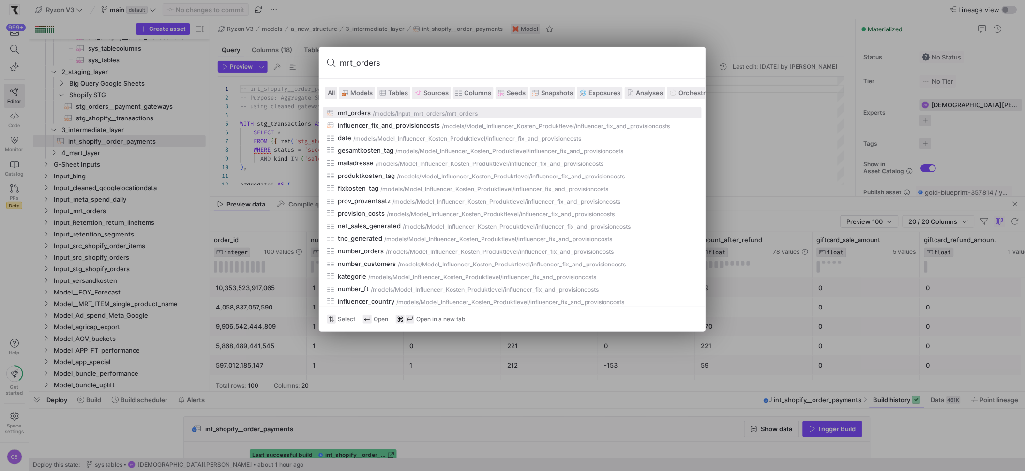
type input "mrt_orders"
click at [367, 111] on div "mrt_orders" at bounding box center [354, 113] width 33 height 8
type textarea "{{ config(materialized='table') }} with stg_shopify_order_items as ( select * f…"
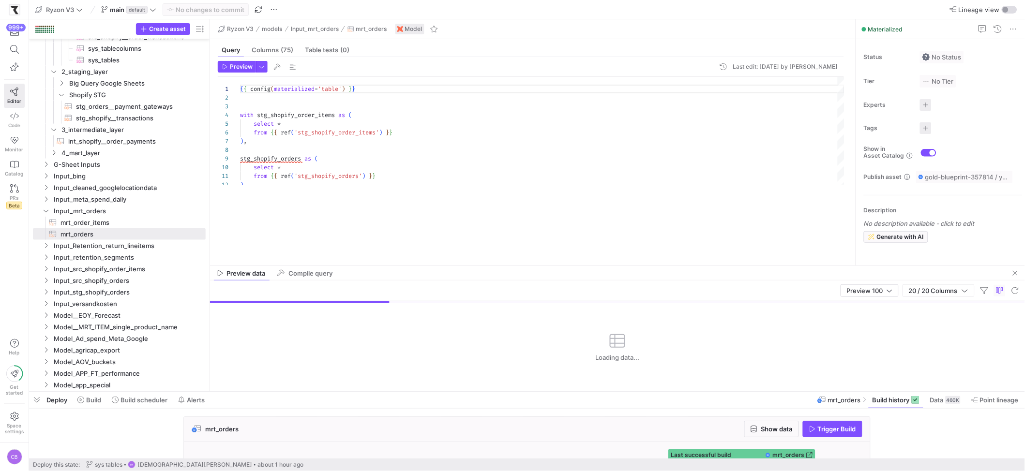
drag, startPoint x: 504, startPoint y: 197, endPoint x: 513, endPoint y: 266, distance: 69.8
click at [513, 266] on div at bounding box center [617, 266] width 815 height 0
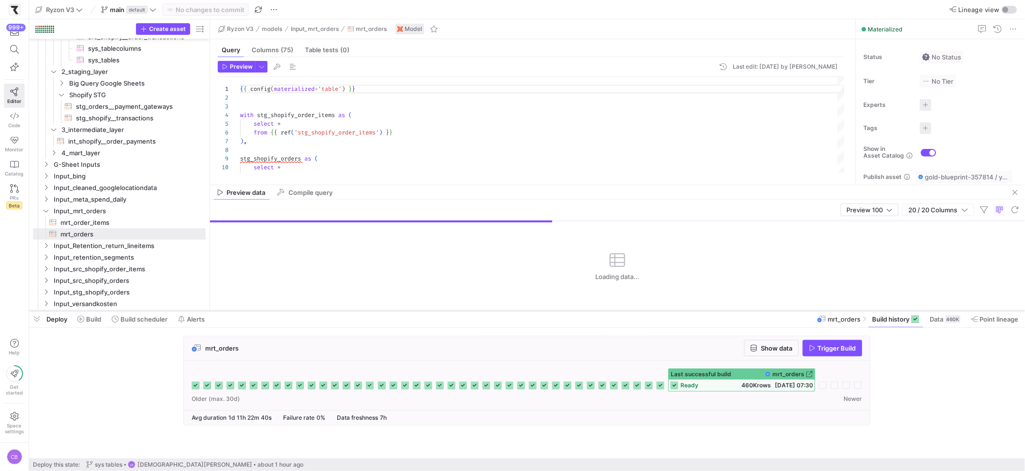
drag, startPoint x: 500, startPoint y: 392, endPoint x: 522, endPoint y: 311, distance: 83.6
click at [522, 311] on div at bounding box center [527, 311] width 996 height 4
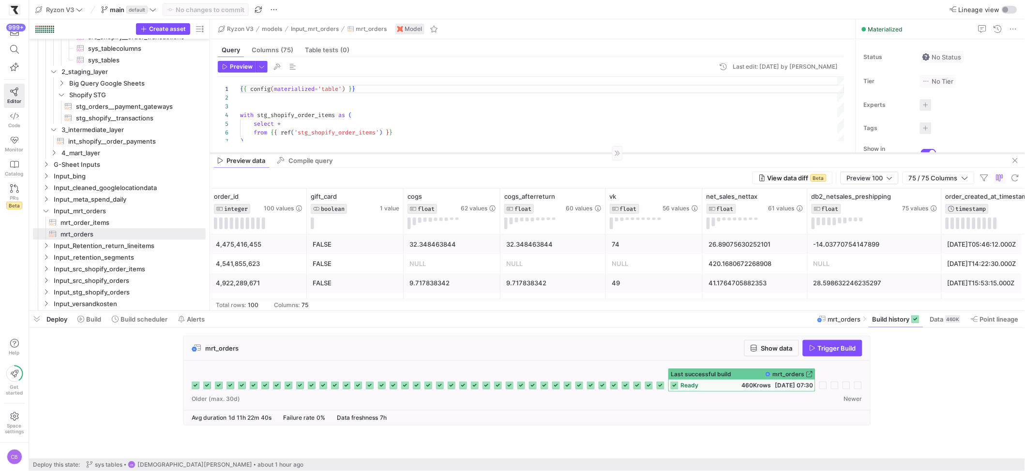
drag, startPoint x: 532, startPoint y: 185, endPoint x: 546, endPoint y: 129, distance: 57.5
click at [546, 153] on div at bounding box center [617, 153] width 815 height 0
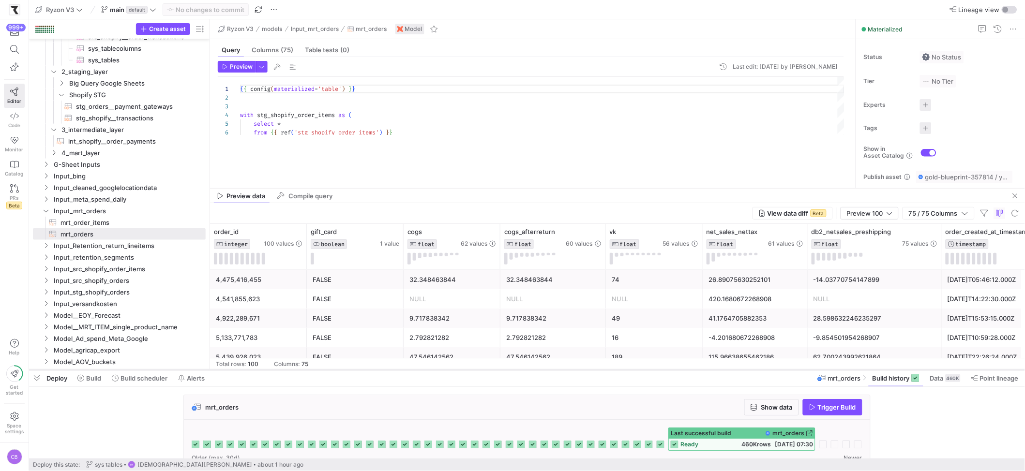
drag, startPoint x: 564, startPoint y: 312, endPoint x: 572, endPoint y: 370, distance: 58.1
click at [573, 371] on div at bounding box center [527, 370] width 996 height 4
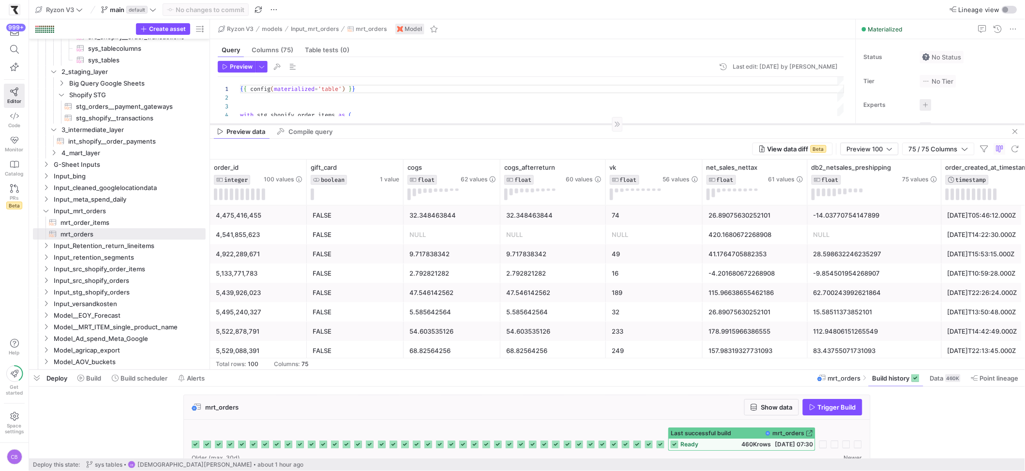
drag, startPoint x: 495, startPoint y: 189, endPoint x: 515, endPoint y: 123, distance: 68.6
click at [515, 124] on div at bounding box center [617, 124] width 815 height 0
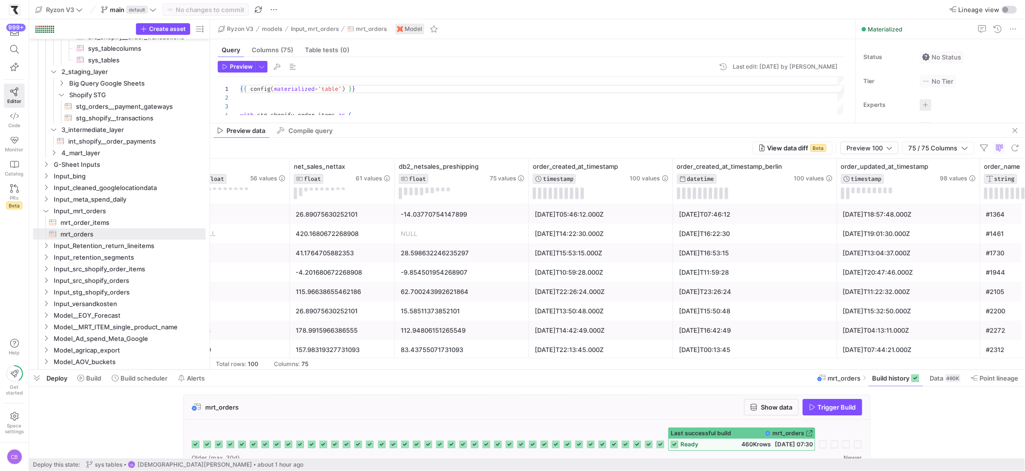
scroll to position [0, 453]
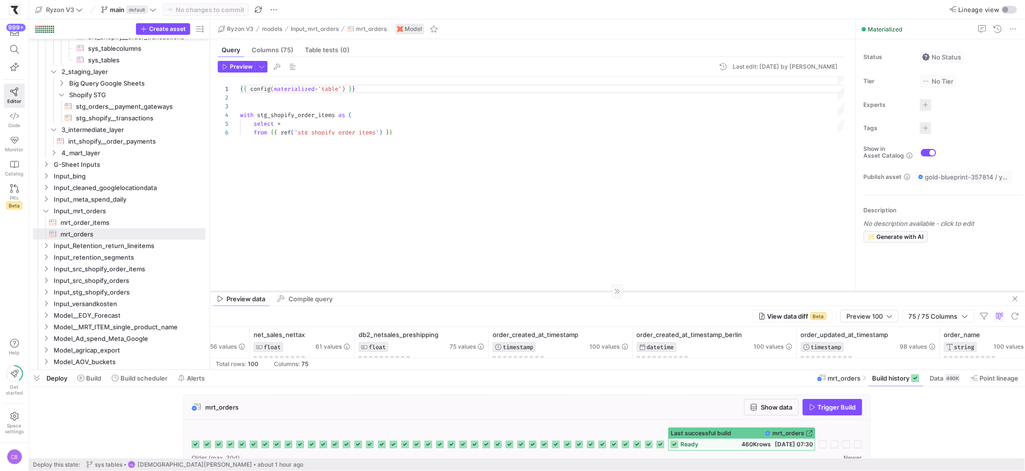
drag, startPoint x: 379, startPoint y: 122, endPoint x: 396, endPoint y: 296, distance: 174.0
click at [396, 292] on div at bounding box center [617, 291] width 815 height 0
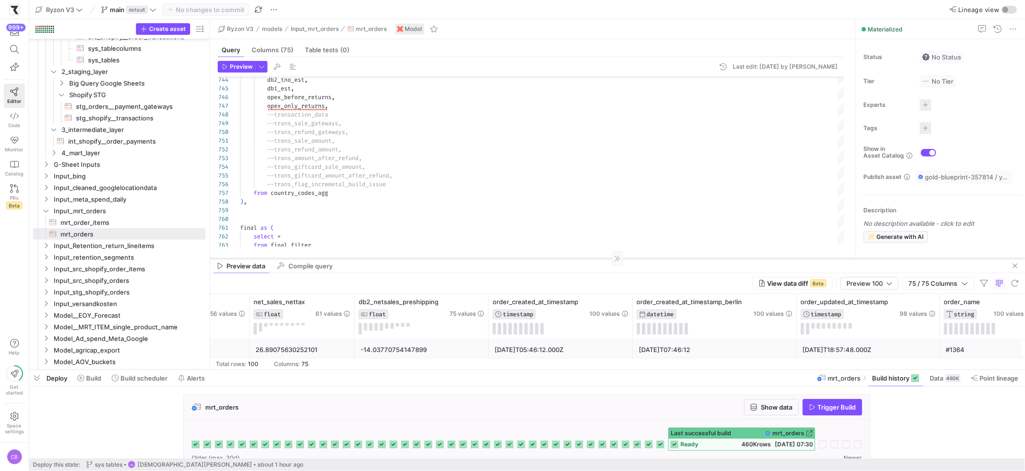
drag, startPoint x: 412, startPoint y: 297, endPoint x: 423, endPoint y: 259, distance: 39.4
click at [423, 259] on div at bounding box center [617, 258] width 815 height 0
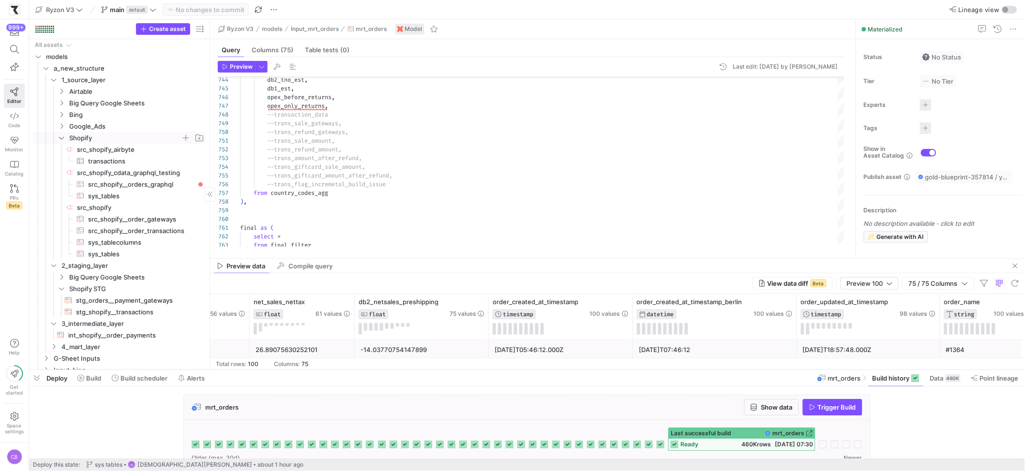
click at [60, 137] on icon "Press SPACE to select this row." at bounding box center [61, 138] width 7 height 6
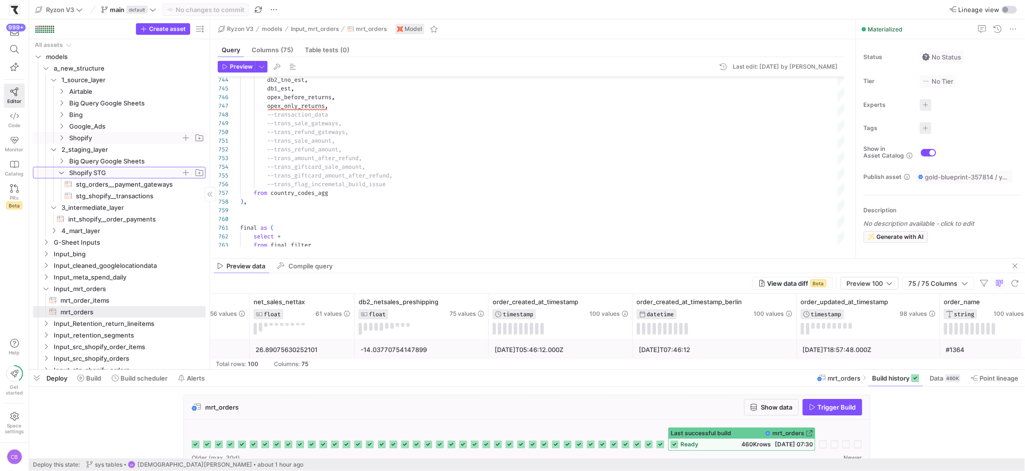
click at [60, 170] on icon "Press SPACE to select this row." at bounding box center [61, 173] width 7 height 6
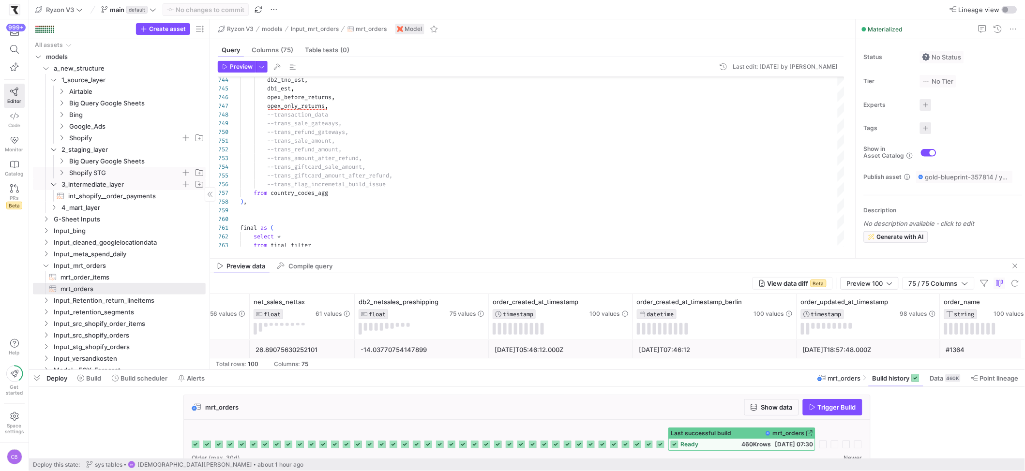
click at [51, 185] on icon "Press SPACE to select this row." at bounding box center [53, 184] width 7 height 6
click at [63, 91] on icon "Press SPACE to select this row." at bounding box center [61, 92] width 7 height 6
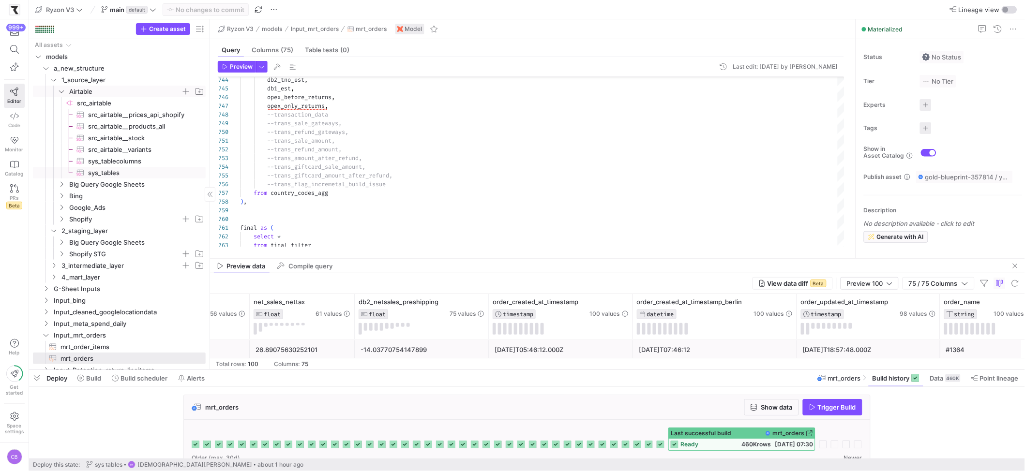
click at [129, 170] on span "sys_tables​​​​​​​​​" at bounding box center [141, 172] width 106 height 11
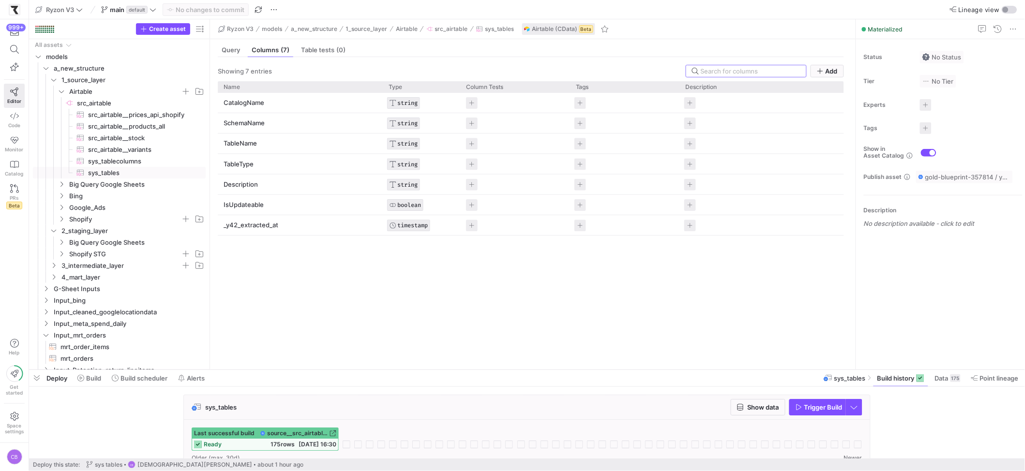
click at [226, 57] on div "Showing 7 entries Add Drag here to set row groups Drag here to set column label…" at bounding box center [531, 209] width 642 height 305
click at [229, 52] on span "Query" at bounding box center [231, 50] width 18 height 6
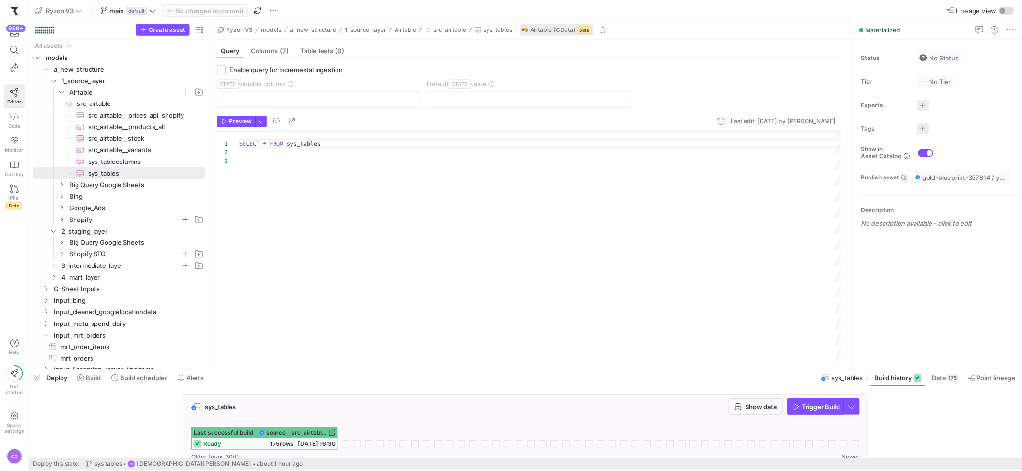
scroll to position [17, 0]
click at [817, 409] on span "Trigger Build" at bounding box center [823, 408] width 38 height 8
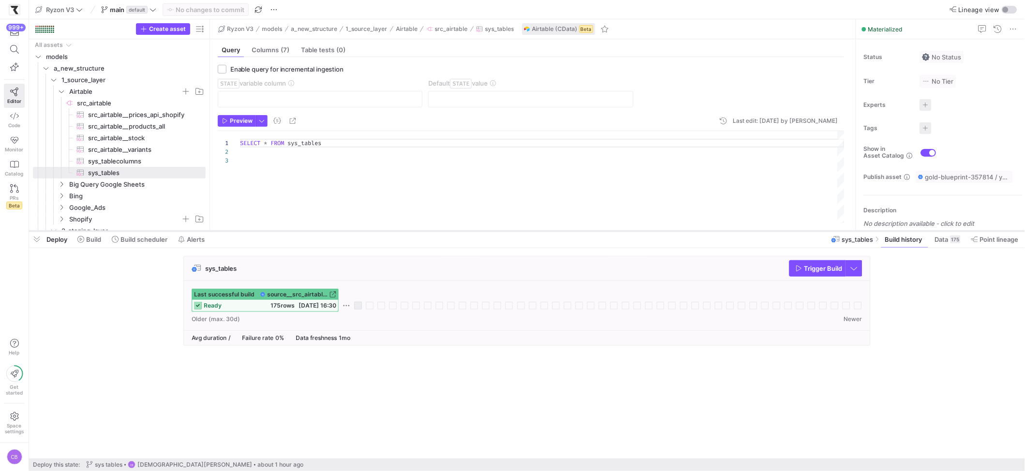
drag, startPoint x: 473, startPoint y: 372, endPoint x: 482, endPoint y: 233, distance: 139.1
click at [482, 233] on div at bounding box center [527, 231] width 996 height 4
click at [748, 272] on span "Show data" at bounding box center [763, 269] width 31 height 8
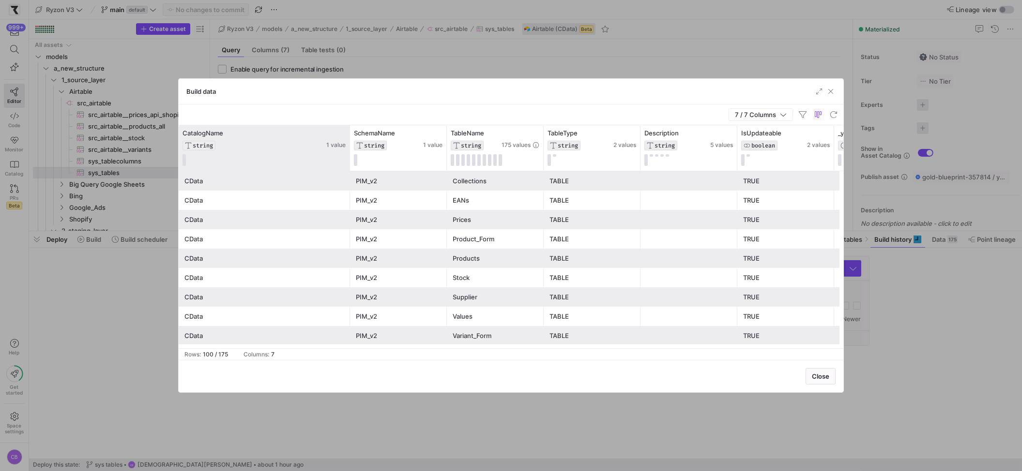
drag, startPoint x: 274, startPoint y: 148, endPoint x: 356, endPoint y: 147, distance: 82.3
click at [351, 147] on div at bounding box center [349, 147] width 4 height 45
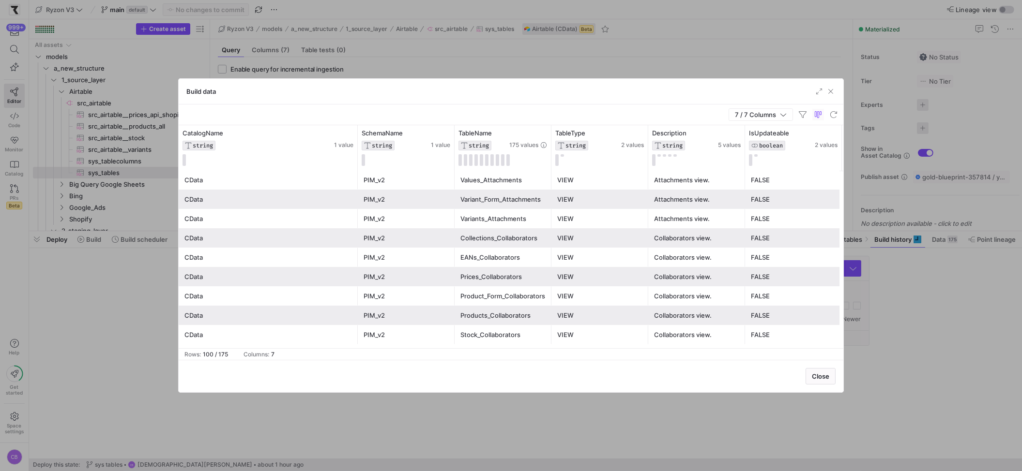
scroll to position [344, 0]
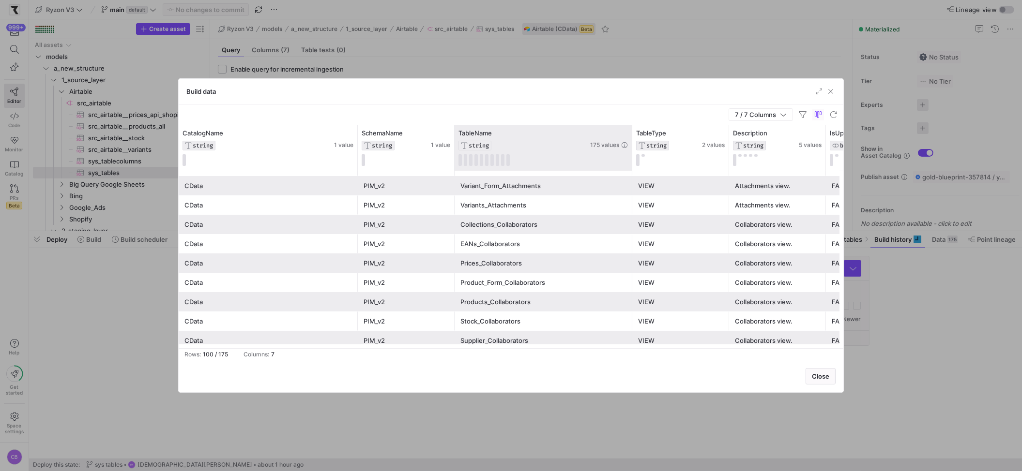
drag, startPoint x: 549, startPoint y: 159, endPoint x: 630, endPoint y: 158, distance: 80.8
click at [630, 158] on div at bounding box center [632, 147] width 4 height 45
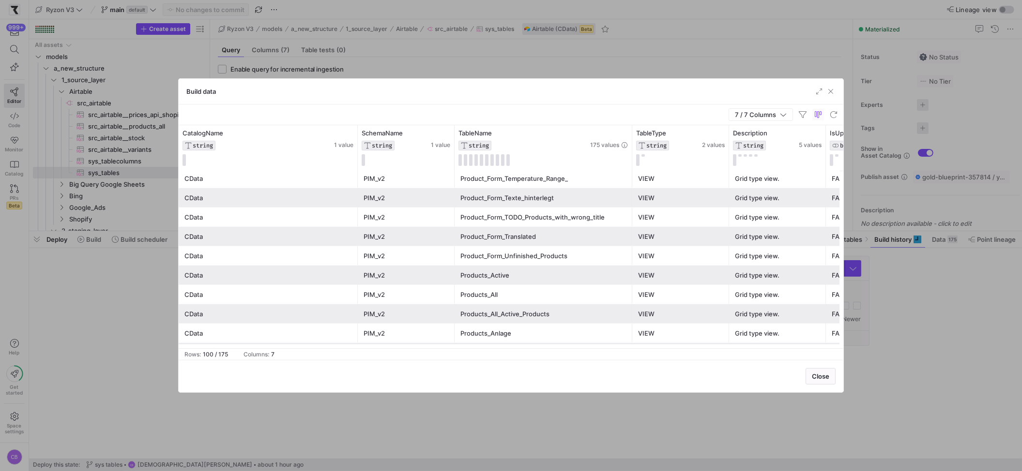
scroll to position [1462, 0]
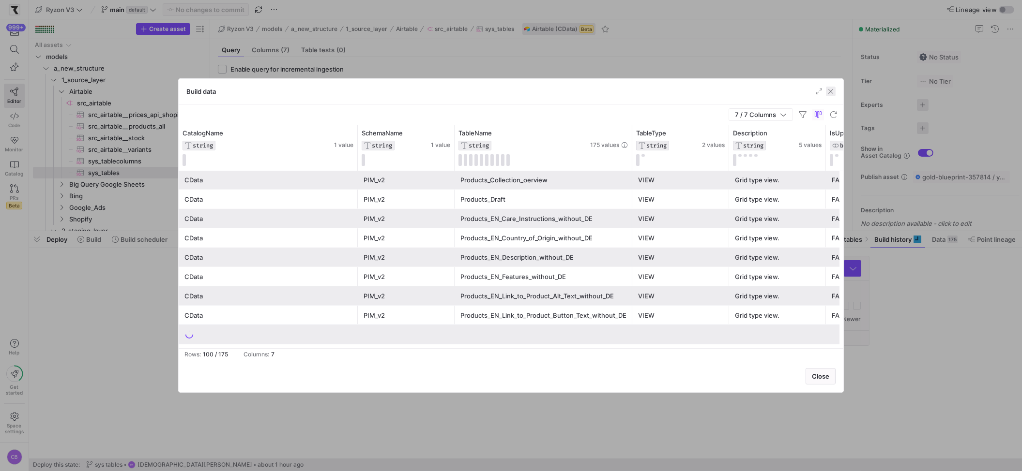
click at [835, 96] on span "button" at bounding box center [831, 92] width 10 height 10
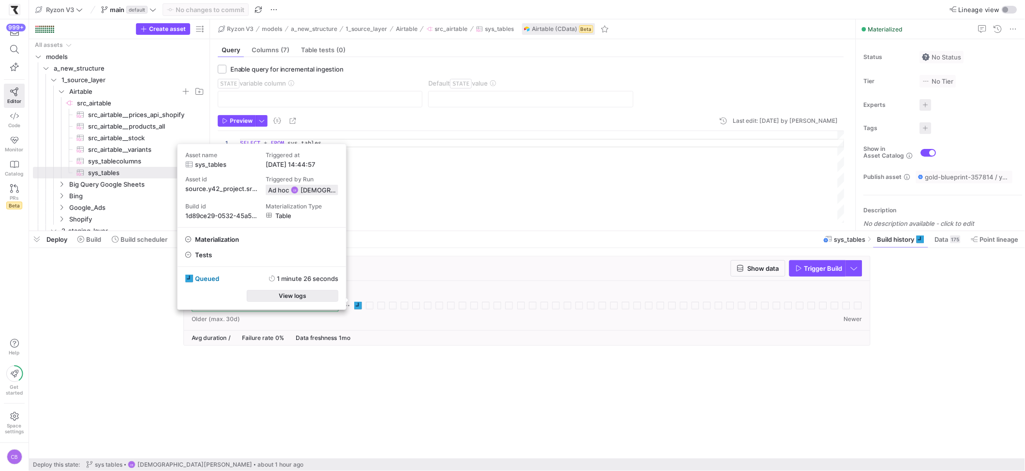
click at [324, 299] on span "button" at bounding box center [292, 296] width 91 height 11
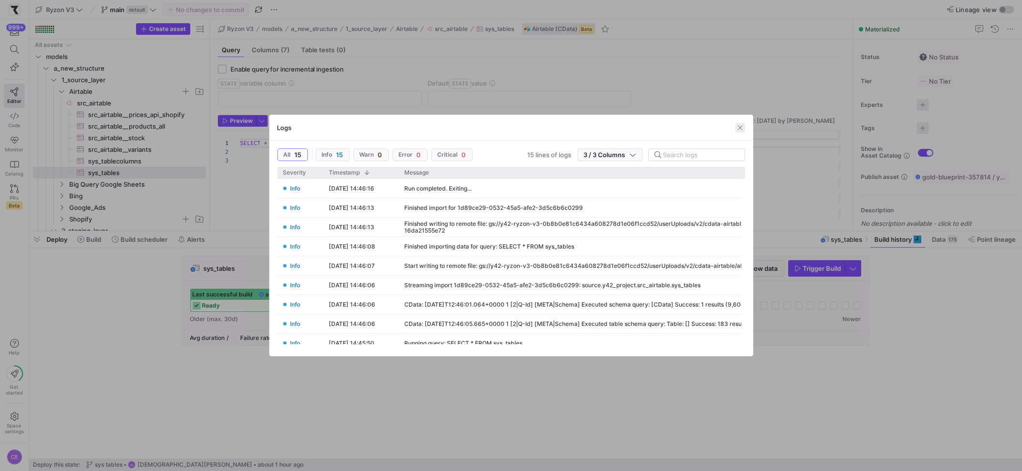
click at [741, 126] on span "button" at bounding box center [740, 128] width 10 height 10
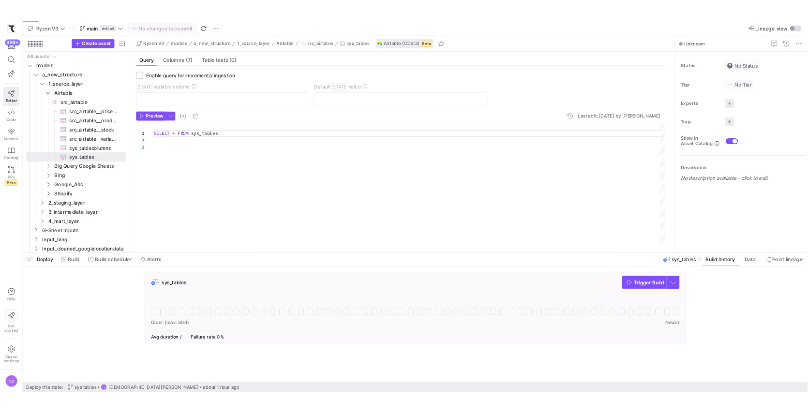
scroll to position [17, 0]
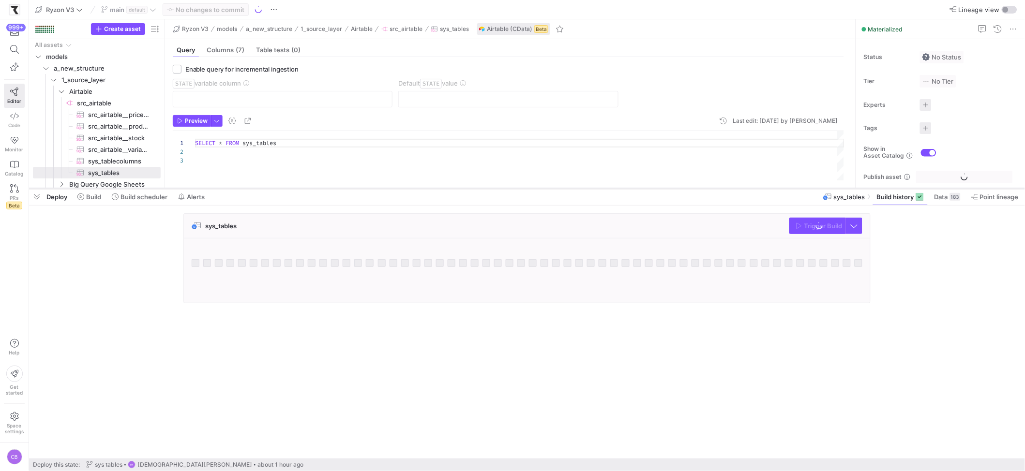
drag, startPoint x: 503, startPoint y: 295, endPoint x: 497, endPoint y: 189, distance: 106.1
click at [497, 189] on div at bounding box center [527, 189] width 996 height 4
click at [497, 188] on div at bounding box center [527, 189] width 996 height 4
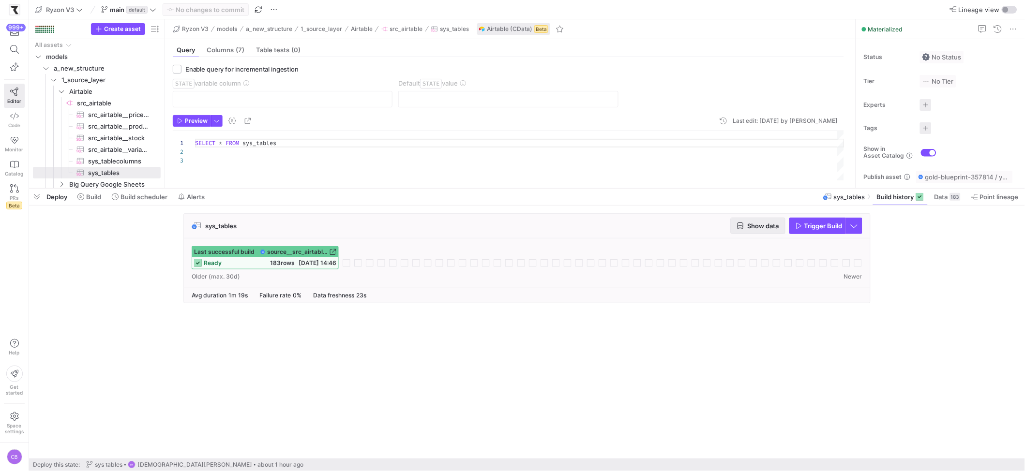
click at [753, 229] on span "Show data" at bounding box center [763, 226] width 31 height 8
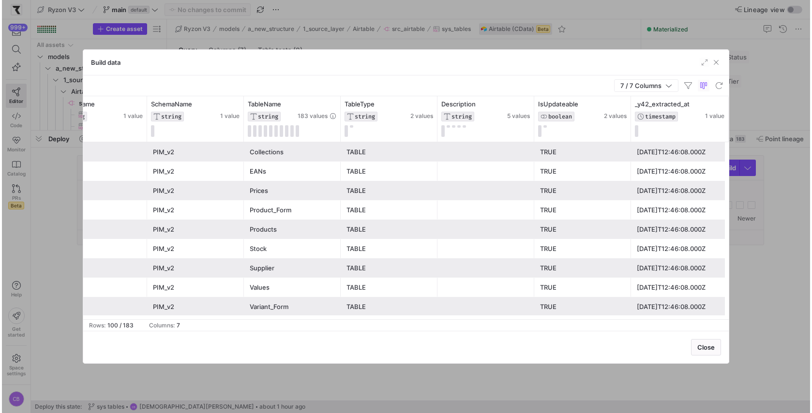
scroll to position [0, 0]
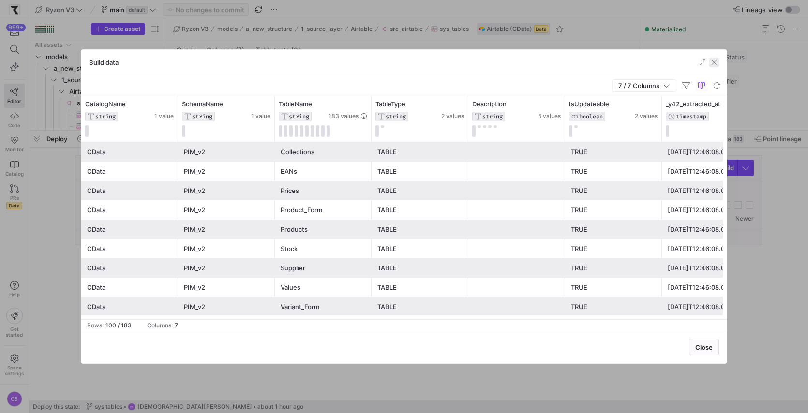
click at [713, 63] on span "button" at bounding box center [714, 63] width 10 height 10
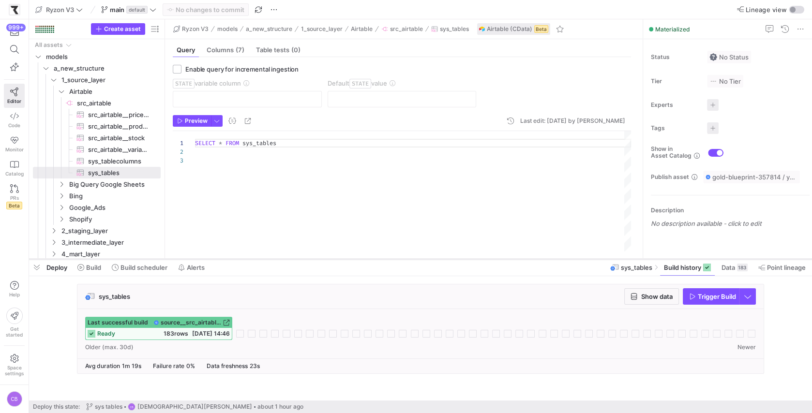
drag, startPoint x: 245, startPoint y: 130, endPoint x: 253, endPoint y: 259, distance: 129.0
click at [253, 259] on div at bounding box center [420, 259] width 783 height 4
drag, startPoint x: 232, startPoint y: 257, endPoint x: 237, endPoint y: 213, distance: 43.8
click at [237, 257] on div at bounding box center [420, 259] width 783 height 4
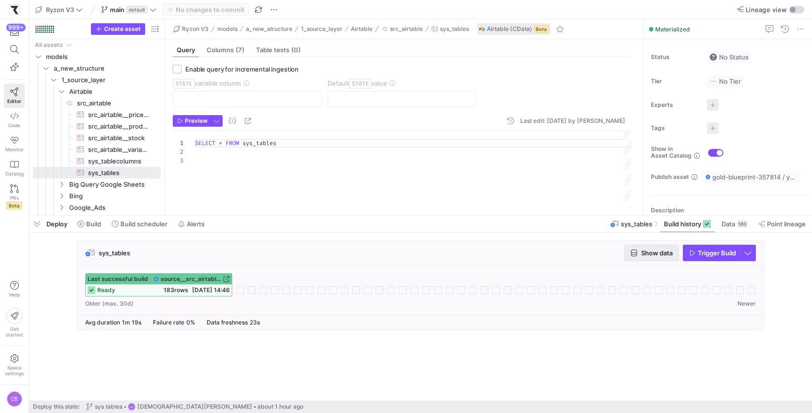
click at [632, 250] on icon "button" at bounding box center [634, 253] width 7 height 7
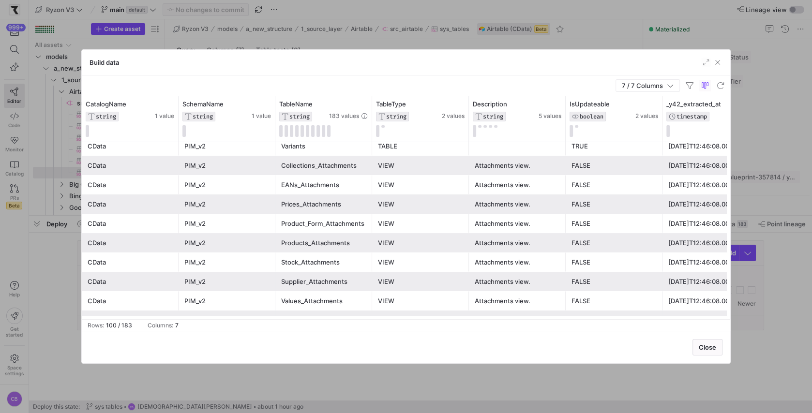
scroll to position [187, 0]
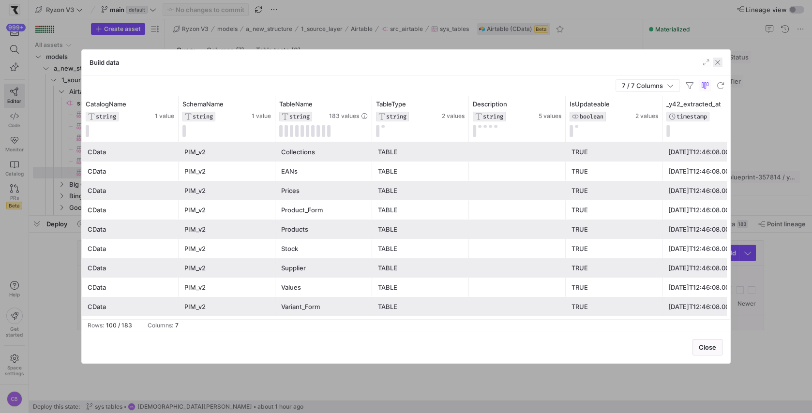
click at [720, 61] on span "button" at bounding box center [718, 63] width 10 height 10
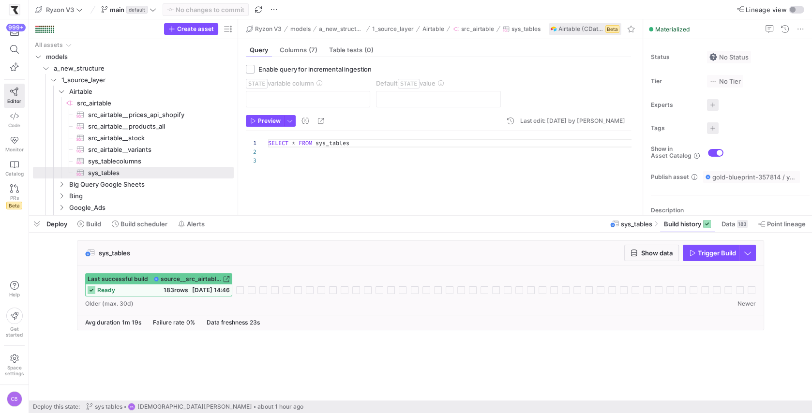
drag, startPoint x: 165, startPoint y: 96, endPoint x: 238, endPoint y: 96, distance: 73.1
click at [238, 96] on as-split "Create asset Drag here to set row groups Drag here to set column labels Group 1…" at bounding box center [420, 117] width 783 height 196
click at [126, 172] on span "sys_tables​​​​​​​​​" at bounding box center [155, 172] width 135 height 11
click at [661, 255] on span "Show data" at bounding box center [656, 253] width 31 height 8
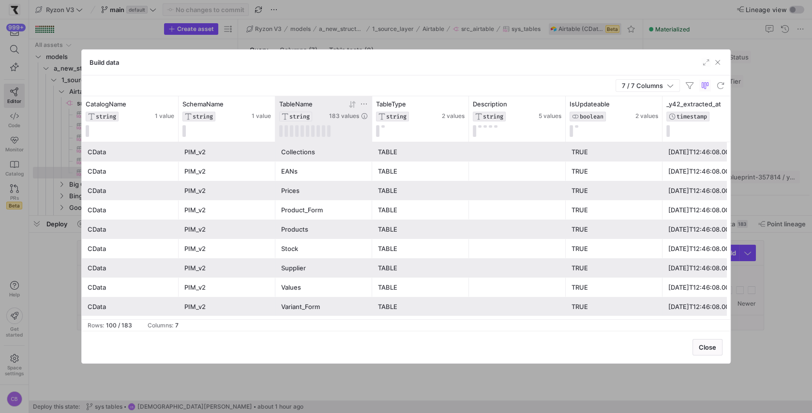
click at [362, 101] on icon at bounding box center [364, 104] width 8 height 8
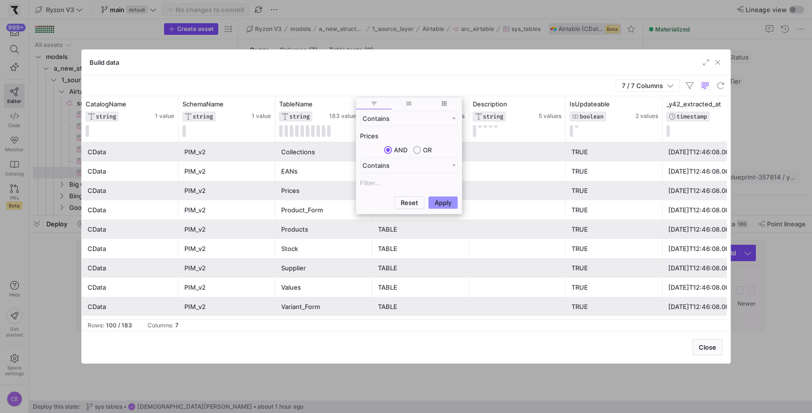
type input "Prices"
click at [436, 204] on button "Apply" at bounding box center [443, 202] width 30 height 13
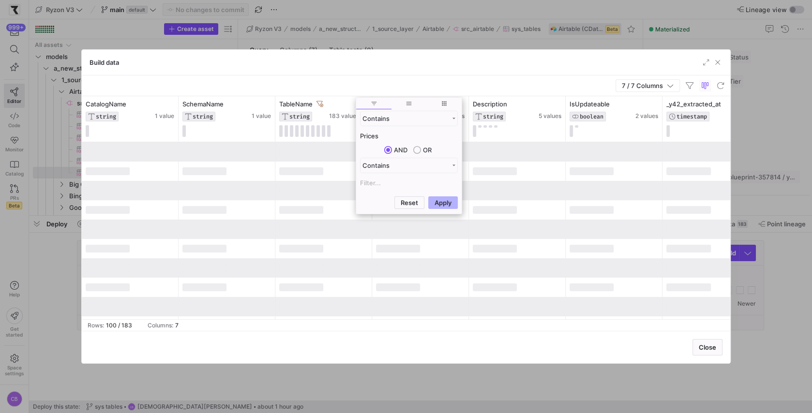
click at [408, 80] on div "7 / 7 Columns" at bounding box center [406, 85] width 648 height 21
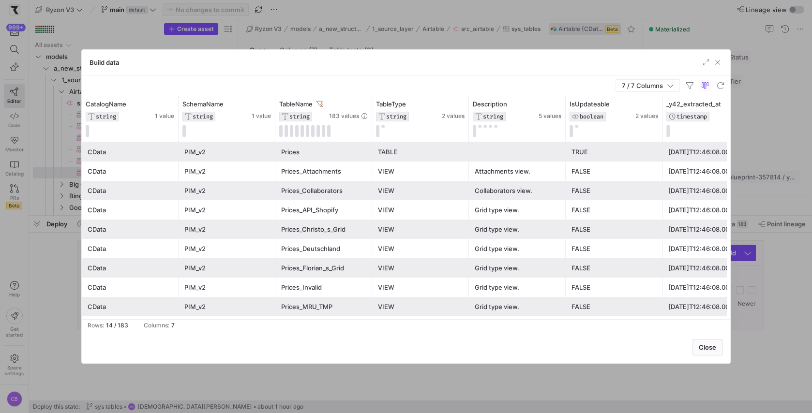
click at [316, 145] on div "Prices" at bounding box center [323, 152] width 85 height 19
click at [716, 63] on span "button" at bounding box center [718, 63] width 10 height 10
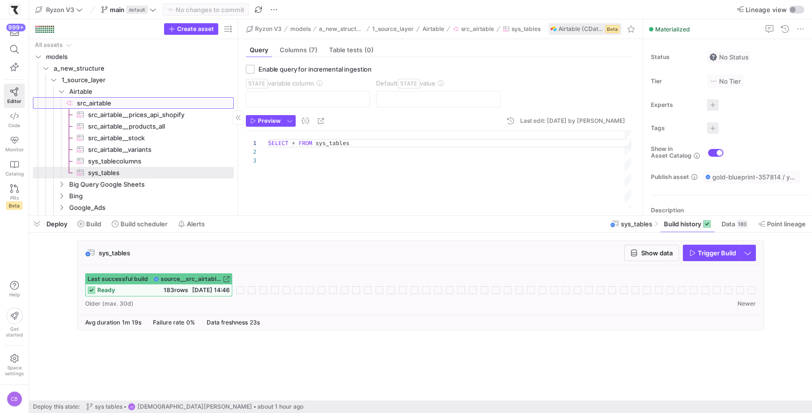
click at [209, 98] on span "src_airtable​​​​​​​​" at bounding box center [154, 103] width 155 height 11
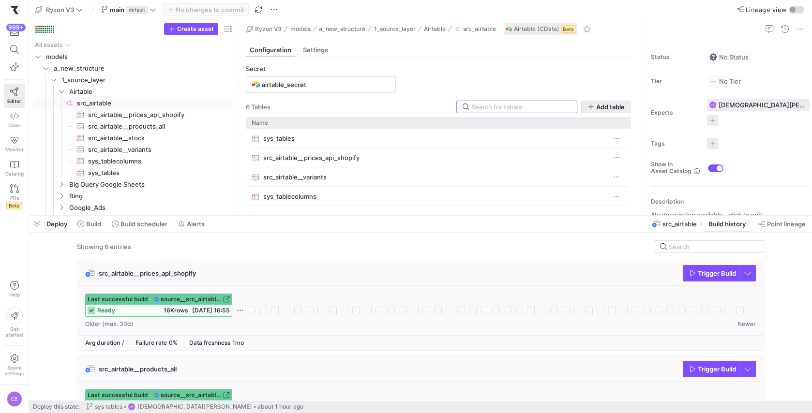
click at [588, 104] on icon "button" at bounding box center [591, 107] width 7 height 7
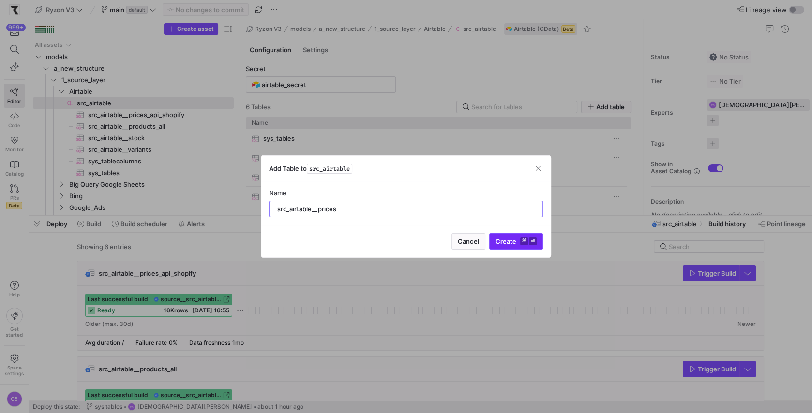
type input "src_airtable__prices"
click at [507, 241] on span "Create ⌘ ⏎" at bounding box center [516, 242] width 41 height 8
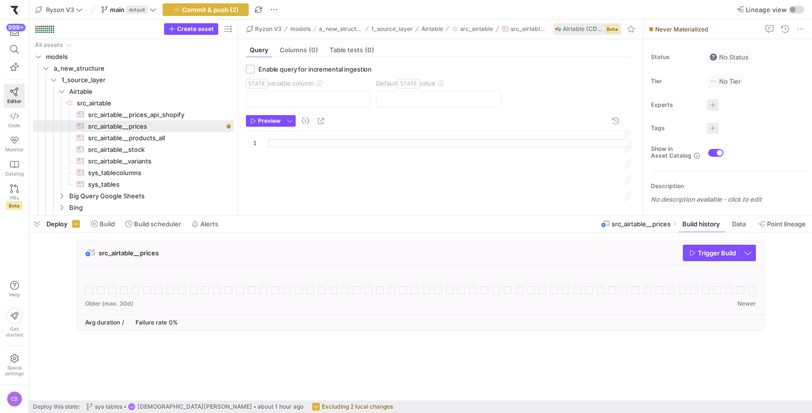
click at [302, 140] on div at bounding box center [449, 169] width 363 height 77
click at [290, 120] on span "button" at bounding box center [290, 121] width 11 height 11
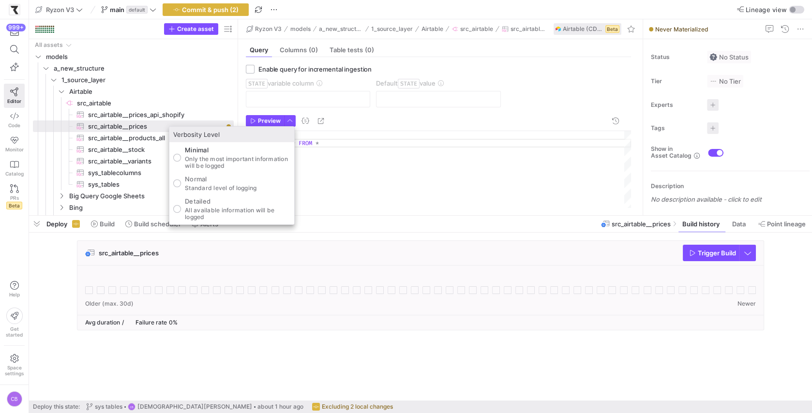
click at [277, 120] on div at bounding box center [406, 206] width 812 height 413
click at [277, 120] on span "Preview" at bounding box center [269, 121] width 23 height 7
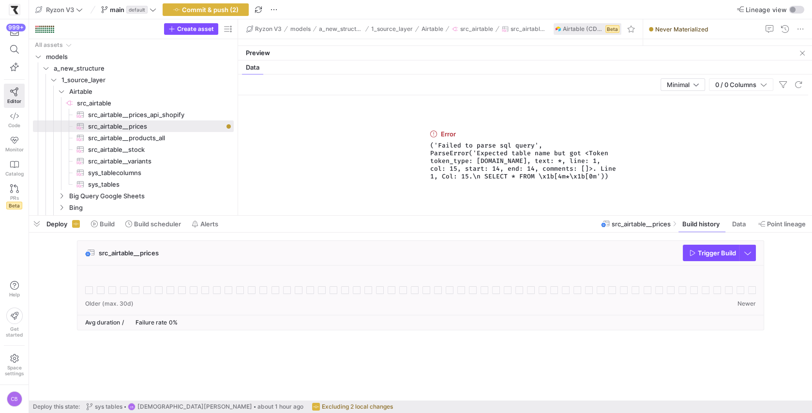
click at [384, 58] on div "Preview" at bounding box center [525, 53] width 574 height 15
click at [380, 74] on div "Data Logs Compiled Query" at bounding box center [525, 67] width 574 height 14
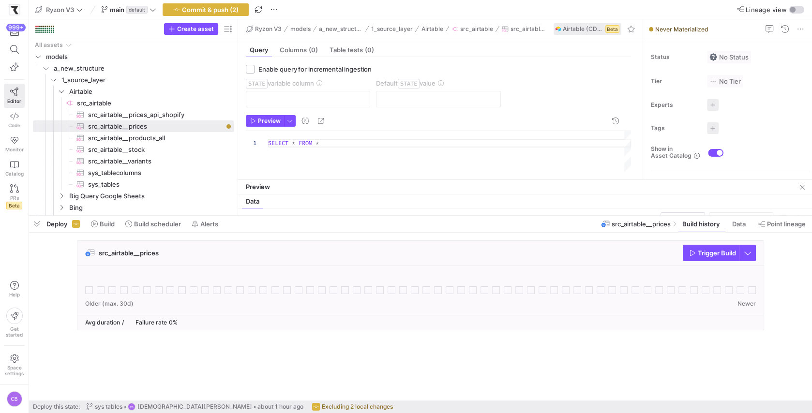
drag, startPoint x: 374, startPoint y: 45, endPoint x: 374, endPoint y: 178, distance: 133.1
click at [339, 140] on div "SELECT * FROM *" at bounding box center [449, 151] width 363 height 41
type textarea "SELECT * FROM Prices"
click at [278, 124] on span "button" at bounding box center [264, 121] width 37 height 11
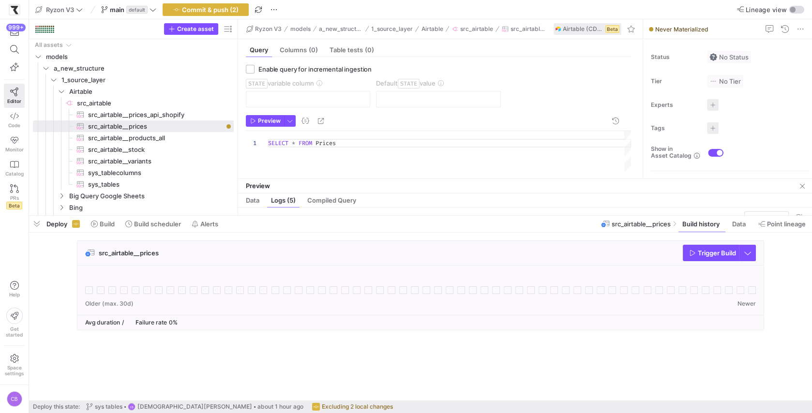
click at [360, 177] on mat-tab-group "Query Columns (0) Table tests (0) Enable query for incremental ingestion STATE …" at bounding box center [438, 108] width 401 height 139
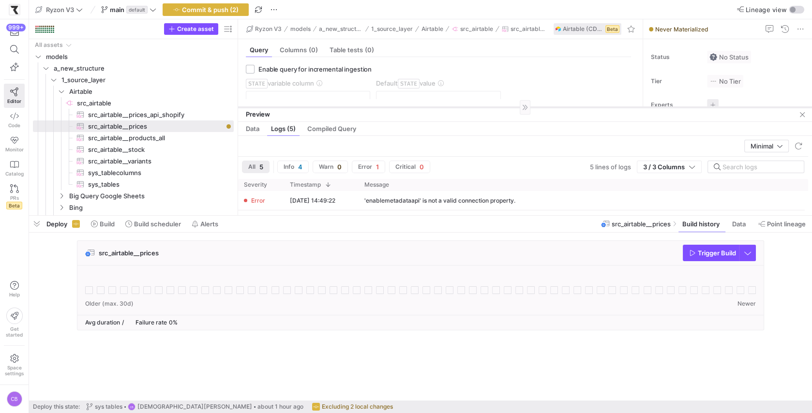
drag, startPoint x: 357, startPoint y: 179, endPoint x: 358, endPoint y: 87, distance: 92.0
click at [358, 107] on div at bounding box center [525, 107] width 574 height 0
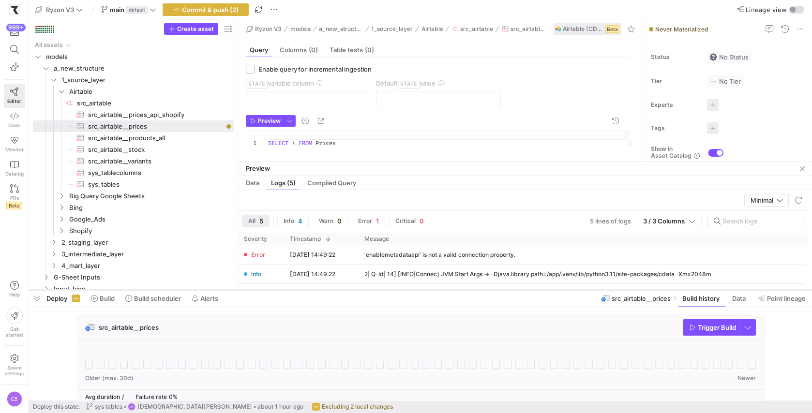
drag, startPoint x: 338, startPoint y: 216, endPoint x: 337, endPoint y: 290, distance: 74.5
click at [338, 290] on div at bounding box center [420, 290] width 783 height 4
click at [238, 12] on span "button" at bounding box center [205, 10] width 85 height 12
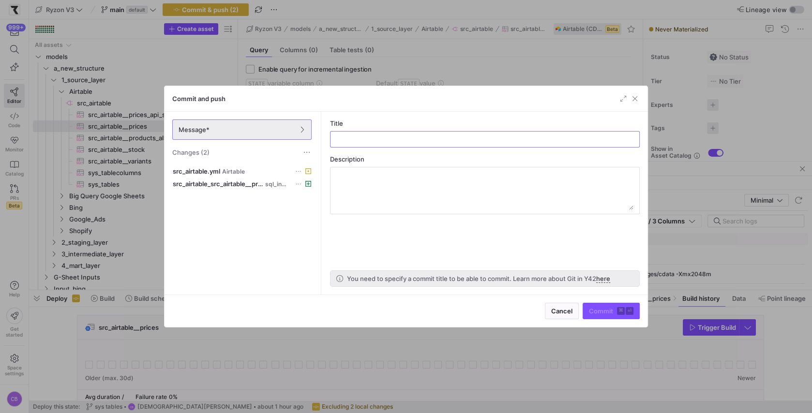
click at [368, 147] on as-split-area "Title Description You need to specify a commit title to be able to commit. Lear…" at bounding box center [484, 203] width 325 height 183
click at [366, 139] on input "text" at bounding box center [484, 140] width 293 height 8
type input "src_airtable_Proces"
click at [594, 305] on span "submit" at bounding box center [611, 310] width 56 height 15
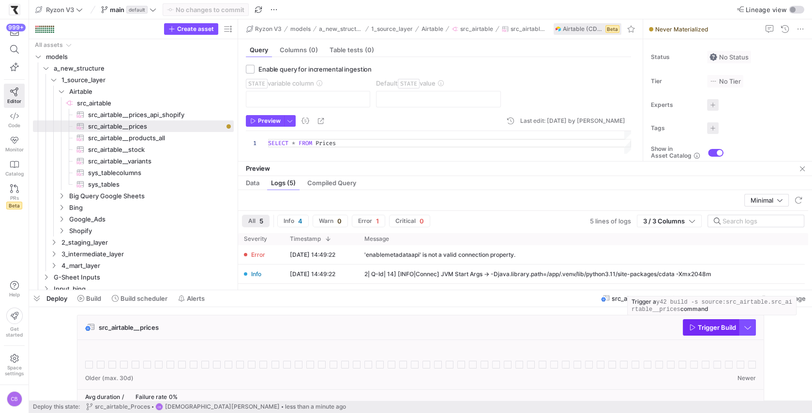
click at [690, 325] on icon "button" at bounding box center [692, 327] width 7 height 7
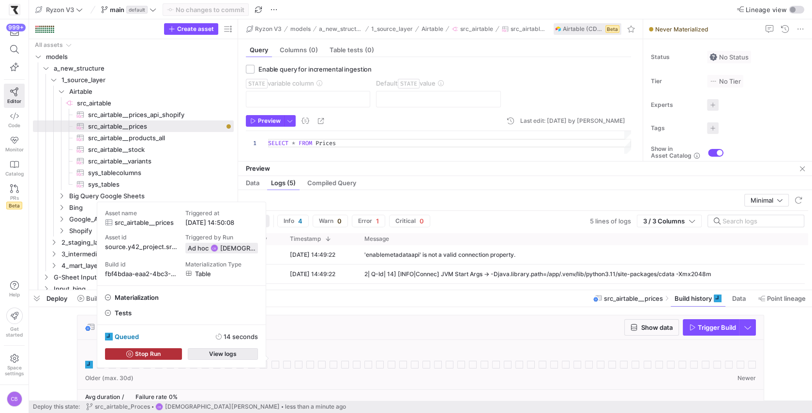
click at [211, 354] on span "View logs" at bounding box center [223, 354] width 28 height 7
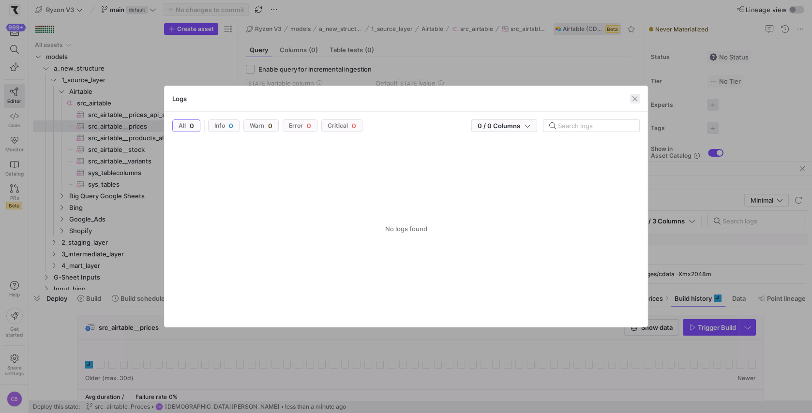
click at [633, 99] on span "button" at bounding box center [635, 99] width 10 height 10
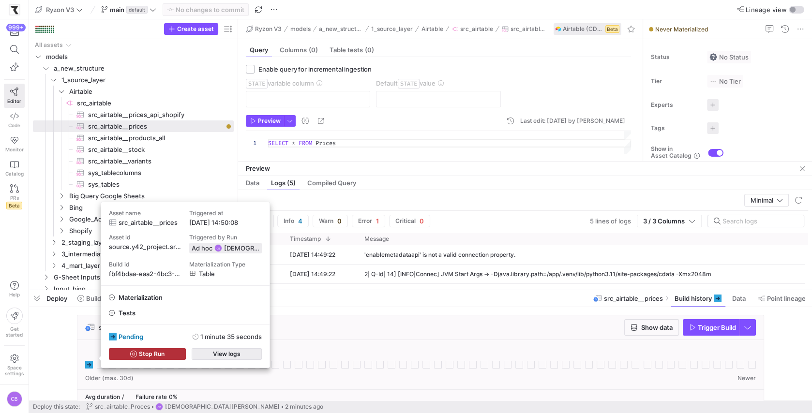
click at [239, 352] on span "View logs" at bounding box center [227, 354] width 28 height 7
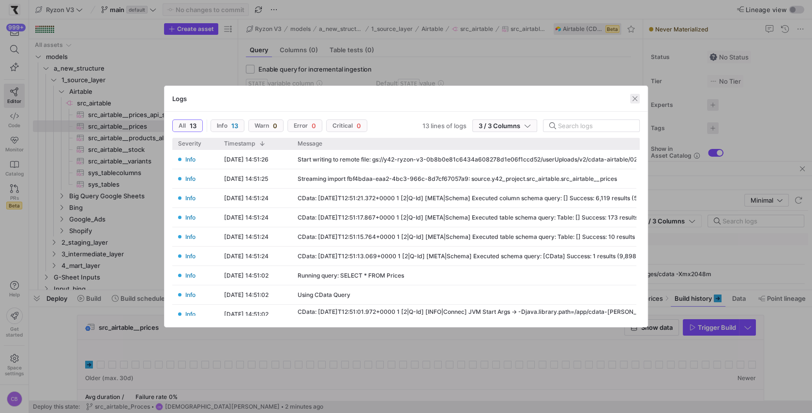
click at [633, 99] on span "button" at bounding box center [635, 99] width 10 height 10
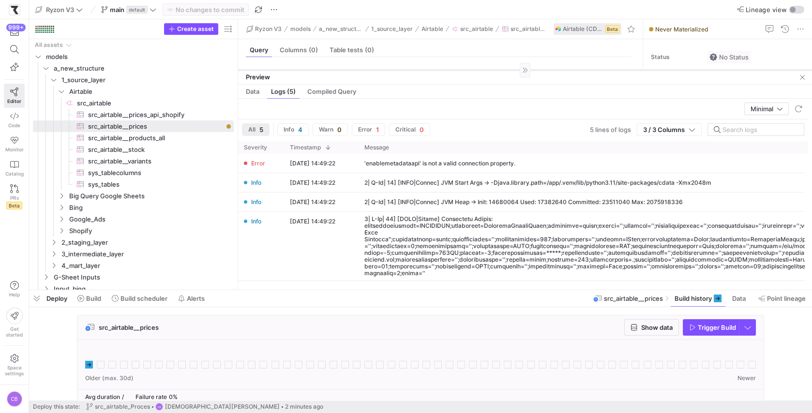
drag, startPoint x: 566, startPoint y: 162, endPoint x: 590, endPoint y: 63, distance: 101.6
click at [590, 70] on div at bounding box center [525, 70] width 574 height 0
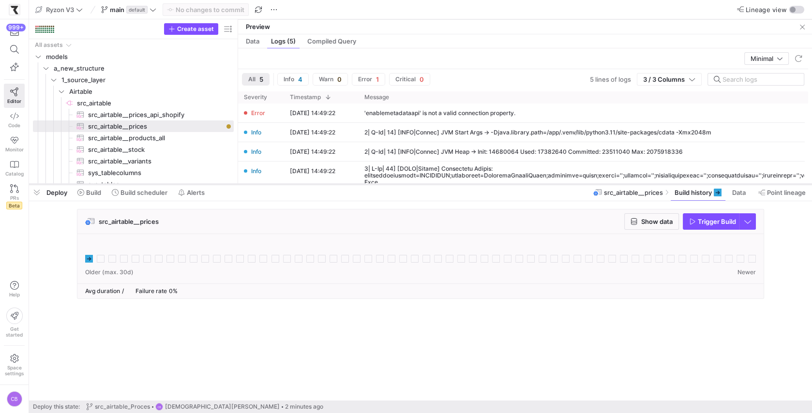
drag, startPoint x: 487, startPoint y: 290, endPoint x: 505, endPoint y: 184, distance: 108.0
click at [505, 184] on div at bounding box center [420, 184] width 783 height 4
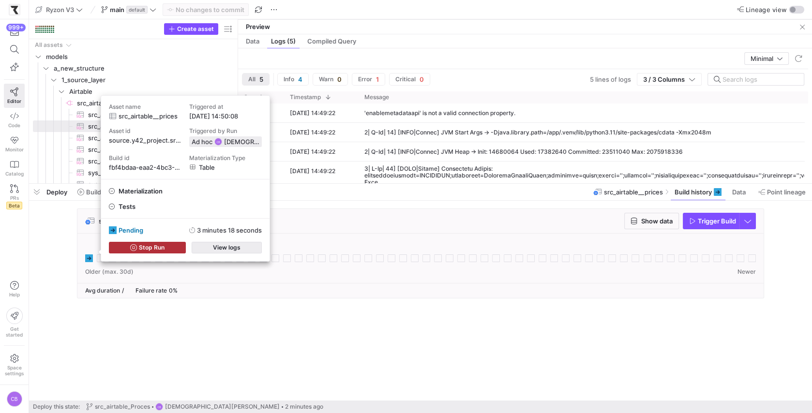
click at [201, 249] on span "button" at bounding box center [226, 247] width 69 height 11
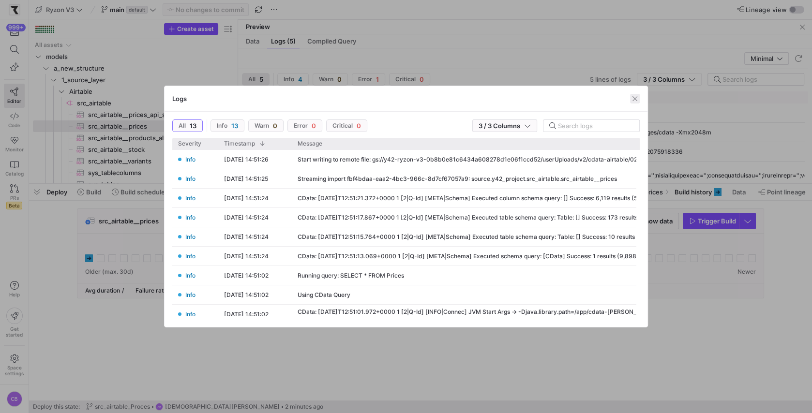
click at [635, 100] on span "button" at bounding box center [635, 99] width 10 height 10
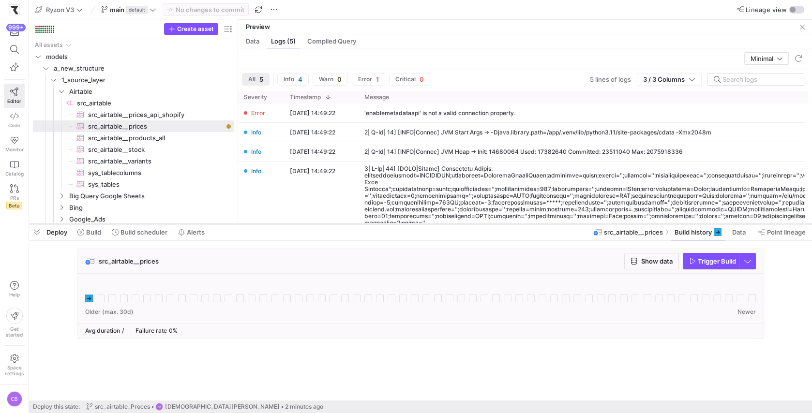
drag, startPoint x: 369, startPoint y: 184, endPoint x: 396, endPoint y: 222, distance: 47.1
click at [397, 223] on div at bounding box center [420, 224] width 783 height 4
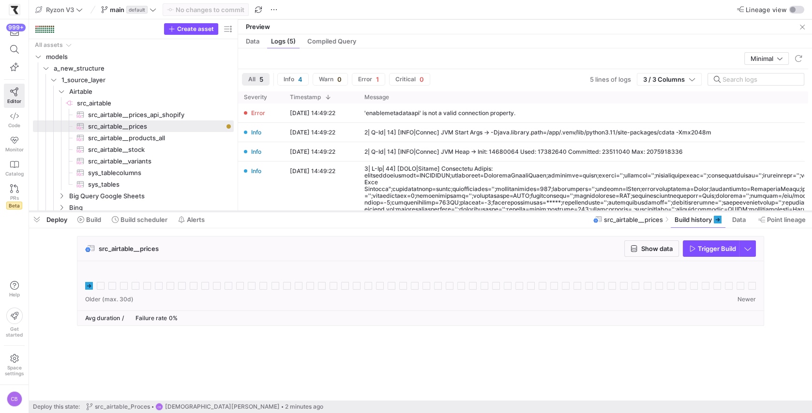
drag, startPoint x: 396, startPoint y: 222, endPoint x: 396, endPoint y: 211, distance: 11.6
click at [396, 211] on div at bounding box center [420, 212] width 783 height 4
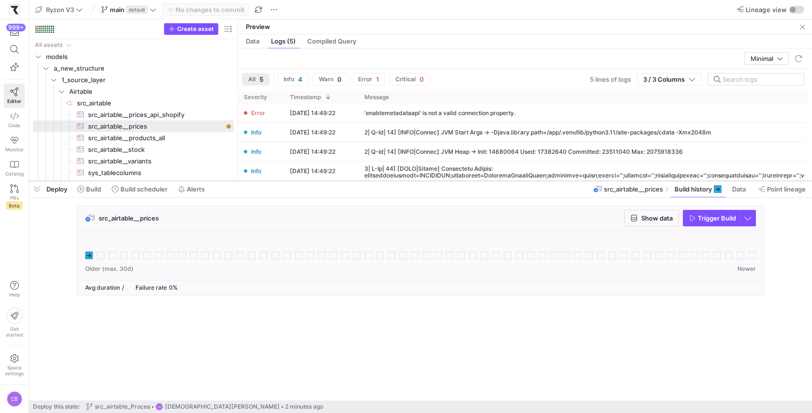
drag, startPoint x: 260, startPoint y: 211, endPoint x: 262, endPoint y: 181, distance: 30.5
click at [262, 181] on div at bounding box center [420, 181] width 783 height 4
click at [641, 218] on span "Show data" at bounding box center [656, 218] width 31 height 8
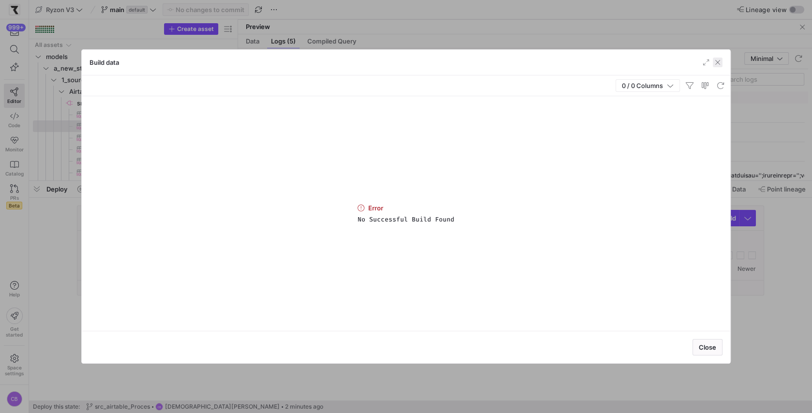
click at [718, 66] on span "button" at bounding box center [718, 63] width 10 height 10
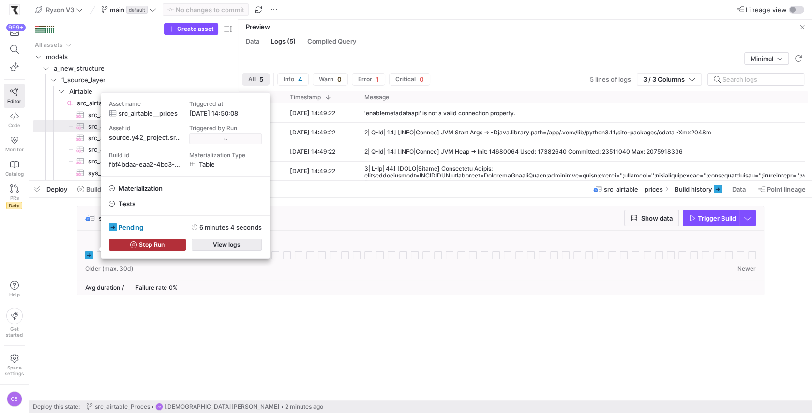
click at [227, 248] on span "View logs" at bounding box center [227, 244] width 28 height 7
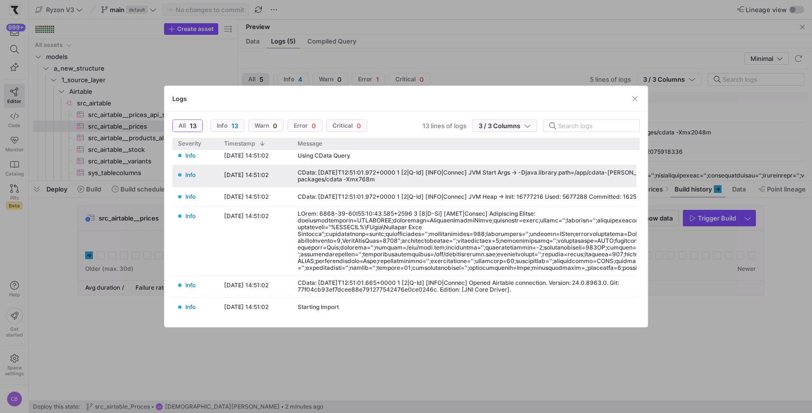
scroll to position [0, 0]
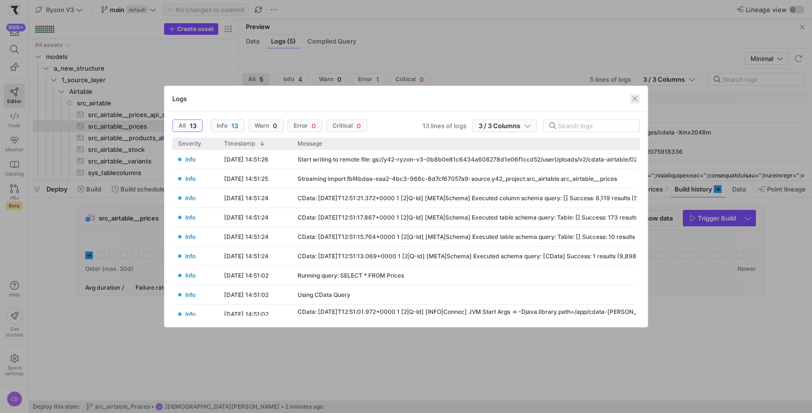
click at [636, 100] on span "button" at bounding box center [635, 99] width 10 height 10
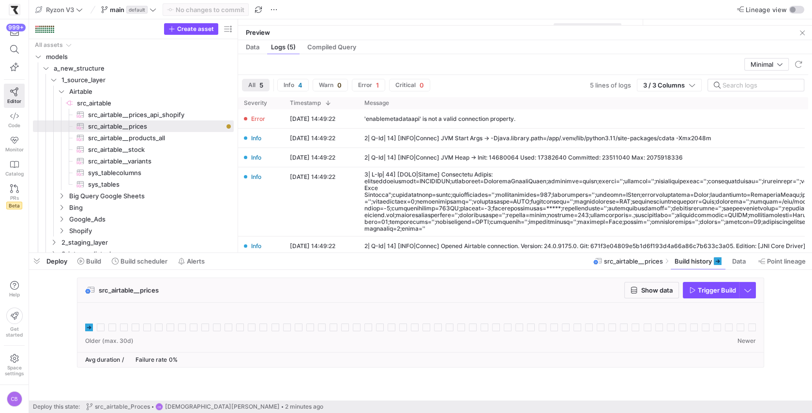
drag, startPoint x: 595, startPoint y: 179, endPoint x: 591, endPoint y: 247, distance: 67.9
click at [592, 251] on div at bounding box center [420, 253] width 783 height 4
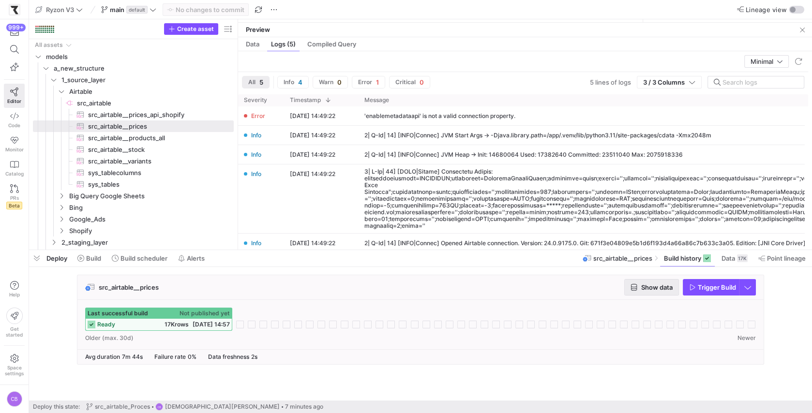
click at [653, 288] on span "Show data" at bounding box center [656, 288] width 31 height 8
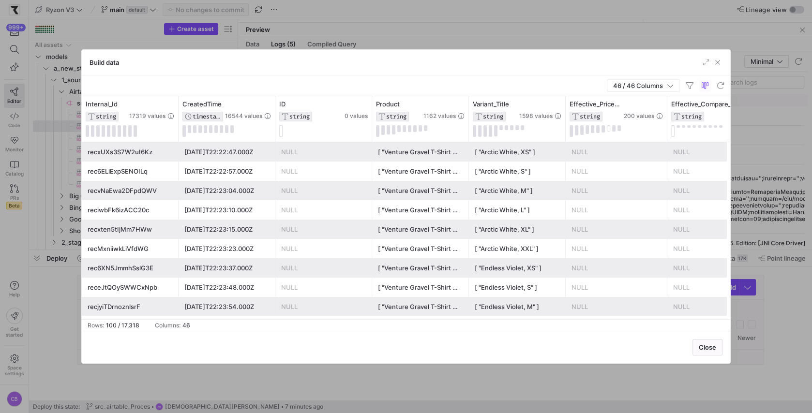
drag, startPoint x: 140, startPoint y: 325, endPoint x: 120, endPoint y: 325, distance: 20.8
click at [121, 325] on div "Rows: 100 / 17,318 Columns: 46" at bounding box center [139, 325] width 103 height 7
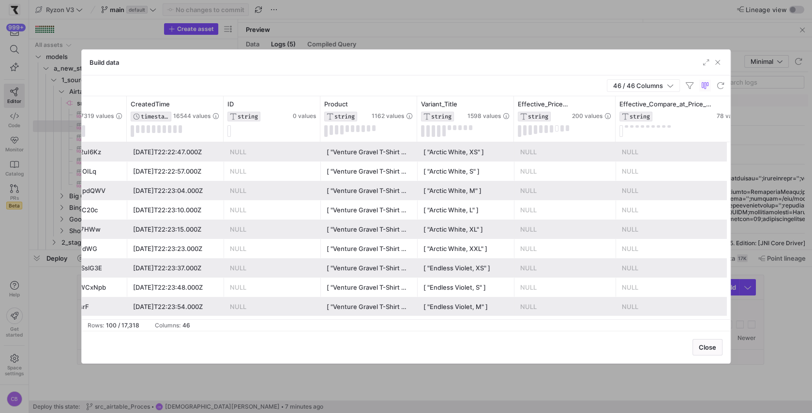
scroll to position [0, 58]
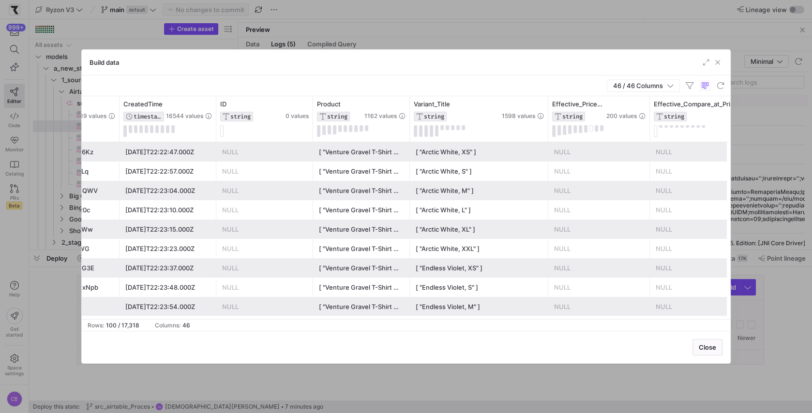
drag, startPoint x: 505, startPoint y: 118, endPoint x: 556, endPoint y: 116, distance: 50.9
click at [550, 116] on div at bounding box center [548, 118] width 4 height 45
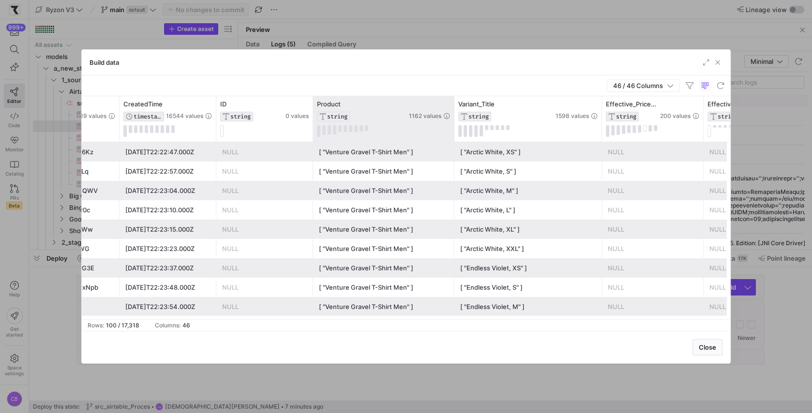
drag, startPoint x: 407, startPoint y: 125, endPoint x: 459, endPoint y: 125, distance: 51.3
click at [456, 125] on div at bounding box center [454, 118] width 4 height 45
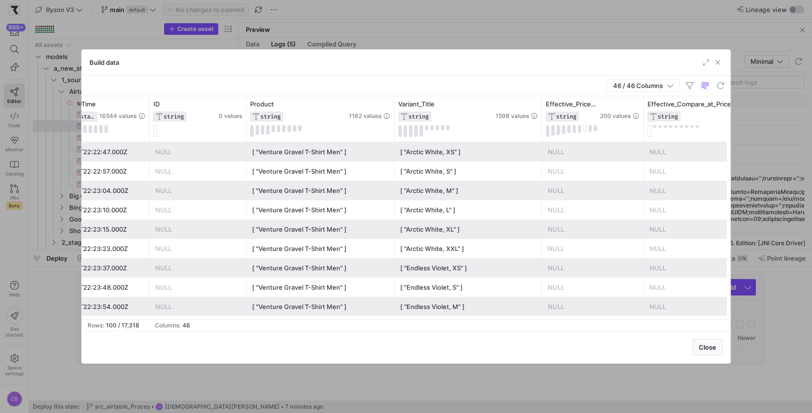
scroll to position [0, 168]
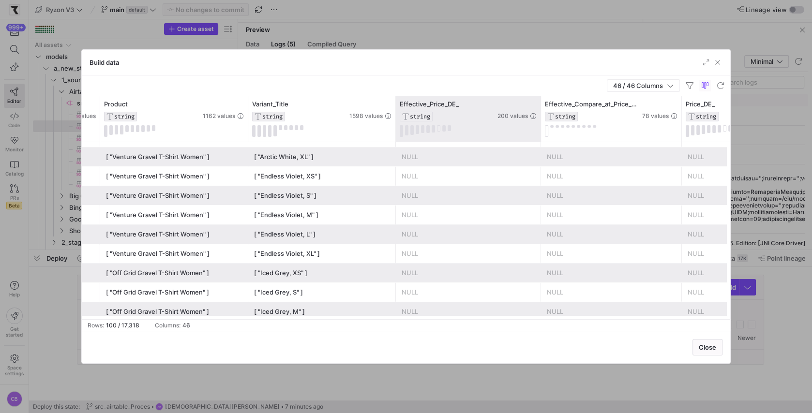
click at [539, 115] on div at bounding box center [541, 118] width 4 height 45
drag, startPoint x: 539, startPoint y: 117, endPoint x: 555, endPoint y: 117, distance: 16.0
click at [555, 117] on div at bounding box center [557, 118] width 4 height 45
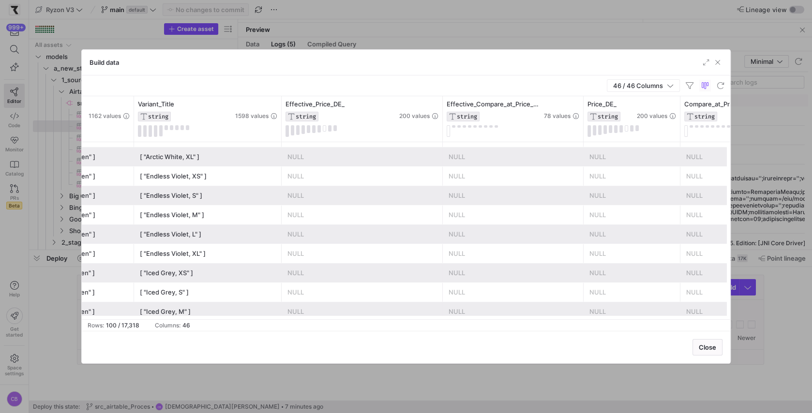
scroll to position [0, 446]
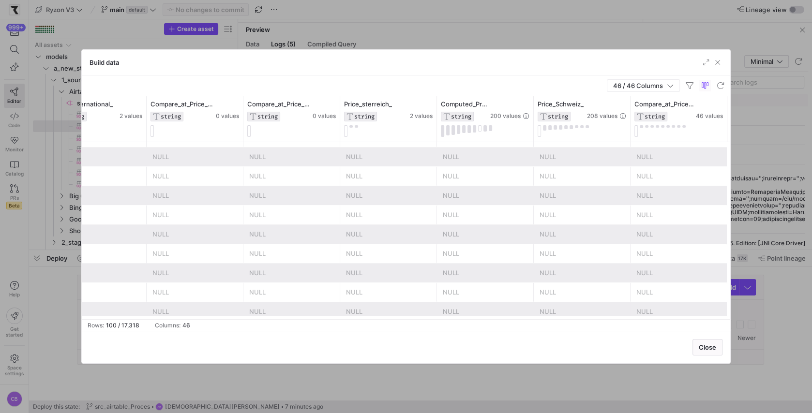
drag, startPoint x: 638, startPoint y: 58, endPoint x: 638, endPoint y: 42, distance: 16.0
click at [638, 42] on div "Build data 46 / 46 Columns Drag here to set row groups Drag here to set column …" at bounding box center [406, 206] width 812 height 413
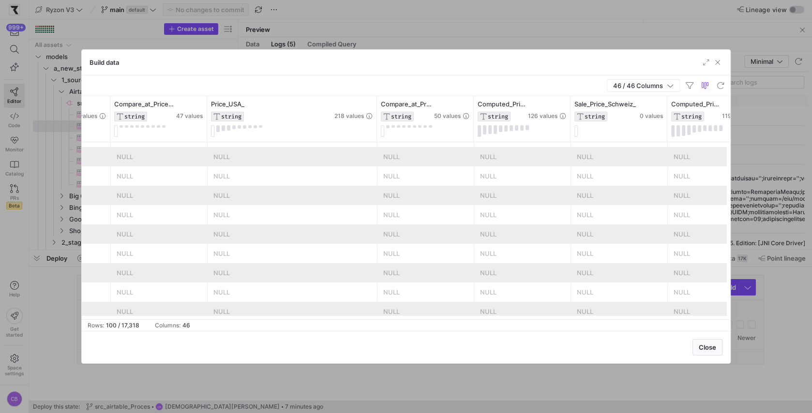
drag, startPoint x: 302, startPoint y: 126, endPoint x: 375, endPoint y: 126, distance: 73.1
click at [375, 126] on div at bounding box center [377, 118] width 4 height 45
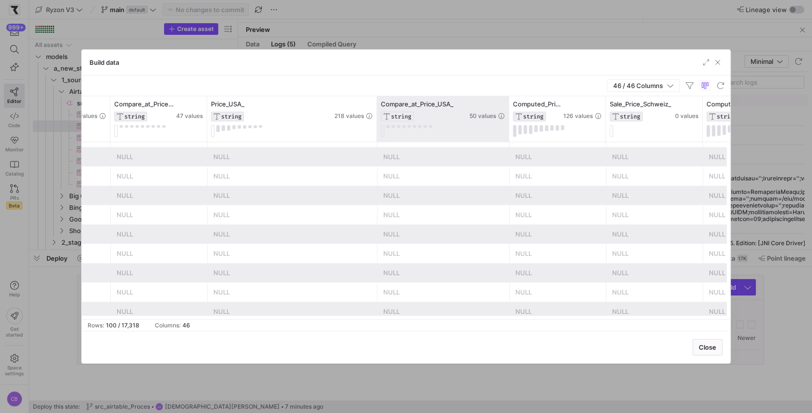
drag, startPoint x: 472, startPoint y: 119, endPoint x: 507, endPoint y: 119, distance: 35.3
click at [507, 119] on div at bounding box center [509, 118] width 4 height 45
drag, startPoint x: 507, startPoint y: 110, endPoint x: 523, endPoint y: 110, distance: 16.0
click at [523, 110] on div at bounding box center [525, 118] width 4 height 45
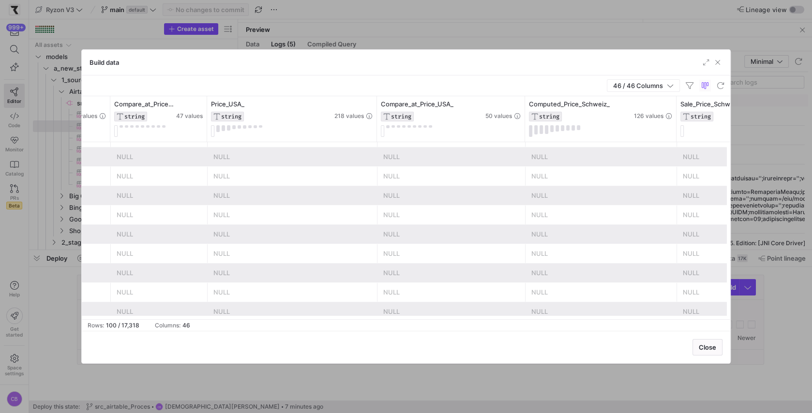
drag, startPoint x: 621, startPoint y: 116, endPoint x: 676, endPoint y: 130, distance: 56.5
click at [676, 130] on div at bounding box center [676, 118] width 4 height 45
click at [721, 63] on span "button" at bounding box center [718, 63] width 10 height 10
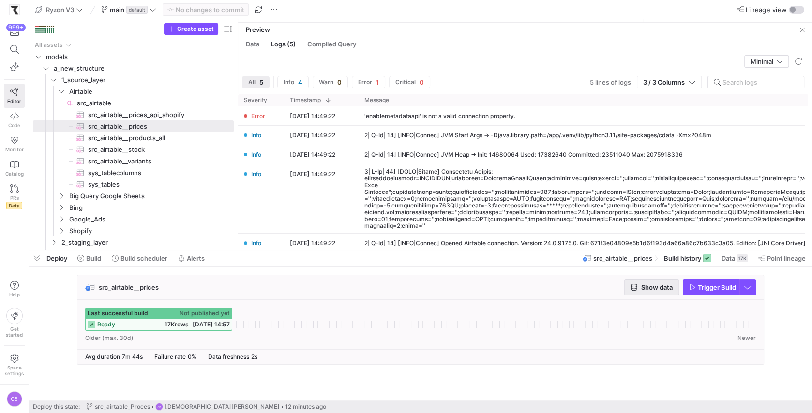
click at [655, 293] on span "button" at bounding box center [652, 287] width 54 height 15
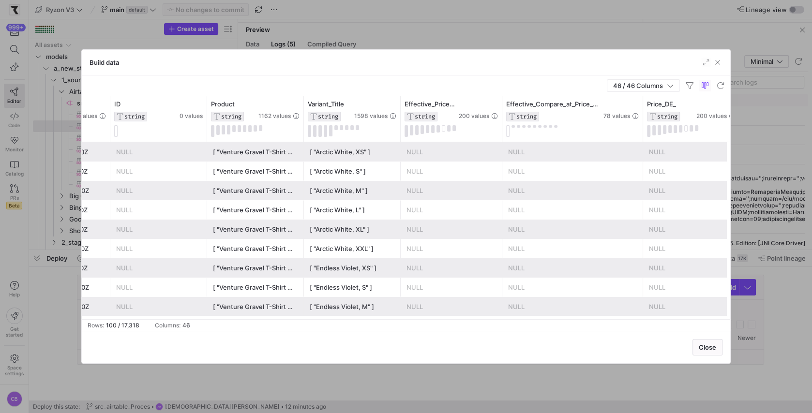
scroll to position [0, 194]
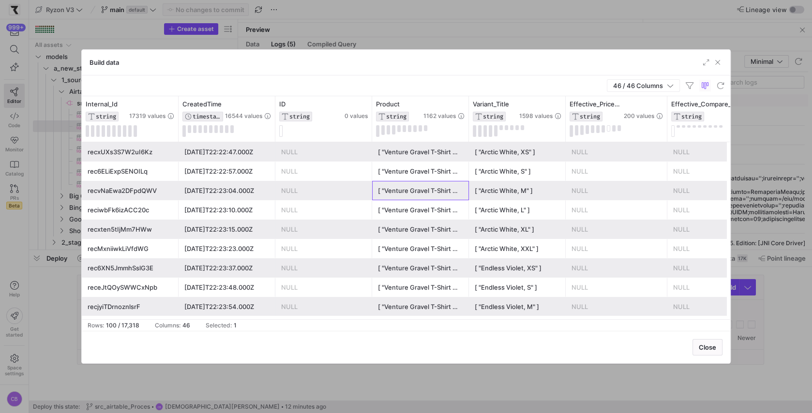
click at [412, 184] on div "[ "Venture Gravel T-Shirt Men" ]" at bounding box center [420, 190] width 85 height 19
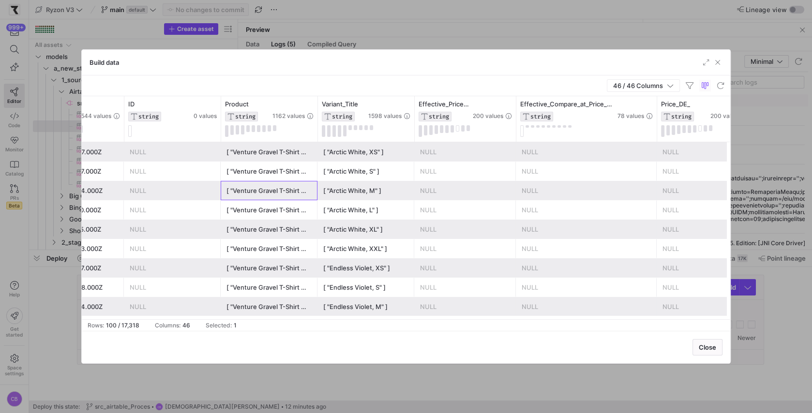
scroll to position [0, 151]
click at [362, 204] on div "[ "Arctic White, L" ]" at bounding box center [365, 210] width 85 height 19
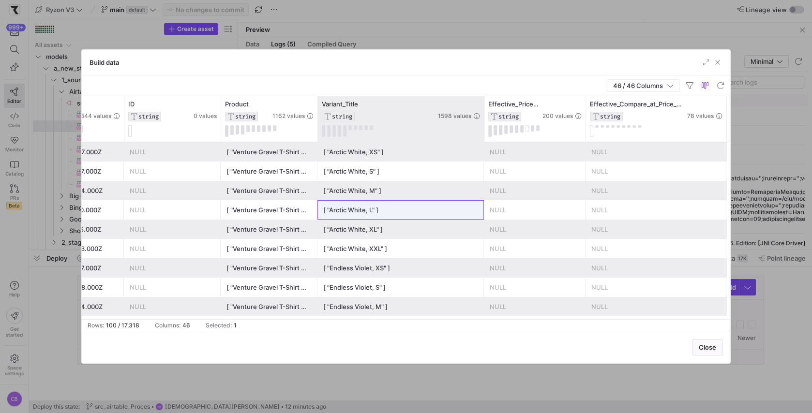
drag, startPoint x: 413, startPoint y: 114, endPoint x: 482, endPoint y: 125, distance: 70.5
click at [482, 125] on div at bounding box center [484, 118] width 4 height 45
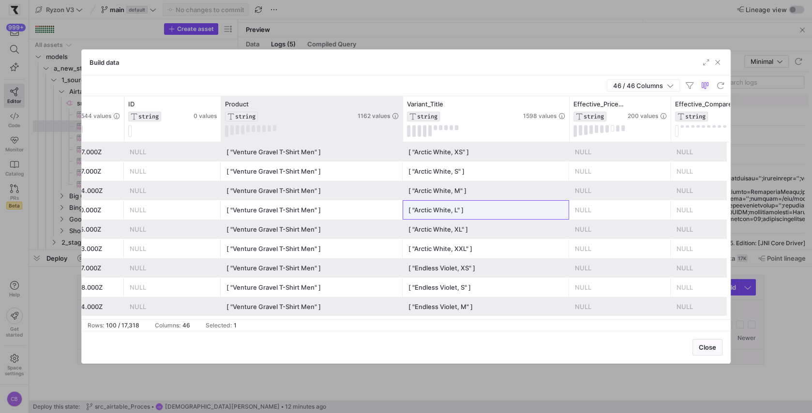
drag, startPoint x: 316, startPoint y: 119, endPoint x: 401, endPoint y: 121, distance: 85.2
click at [401, 121] on div at bounding box center [403, 118] width 4 height 45
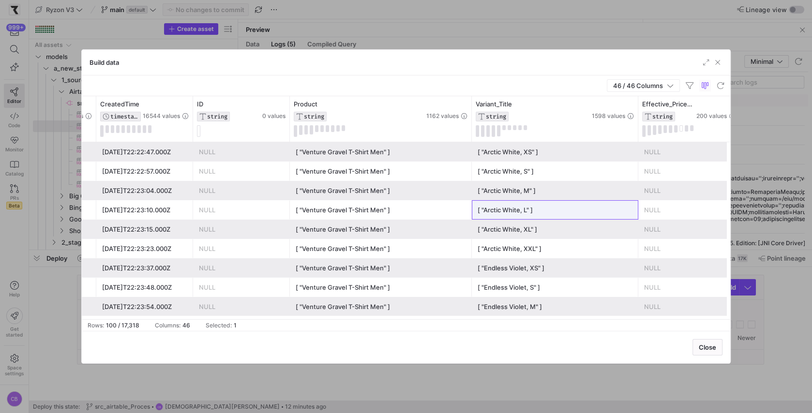
scroll to position [0, 78]
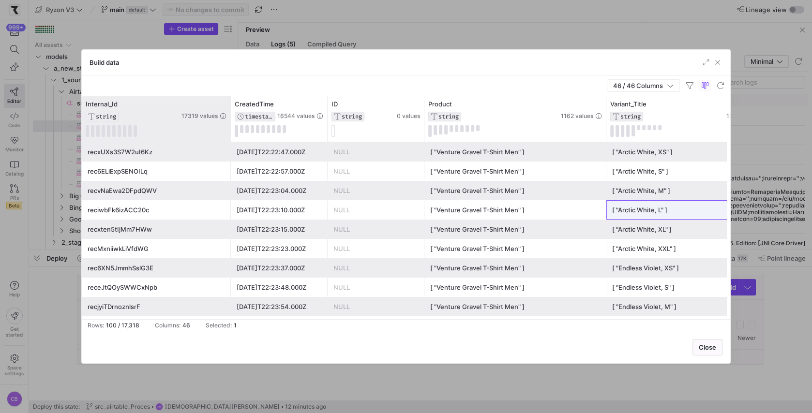
drag, startPoint x: 176, startPoint y: 116, endPoint x: 228, endPoint y: 120, distance: 52.4
click at [228, 120] on div at bounding box center [230, 118] width 4 height 45
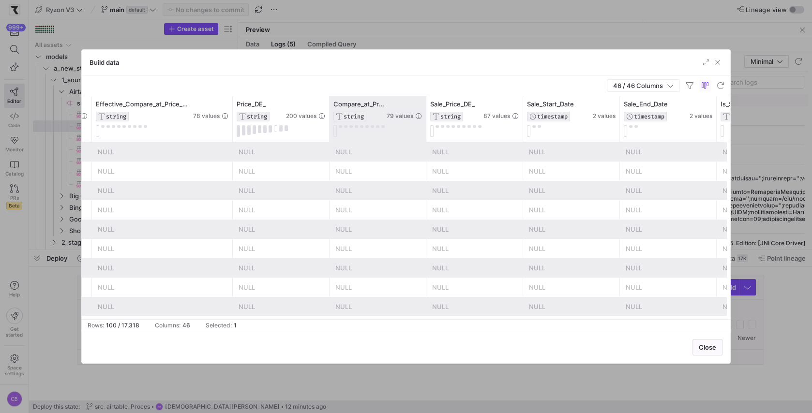
drag, startPoint x: 425, startPoint y: 127, endPoint x: 447, endPoint y: 127, distance: 21.8
click at [428, 127] on div at bounding box center [426, 118] width 4 height 45
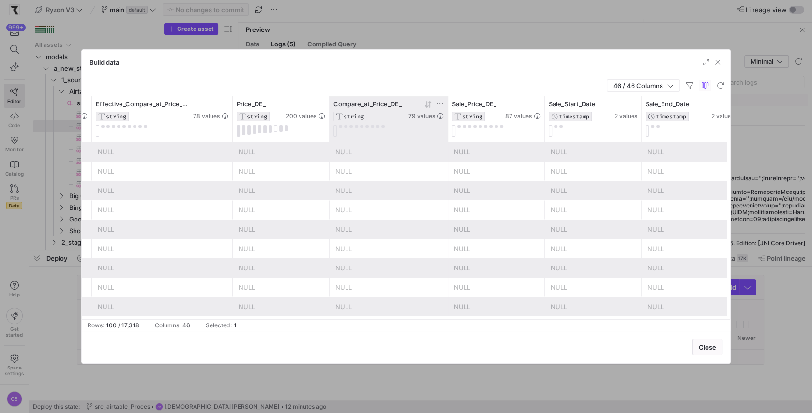
click at [424, 105] on icon at bounding box center [428, 105] width 8 height 8
click at [426, 106] on icon at bounding box center [428, 105] width 8 height 8
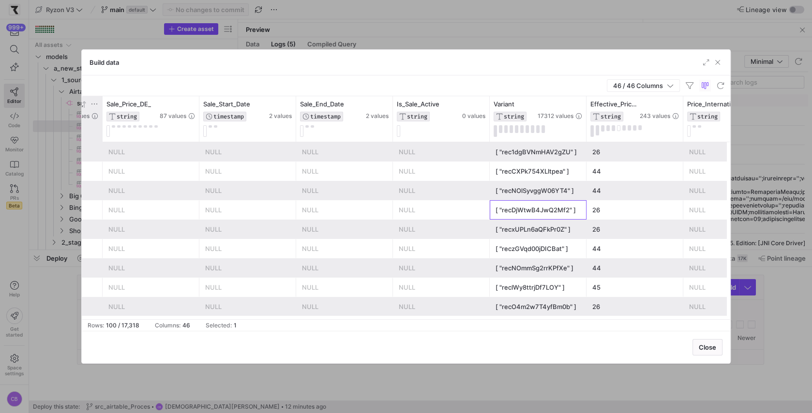
click at [518, 203] on div "[ "recDjWtwB4JwQ2Mf2" ]" at bounding box center [538, 210] width 85 height 19
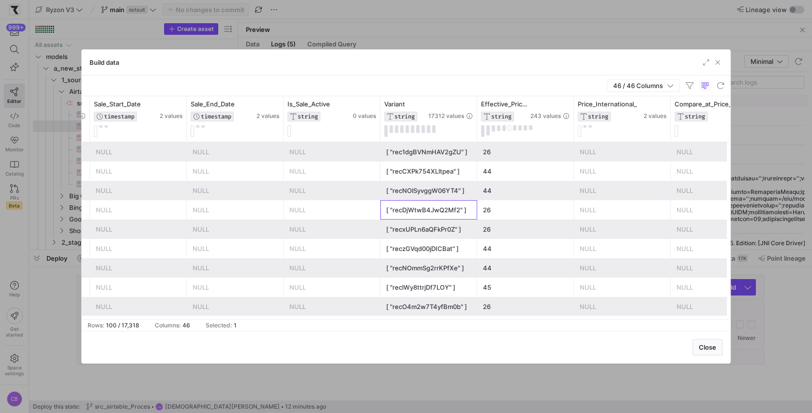
click at [426, 212] on div "[ "recDjWtwB4JwQ2Mf2" ]" at bounding box center [428, 210] width 85 height 19
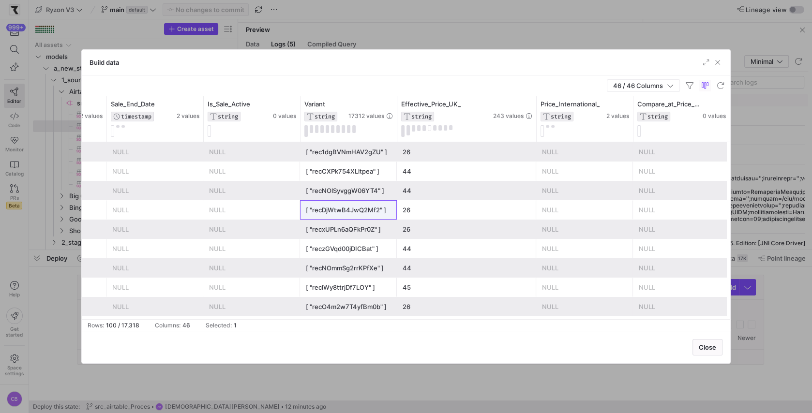
drag, startPoint x: 492, startPoint y: 112, endPoint x: 536, endPoint y: 114, distance: 43.6
click at [536, 114] on div at bounding box center [536, 118] width 4 height 45
click at [444, 210] on div "26" at bounding box center [467, 210] width 129 height 19
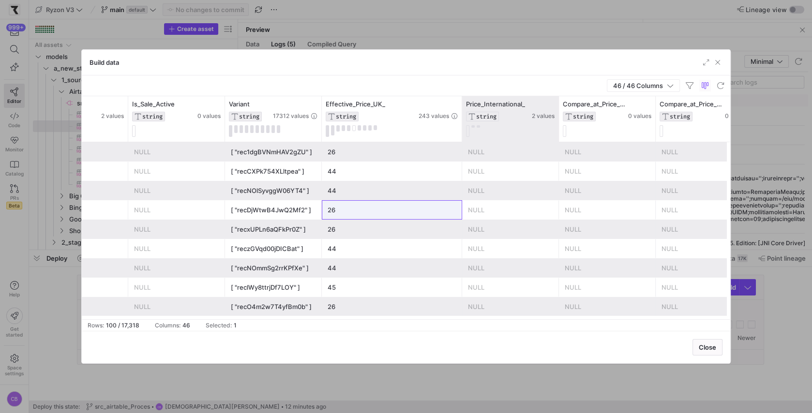
drag, startPoint x: 557, startPoint y: 123, endPoint x: 573, endPoint y: 123, distance: 16.0
click at [560, 123] on div at bounding box center [559, 118] width 4 height 45
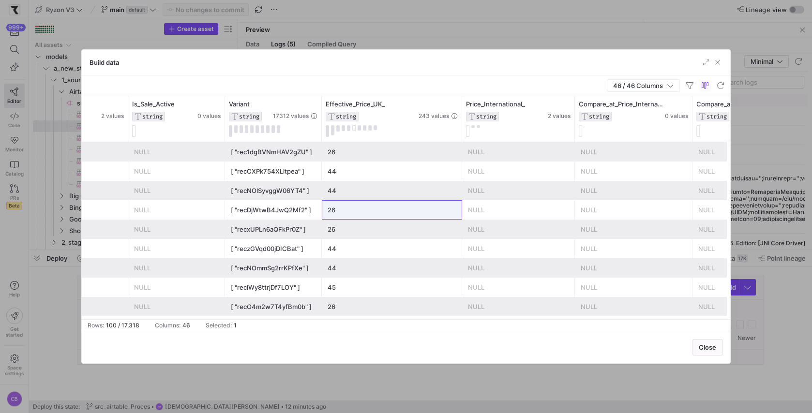
drag, startPoint x: 679, startPoint y: 125, endPoint x: 697, endPoint y: 125, distance: 17.9
click at [694, 125] on div at bounding box center [692, 118] width 4 height 45
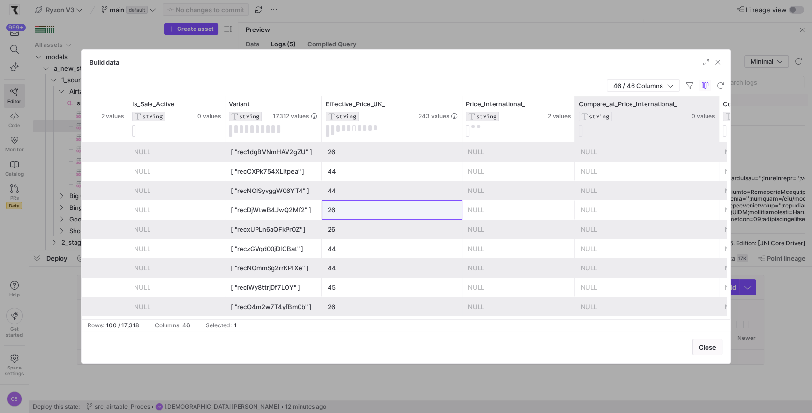
drag, startPoint x: 697, startPoint y: 125, endPoint x: 723, endPoint y: 128, distance: 25.8
click at [721, 128] on div at bounding box center [719, 118] width 4 height 45
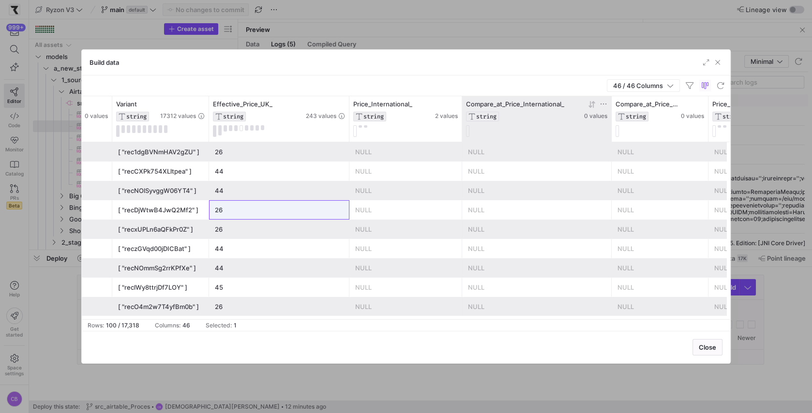
click at [572, 108] on div "Compare_at_Price_International_ STRING" at bounding box center [524, 110] width 116 height 21
click at [565, 104] on div "Compare_at_Price_International_" at bounding box center [524, 104] width 116 height 8
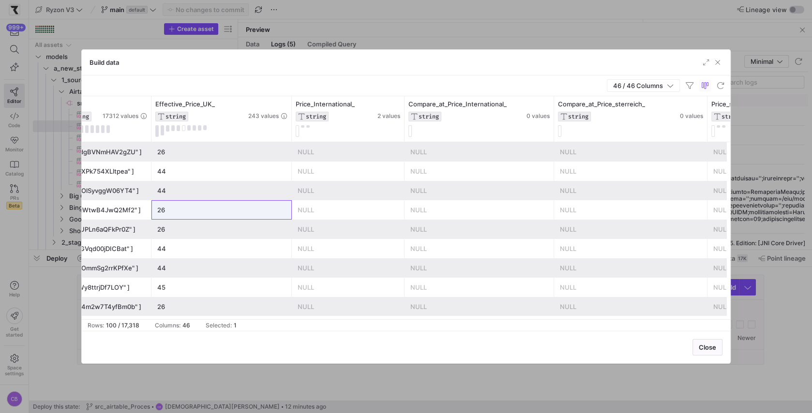
drag, startPoint x: 650, startPoint y: 126, endPoint x: 713, endPoint y: 126, distance: 62.9
click at [709, 126] on div at bounding box center [707, 118] width 4 height 45
drag, startPoint x: 713, startPoint y: 126, endPoint x: 724, endPoint y: 126, distance: 11.1
click at [603, 225] on div "NULL" at bounding box center [639, 229] width 159 height 19
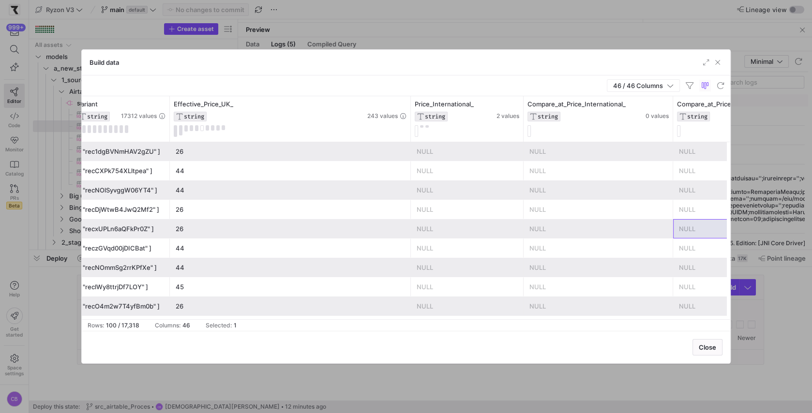
drag, startPoint x: 307, startPoint y: 128, endPoint x: 419, endPoint y: 146, distance: 112.7
click at [419, 146] on div "Variant STRING 17312 values Effective_Price_UK_ STRING 243 values Price_Interna…" at bounding box center [406, 207] width 648 height 223
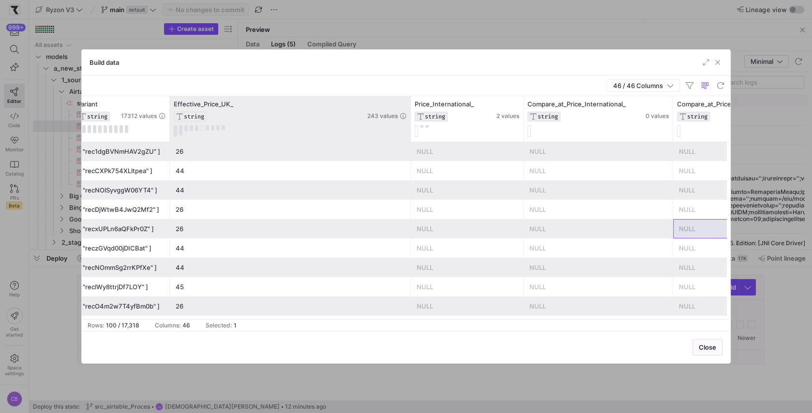
click at [243, 98] on div "Effective_Price_UK_ STRING 243 values" at bounding box center [290, 118] width 241 height 45
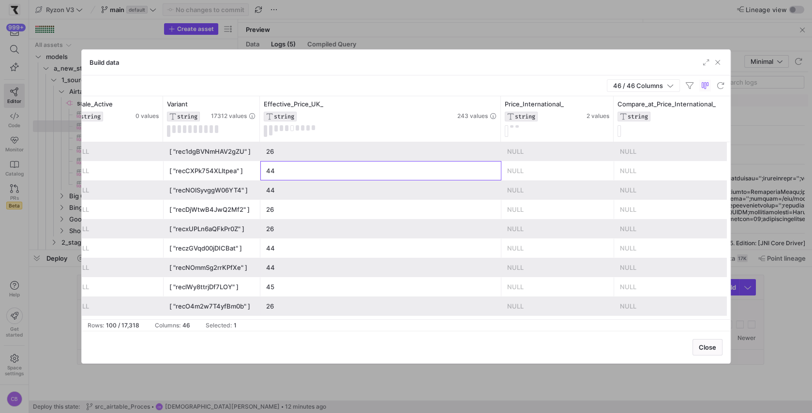
click at [371, 167] on div "44" at bounding box center [380, 171] width 229 height 19
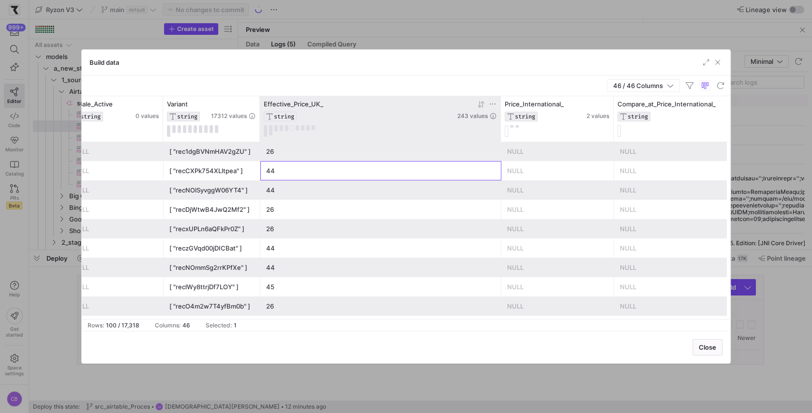
click at [332, 104] on div "Effective_Price_UK_" at bounding box center [360, 104] width 192 height 8
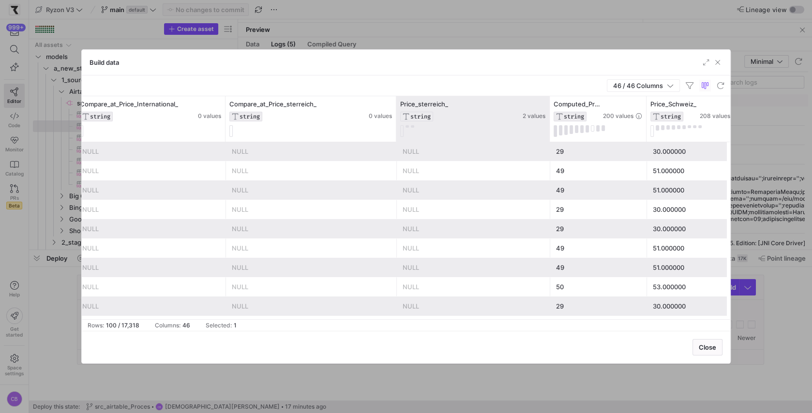
drag, startPoint x: 491, startPoint y: 121, endPoint x: 548, endPoint y: 127, distance: 56.9
click at [548, 127] on div at bounding box center [549, 118] width 4 height 45
click at [419, 103] on span "Price_sterreich_" at bounding box center [424, 104] width 48 height 8
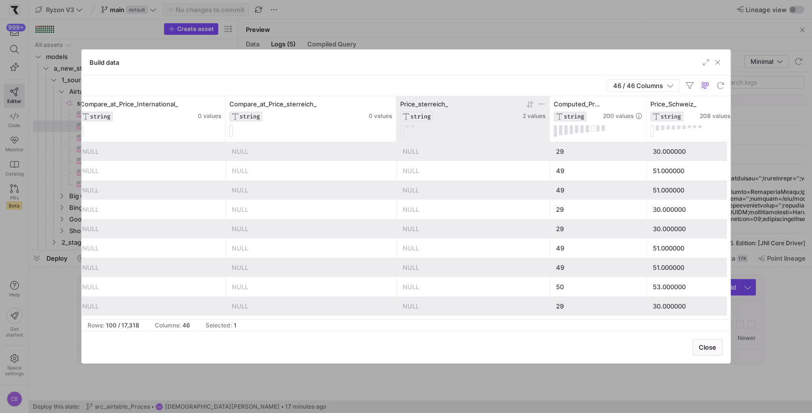
click at [419, 103] on span "Price_sterreich_" at bounding box center [424, 104] width 48 height 8
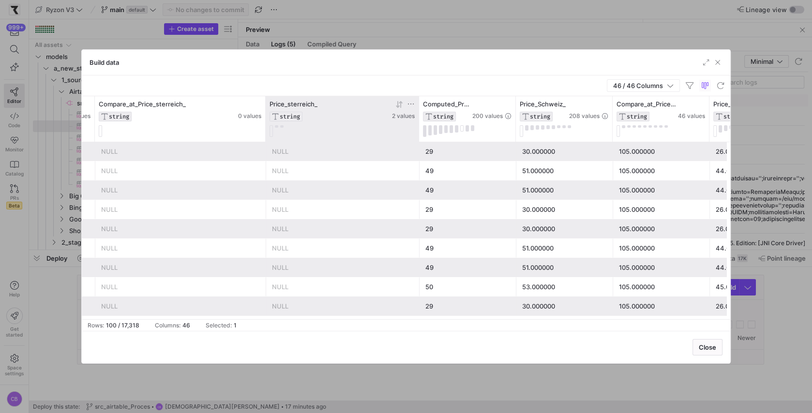
click at [318, 107] on div "Price_sterreich_ STRING" at bounding box center [330, 110] width 121 height 21
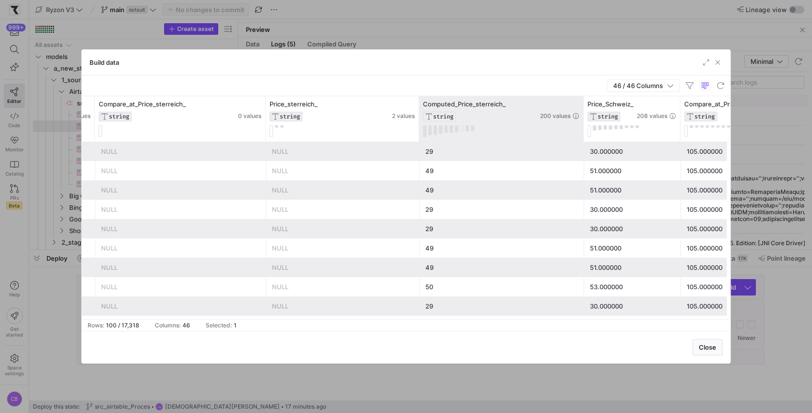
drag, startPoint x: 514, startPoint y: 111, endPoint x: 582, endPoint y: 121, distance: 68.4
click at [582, 121] on div at bounding box center [583, 118] width 4 height 45
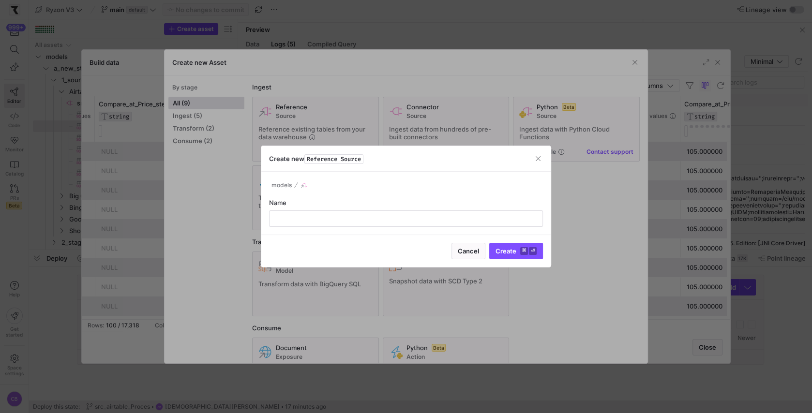
click at [637, 60] on div at bounding box center [406, 206] width 812 height 413
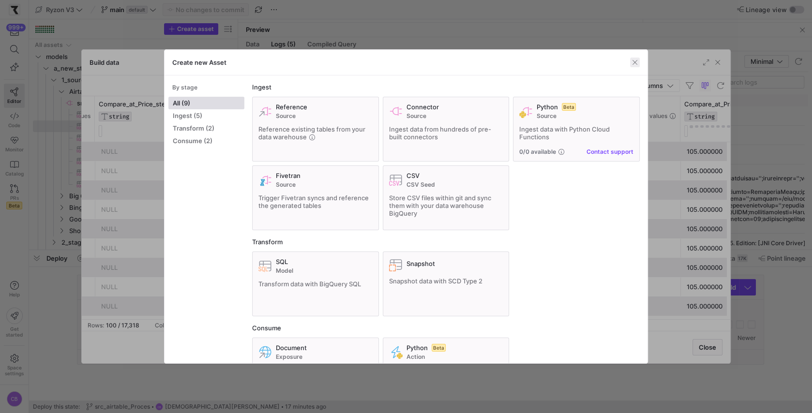
click at [636, 63] on span "button" at bounding box center [635, 63] width 10 height 10
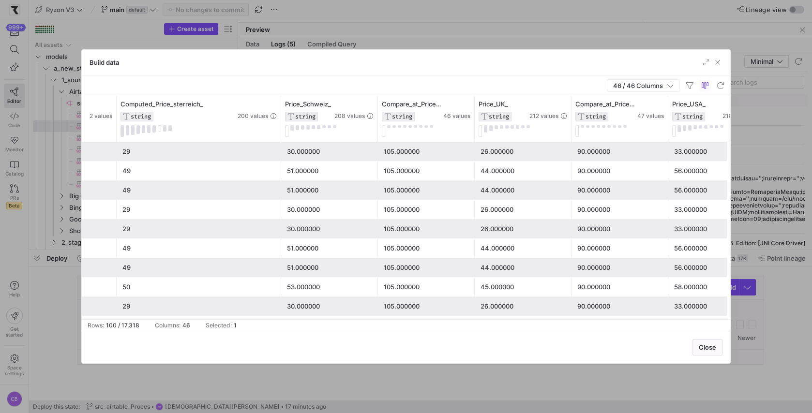
click at [289, 155] on div "30.000000" at bounding box center [329, 151] width 85 height 19
click at [401, 151] on div "105.000000" at bounding box center [426, 152] width 85 height 19
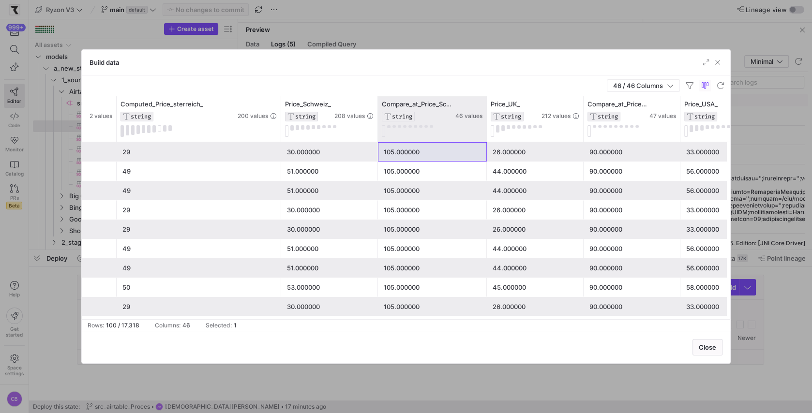
drag, startPoint x: 472, startPoint y: 133, endPoint x: 484, endPoint y: 135, distance: 11.8
click at [484, 135] on div at bounding box center [486, 118] width 4 height 45
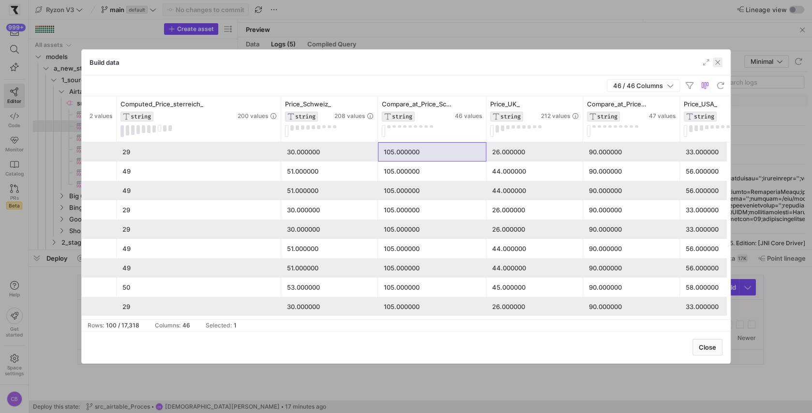
click at [717, 62] on span "button" at bounding box center [718, 63] width 10 height 10
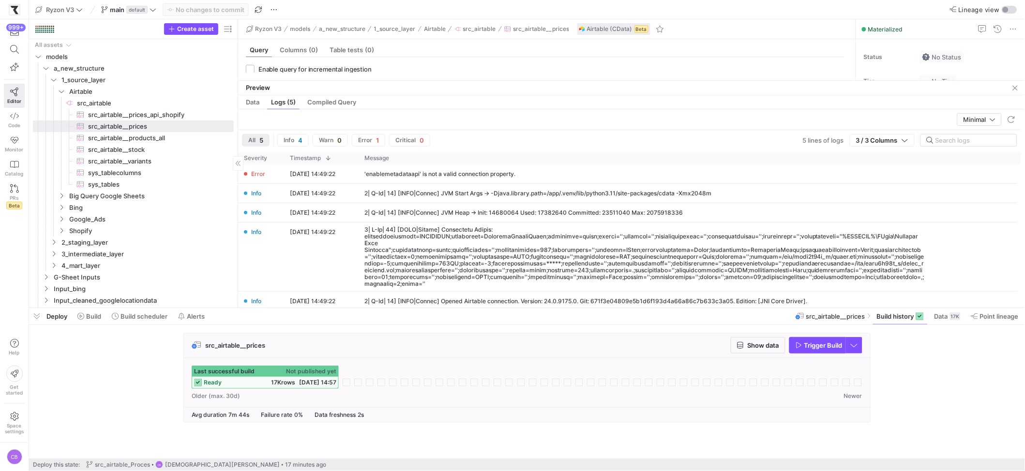
scroll to position [0, 69]
click at [138, 148] on span "src_airtable__stock​​​​​​​​​" at bounding box center [155, 149] width 135 height 11
type textarea "SELECT * FROM Stock"
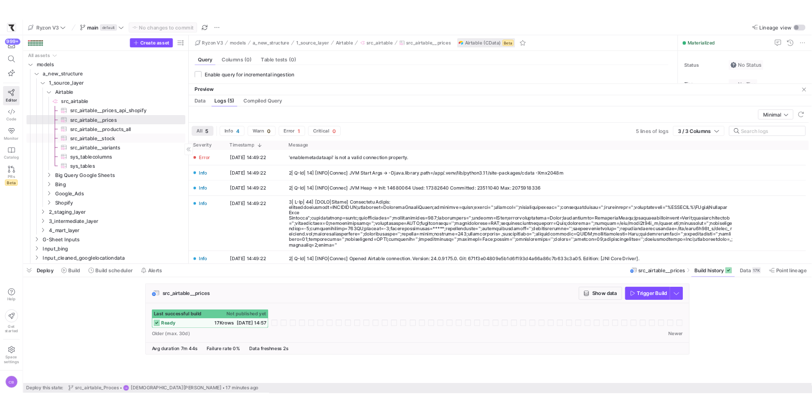
scroll to position [8, 0]
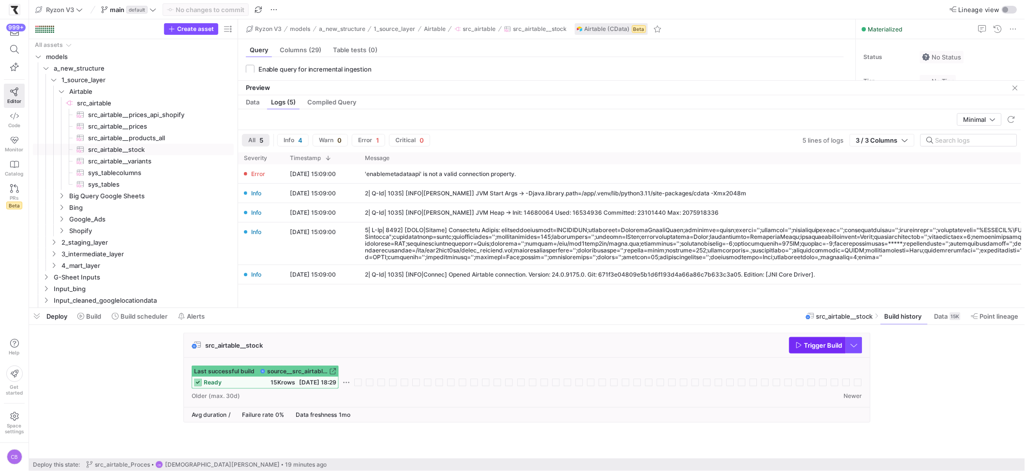
click at [801, 351] on span "button" at bounding box center [818, 345] width 56 height 15
click at [252, 101] on span "Data" at bounding box center [253, 102] width 14 height 6
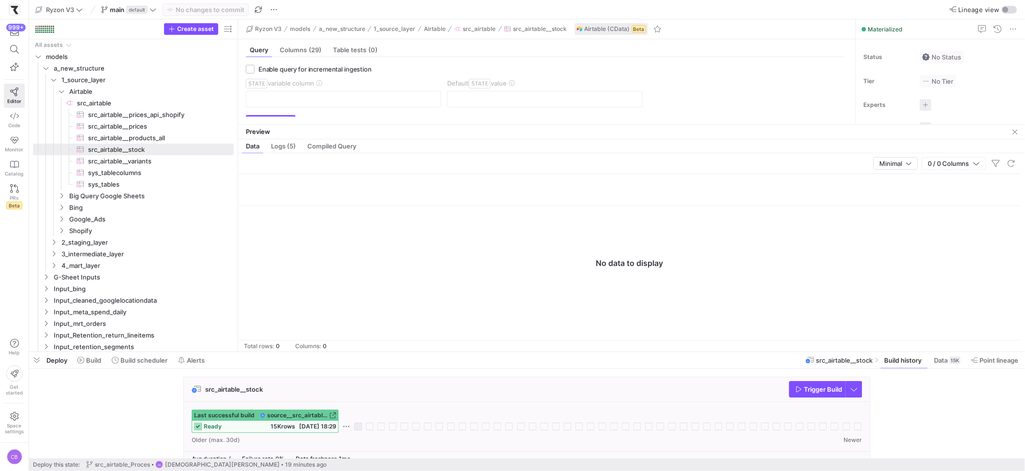
drag, startPoint x: 449, startPoint y: 309, endPoint x: 449, endPoint y: 354, distance: 45.0
click at [454, 354] on div at bounding box center [527, 352] width 996 height 4
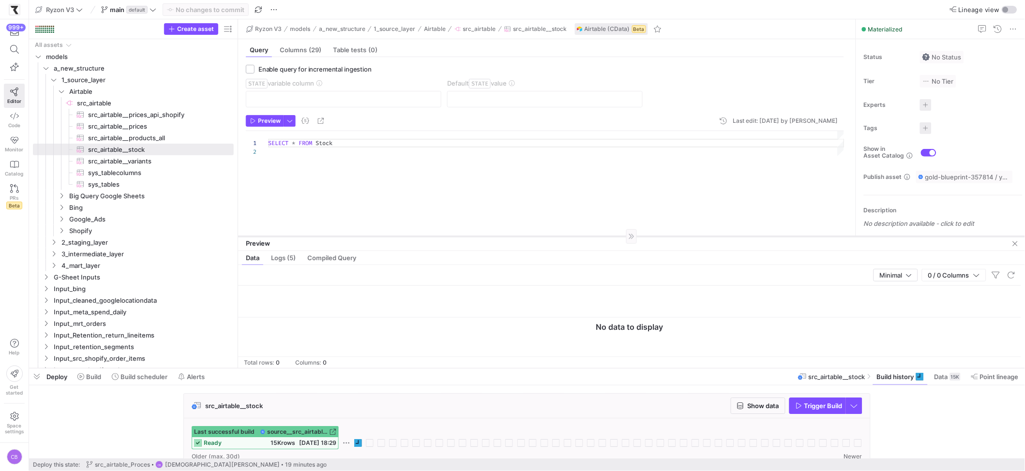
drag, startPoint x: 285, startPoint y: 140, endPoint x: 296, endPoint y: 236, distance: 95.9
click at [296, 236] on div at bounding box center [631, 236] width 787 height 0
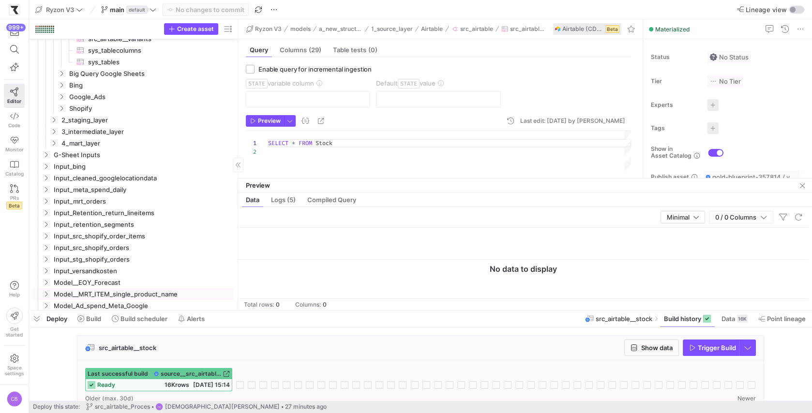
scroll to position [122, 0]
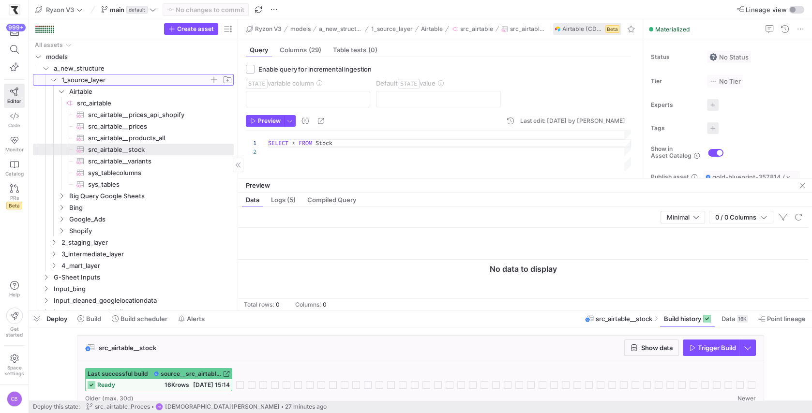
click at [56, 81] on icon "Press SPACE to select this row." at bounding box center [53, 80] width 7 height 6
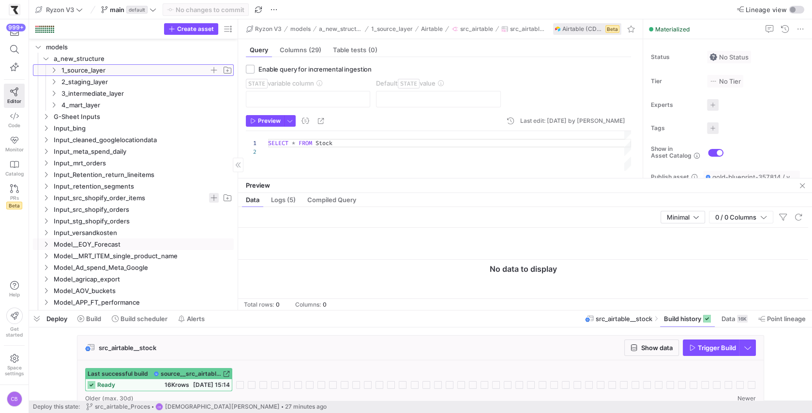
scroll to position [0, 0]
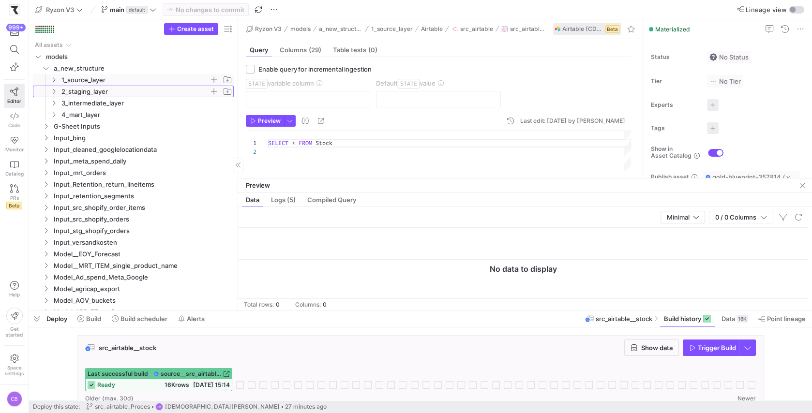
click at [50, 93] on icon "Press SPACE to select this row." at bounding box center [53, 92] width 7 height 6
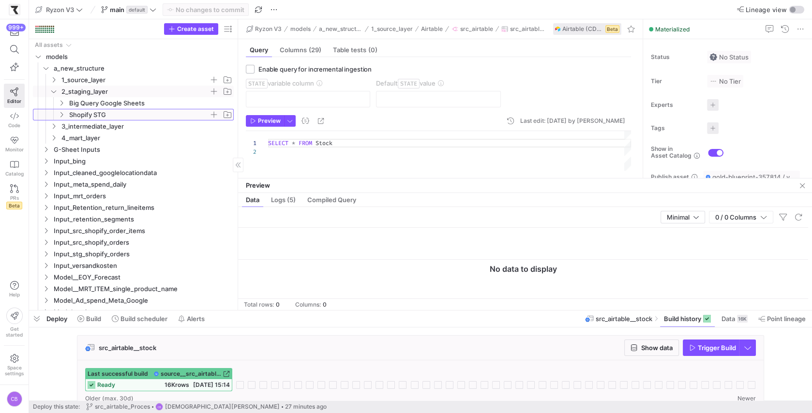
click at [63, 116] on icon "Press SPACE to select this row." at bounding box center [61, 115] width 7 height 6
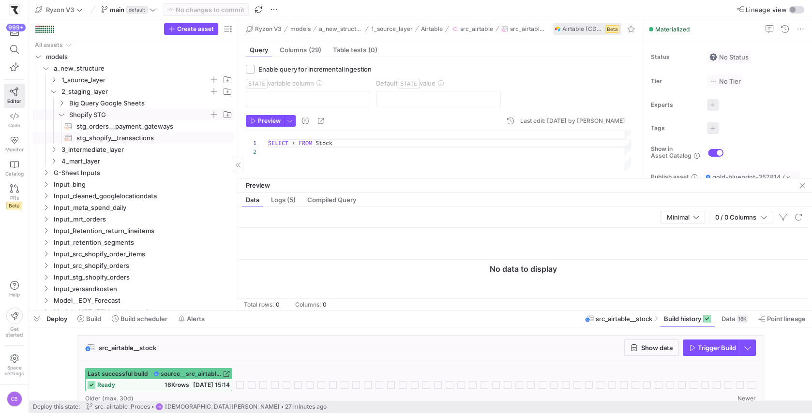
click at [80, 140] on span "stg_shopify__transactions​​​​​​​​​​" at bounding box center [149, 138] width 146 height 11
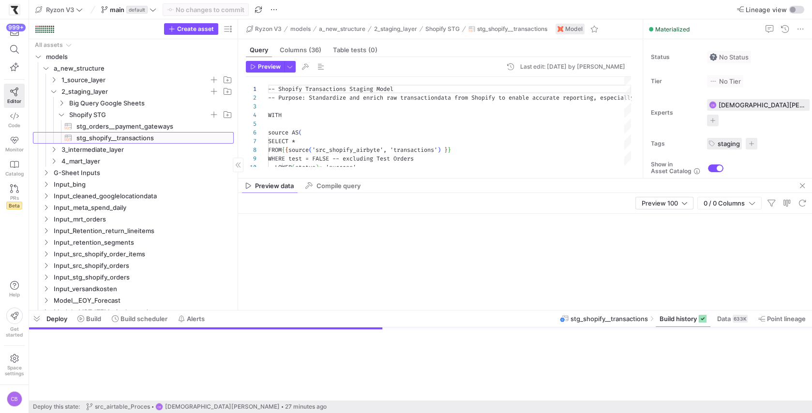
scroll to position [87, 0]
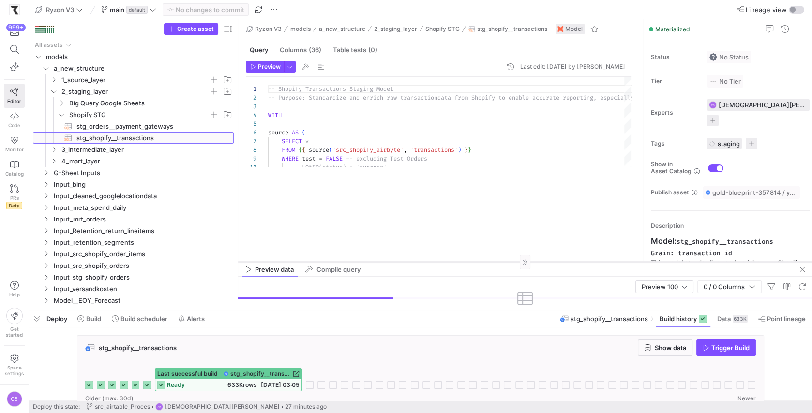
drag, startPoint x: 367, startPoint y: 178, endPoint x: 370, endPoint y: 284, distance: 106.0
click at [370, 262] on div at bounding box center [525, 262] width 574 height 0
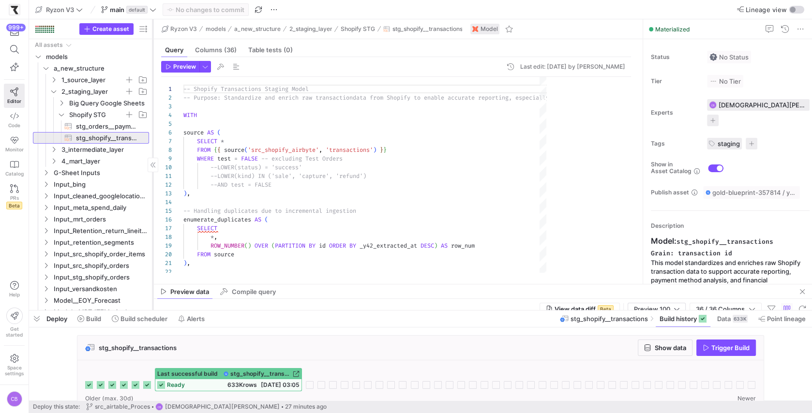
drag, startPoint x: 237, startPoint y: 210, endPoint x: 150, endPoint y: 206, distance: 87.7
click at [153, 206] on div at bounding box center [153, 164] width 0 height 291
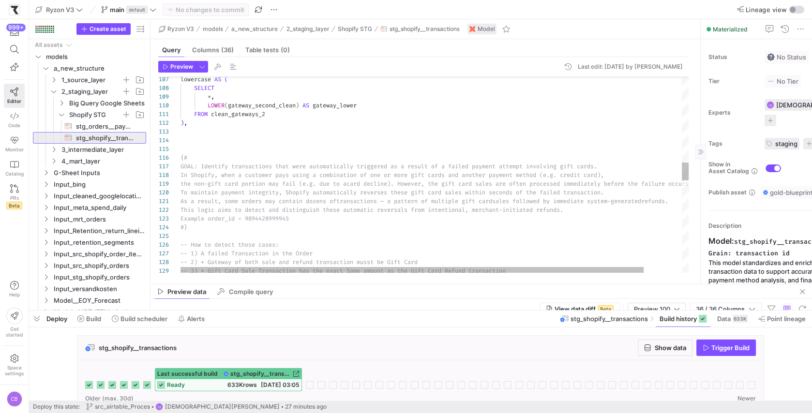
drag, startPoint x: 643, startPoint y: 221, endPoint x: 707, endPoint y: 227, distance: 64.2
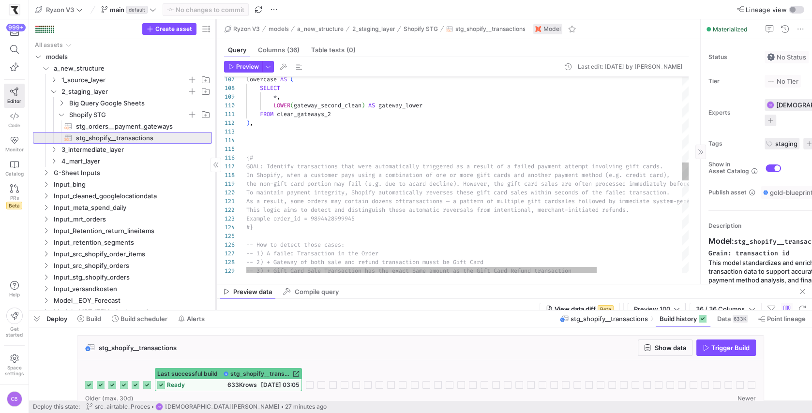
drag, startPoint x: 149, startPoint y: 138, endPoint x: 215, endPoint y: 155, distance: 67.8
click at [216, 155] on div at bounding box center [216, 164] width 0 height 291
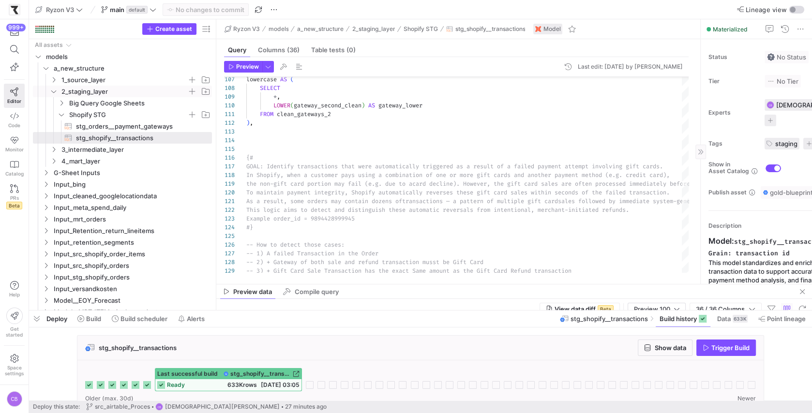
click at [54, 89] on icon "Press SPACE to select this row." at bounding box center [53, 92] width 7 height 6
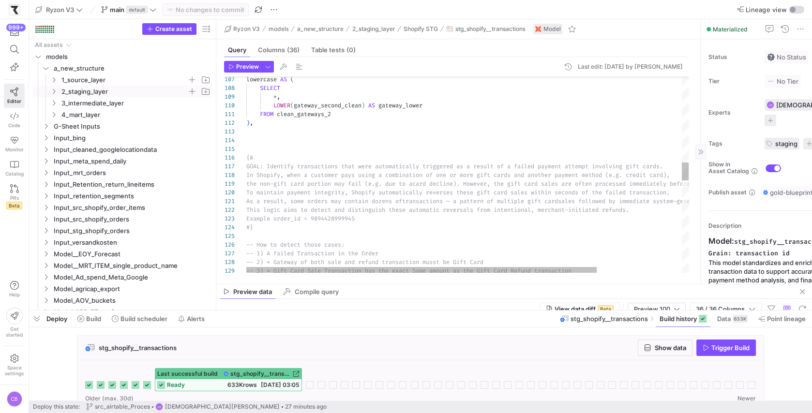
drag, startPoint x: 530, startPoint y: 283, endPoint x: 530, endPoint y: 249, distance: 33.9
click at [530, 249] on mat-tab-group "Query Columns (36) Table tests (0) Preview Last edit: Friday 29 August 2025 by …" at bounding box center [456, 161] width 480 height 245
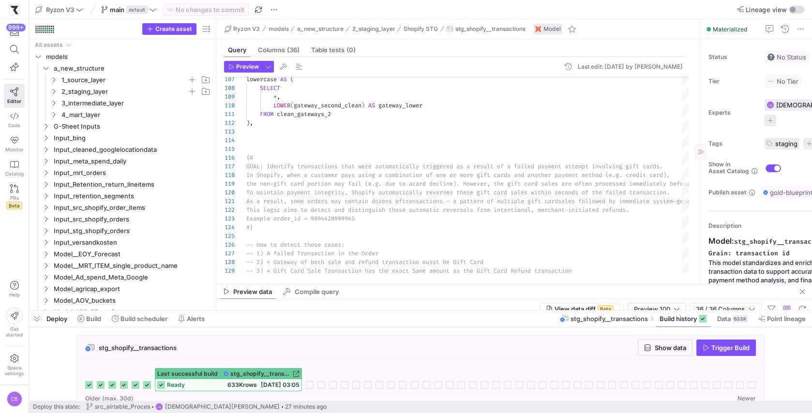
click at [527, 299] on div "View data diff Beta Preview 100 36 / 36 Columns" at bounding box center [514, 309] width 596 height 21
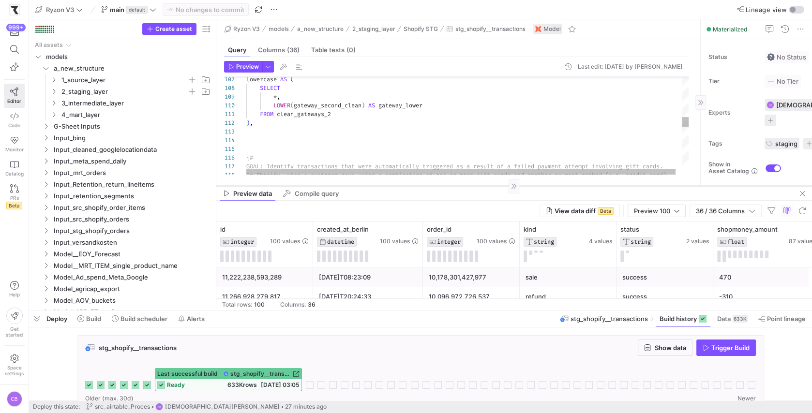
drag, startPoint x: 526, startPoint y: 284, endPoint x: 527, endPoint y: 186, distance: 98.2
click at [527, 186] on div at bounding box center [514, 186] width 596 height 0
click at [482, 313] on div at bounding box center [420, 311] width 783 height 4
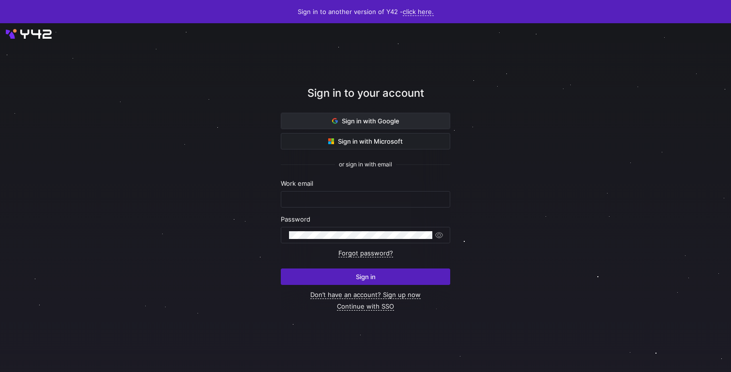
click at [364, 127] on span at bounding box center [365, 120] width 168 height 15
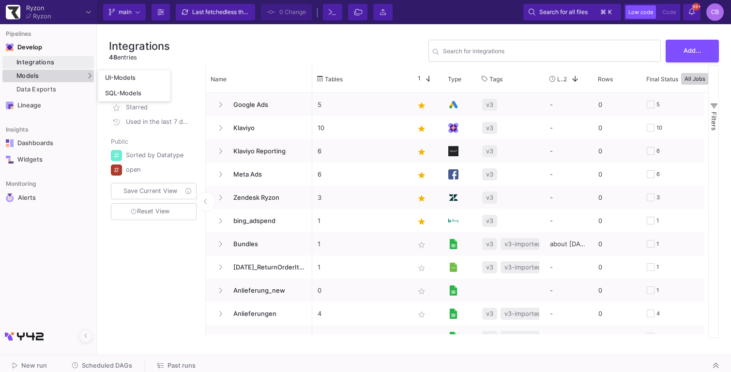
click at [38, 75] on span "Models" at bounding box center [27, 76] width 23 height 8
click at [132, 76] on div "UI-Models" at bounding box center [120, 78] width 31 height 8
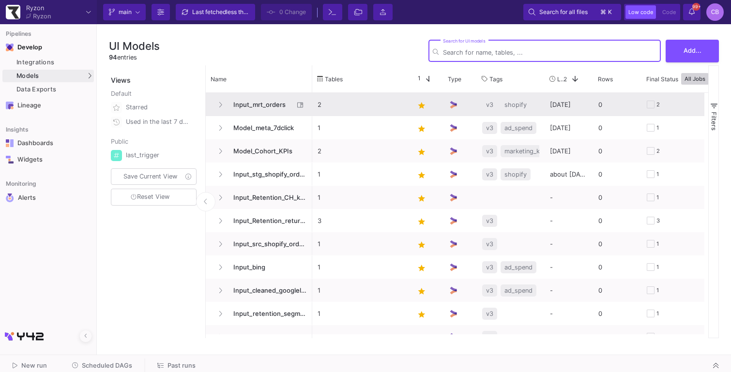
click at [277, 106] on span "Input_mrt_orders" at bounding box center [260, 104] width 66 height 23
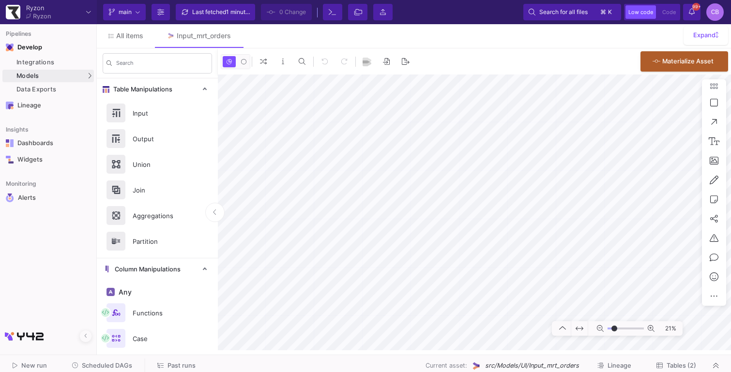
click at [600, 361] on as-split "Ryzon Ryzon Current branch main Branch Options Last fetched 1 minute ago 0 Chan…" at bounding box center [365, 186] width 731 height 372
type input "-39"
